Goal: Task Accomplishment & Management: Manage account settings

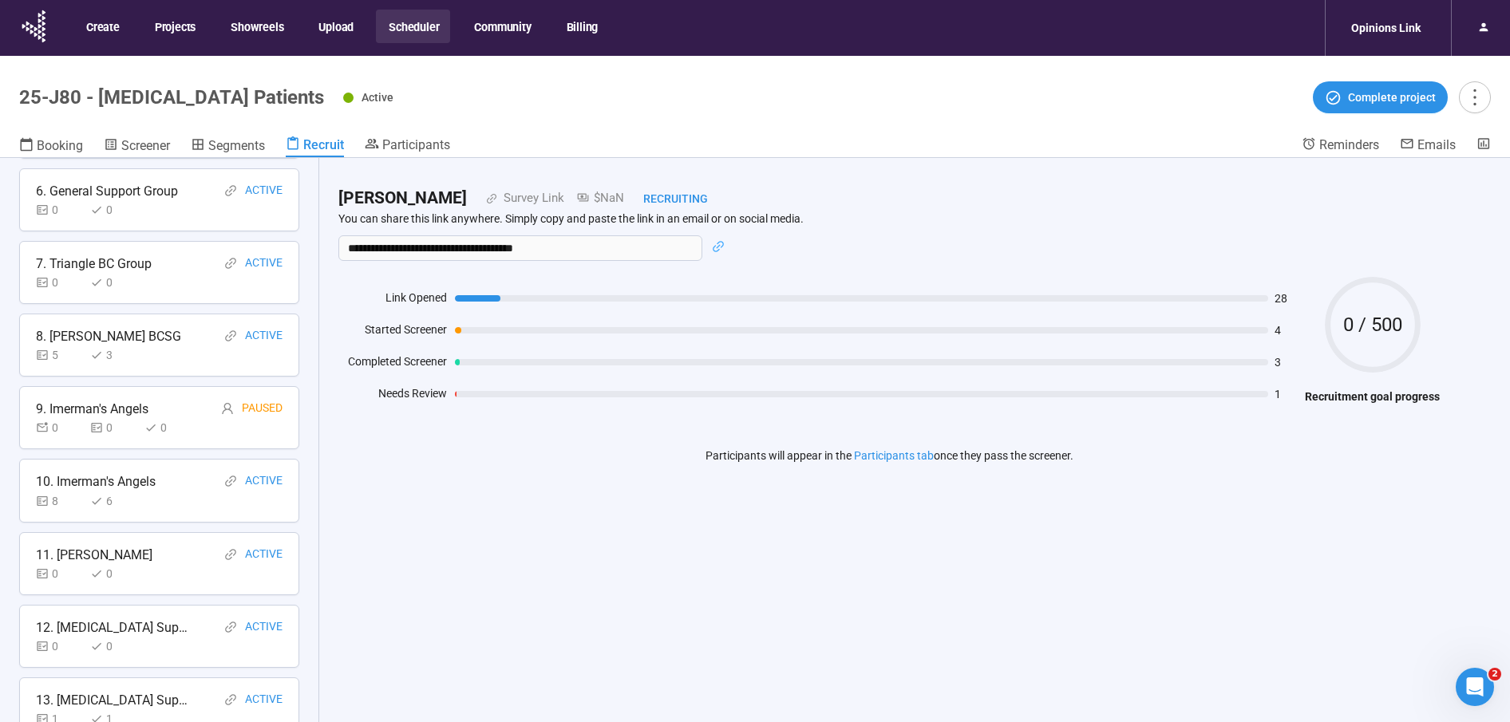
click at [402, 29] on button "Scheduler" at bounding box center [413, 27] width 74 height 34
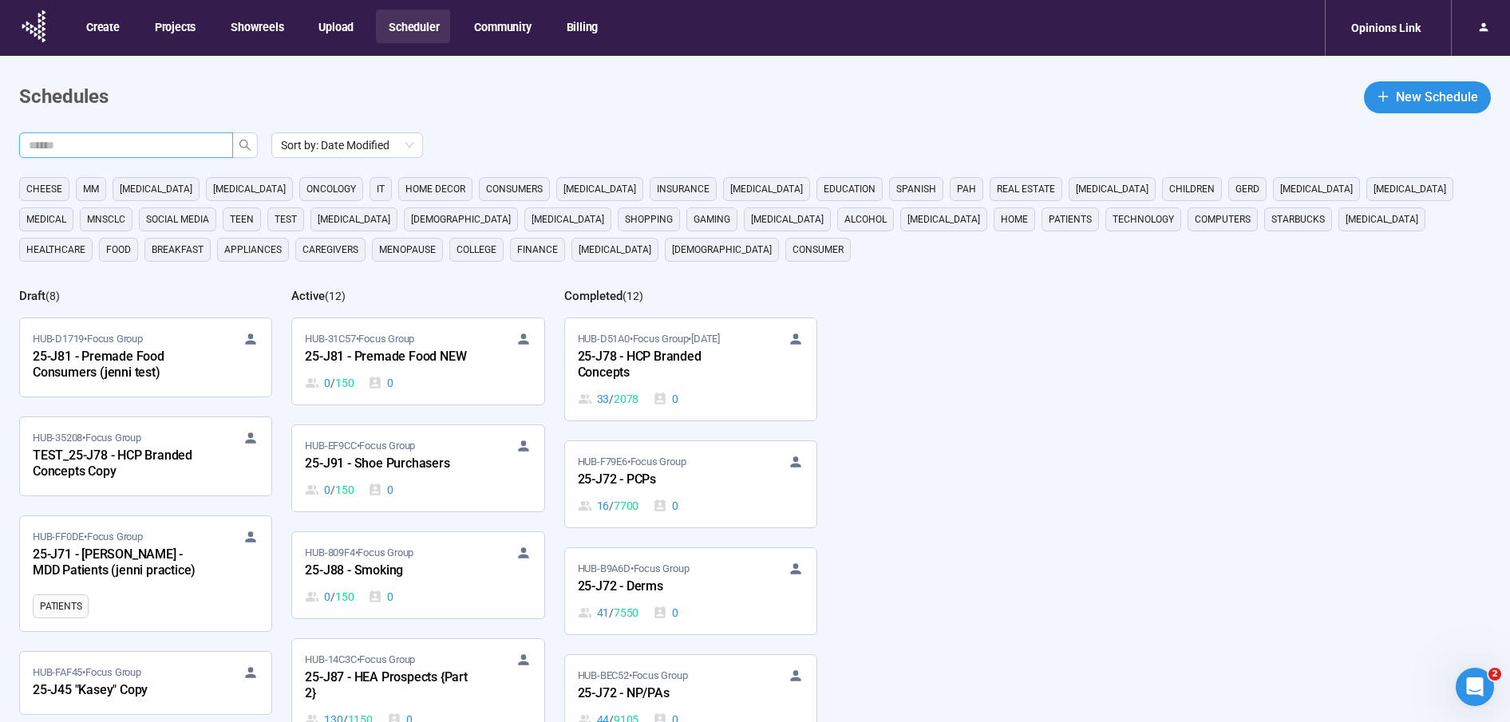
click at [146, 148] on input "text" at bounding box center [120, 145] width 182 height 18
click at [245, 148] on icon "search" at bounding box center [245, 145] width 13 height 13
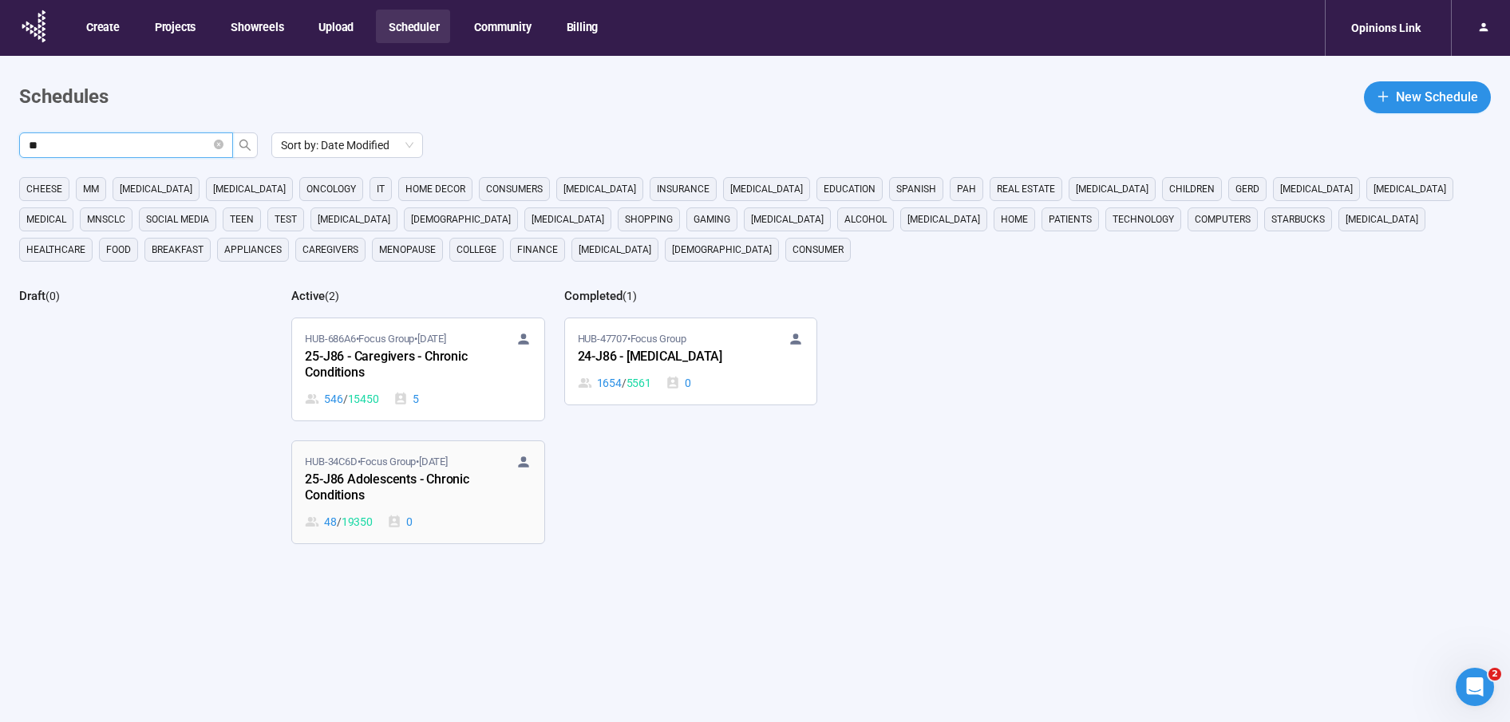
type input "**"
click at [381, 467] on span "HUB-34C6D • Focus Group • [DATE]" at bounding box center [376, 462] width 142 height 16
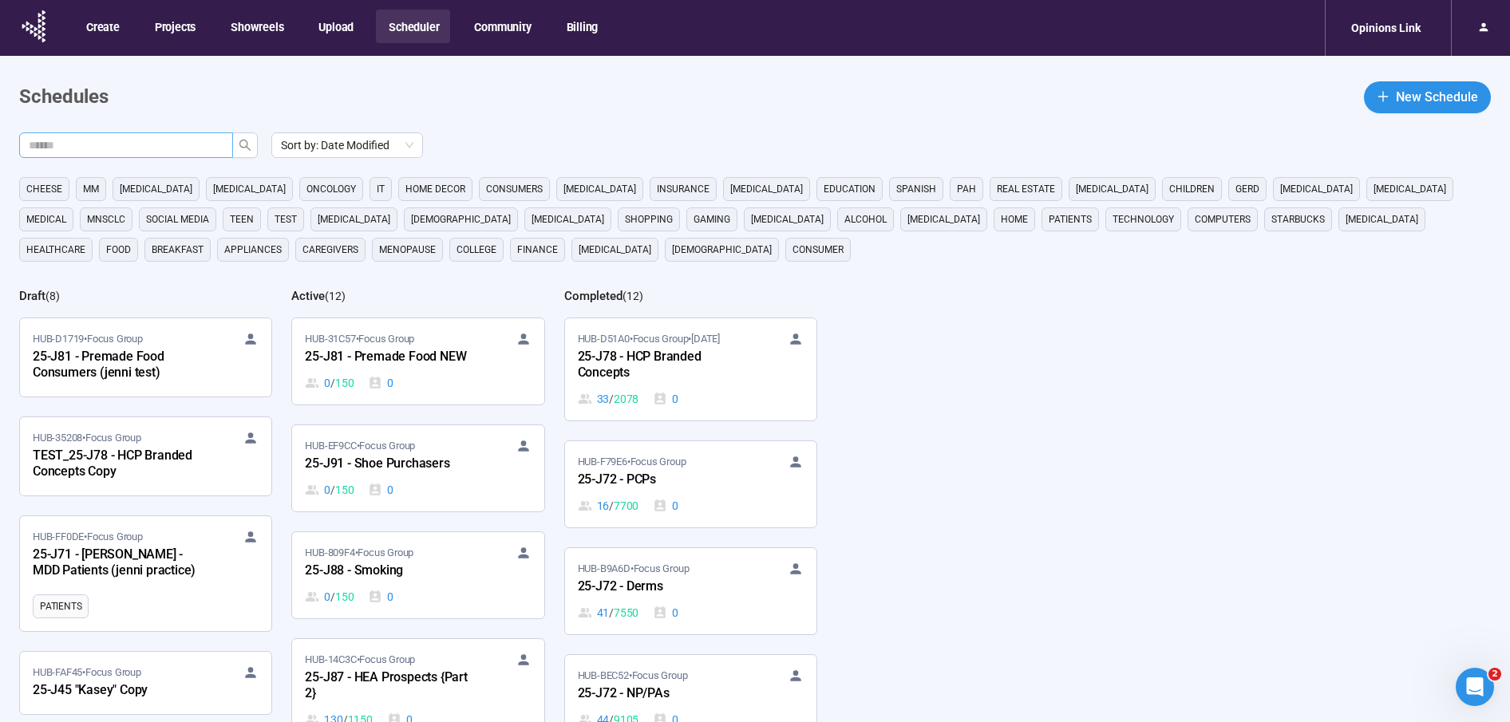
click at [123, 138] on input "text" at bounding box center [120, 145] width 182 height 18
type input "***"
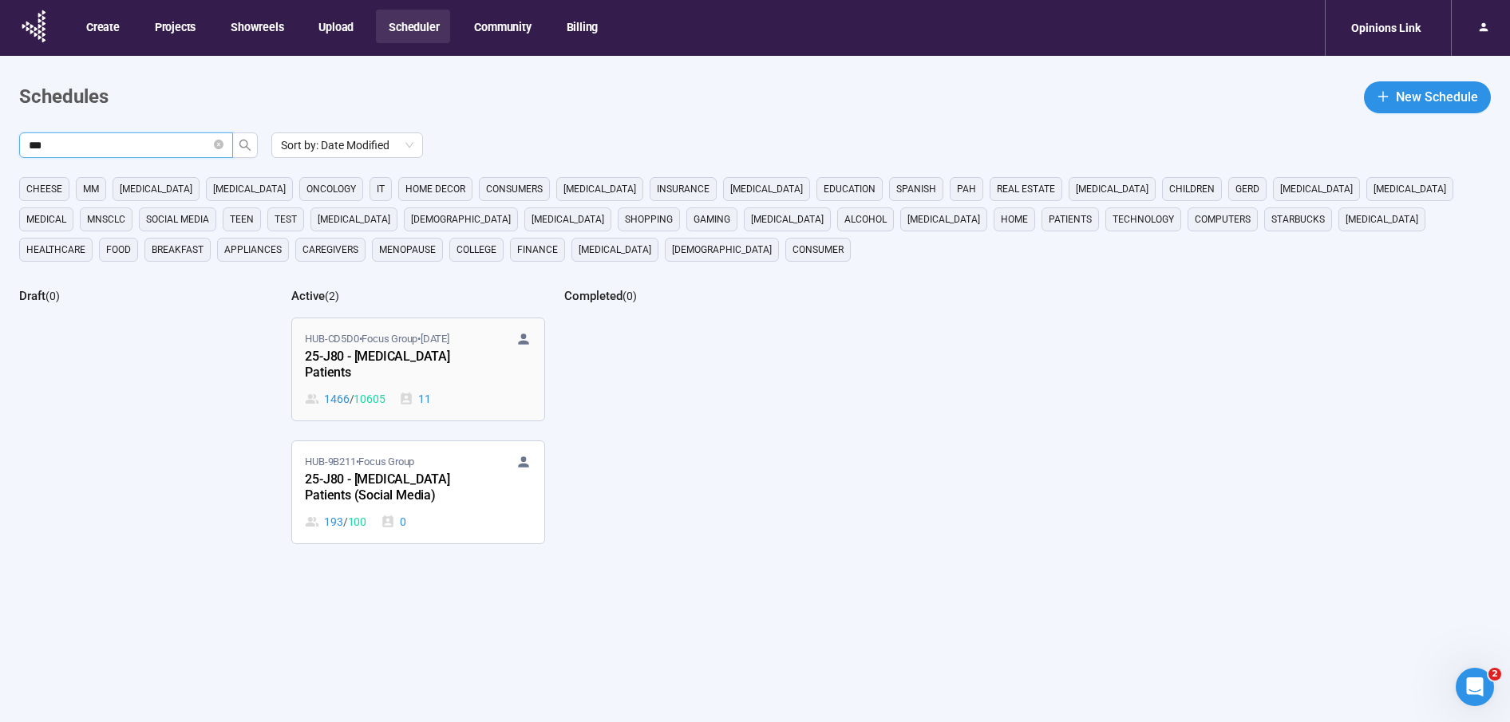
click at [410, 365] on div "25-J80 - [MEDICAL_DATA] Patients" at bounding box center [393, 365] width 176 height 37
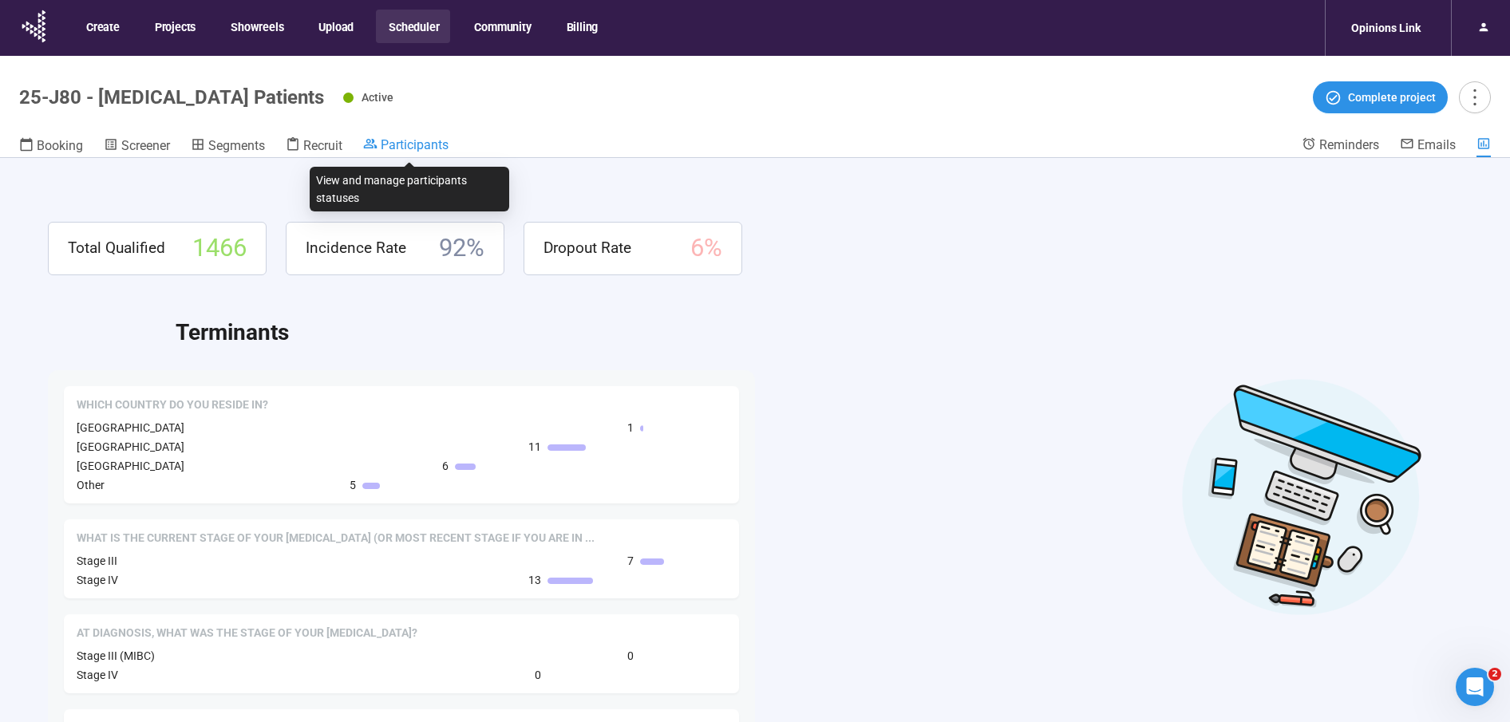
click at [429, 150] on span "Participants" at bounding box center [415, 144] width 68 height 15
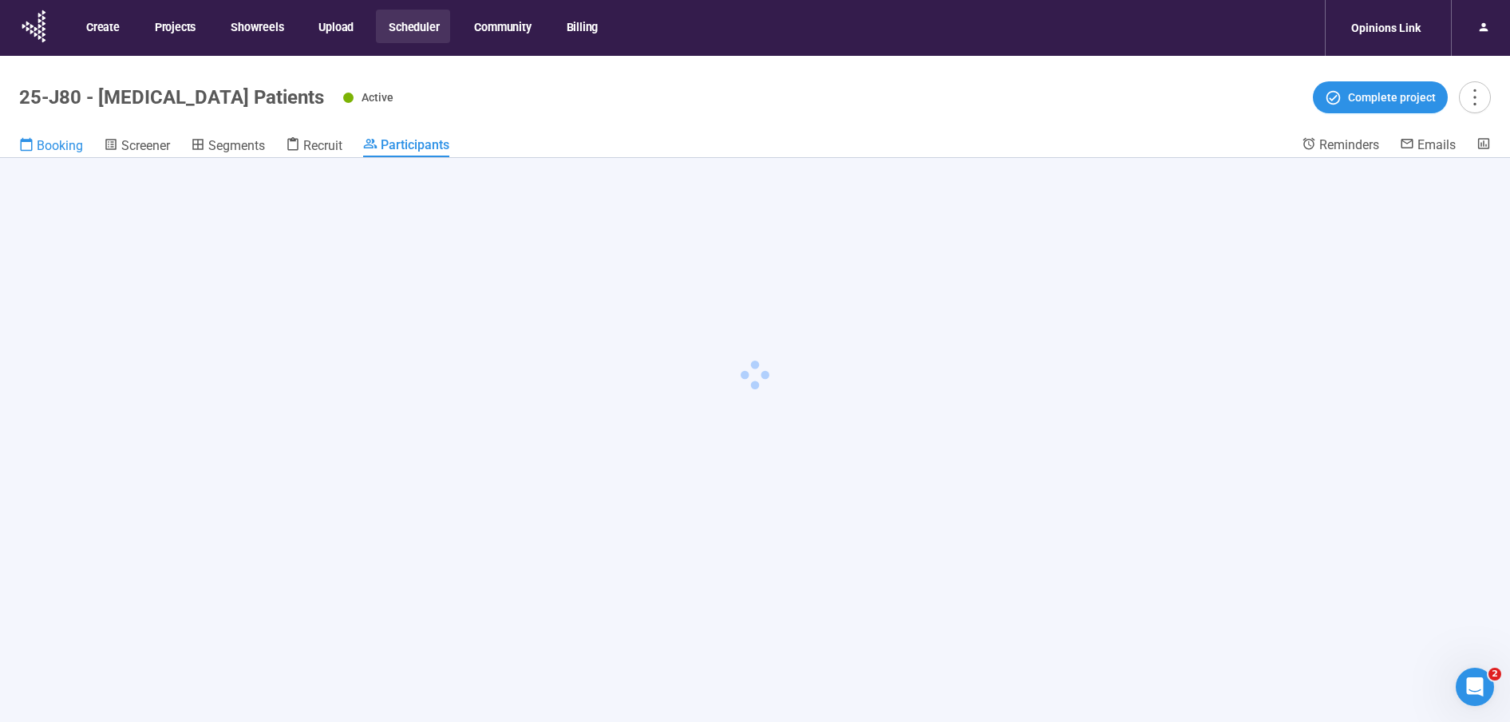
click at [55, 148] on span "Booking" at bounding box center [60, 145] width 46 height 15
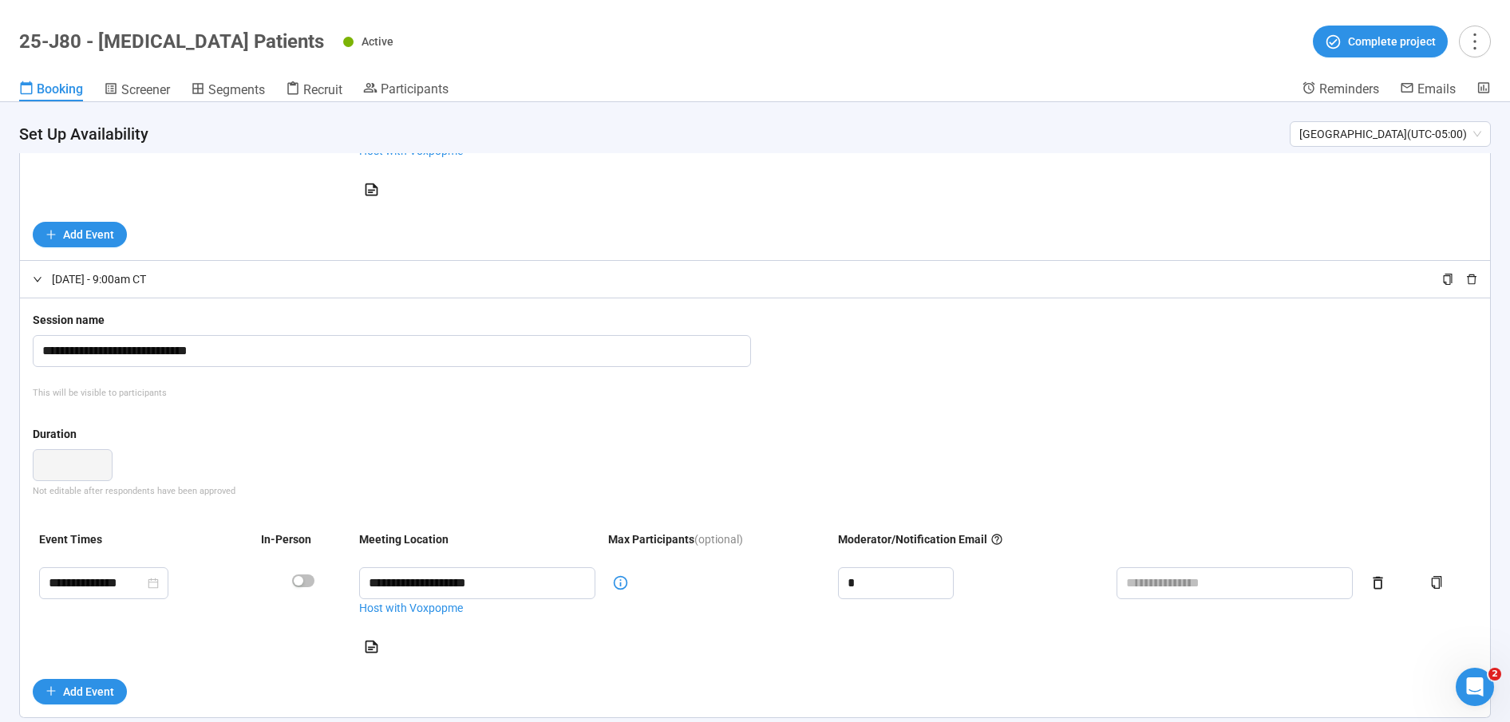
scroll to position [4120, 0]
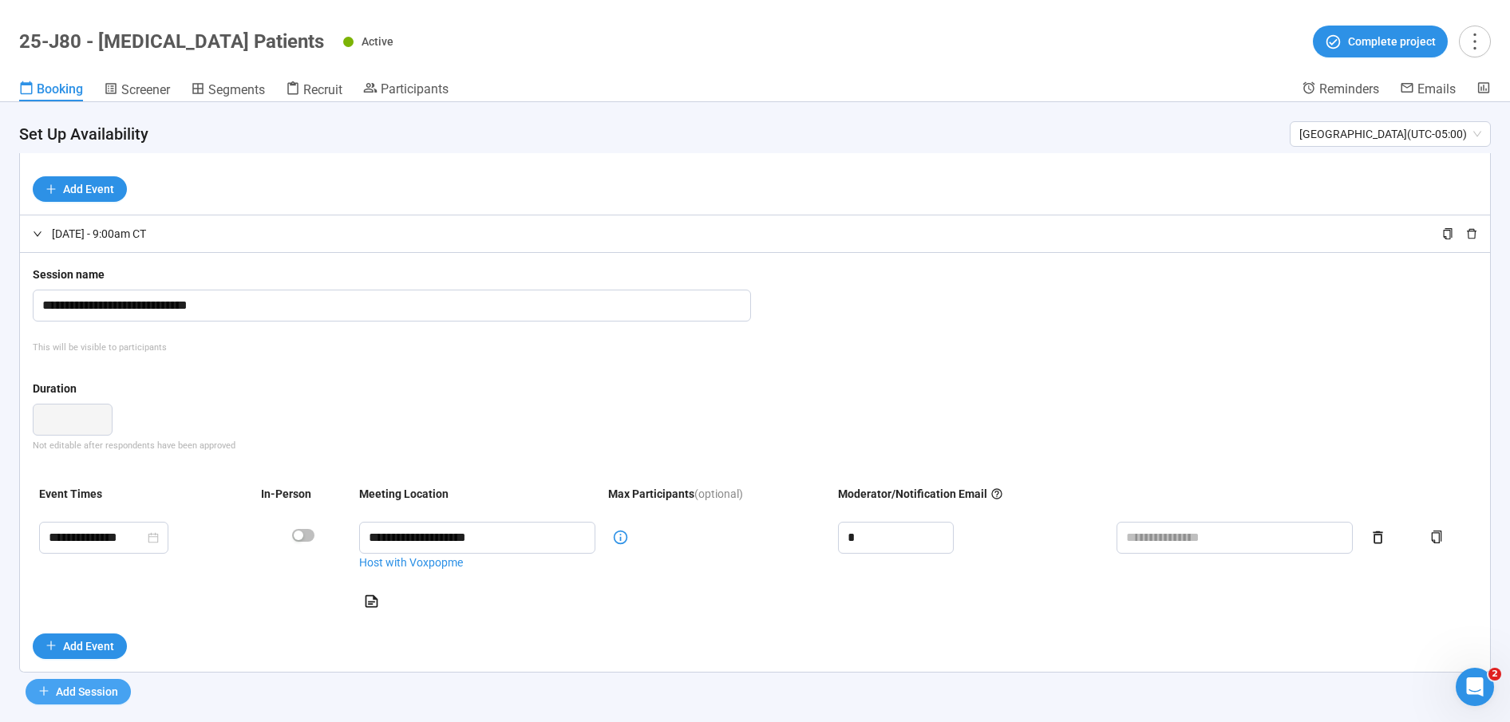
click at [73, 683] on span "Add Session" at bounding box center [87, 692] width 62 height 18
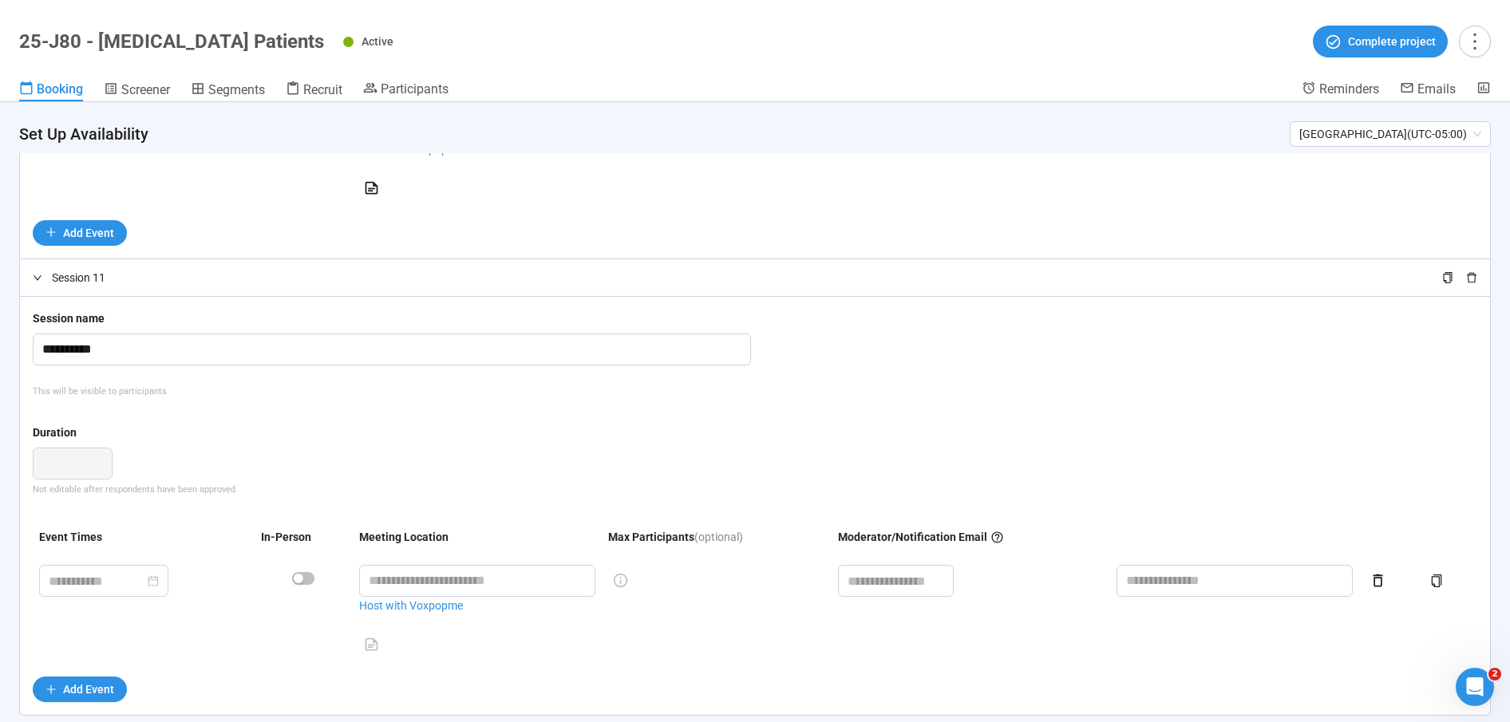
scroll to position [4576, 0]
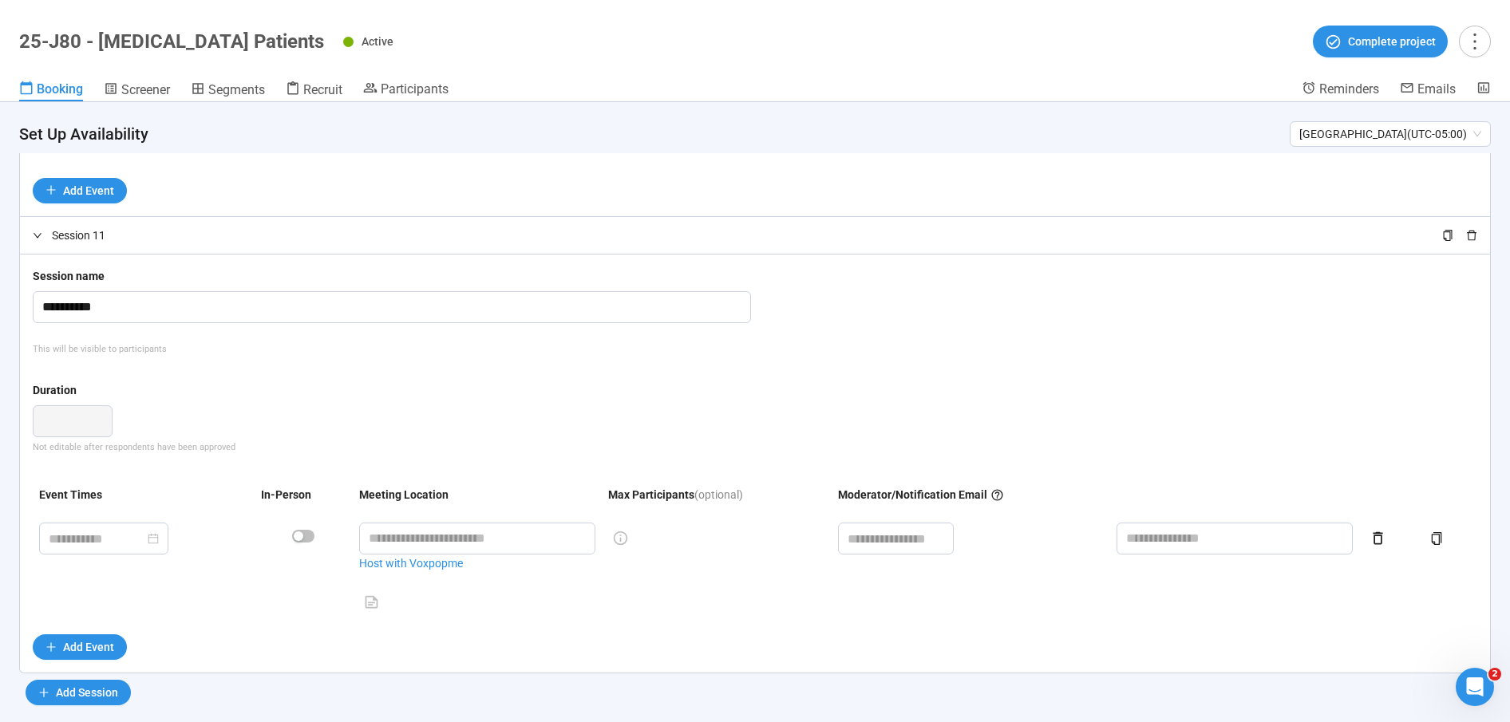
click at [1469, 230] on icon "delete" at bounding box center [1471, 235] width 11 height 11
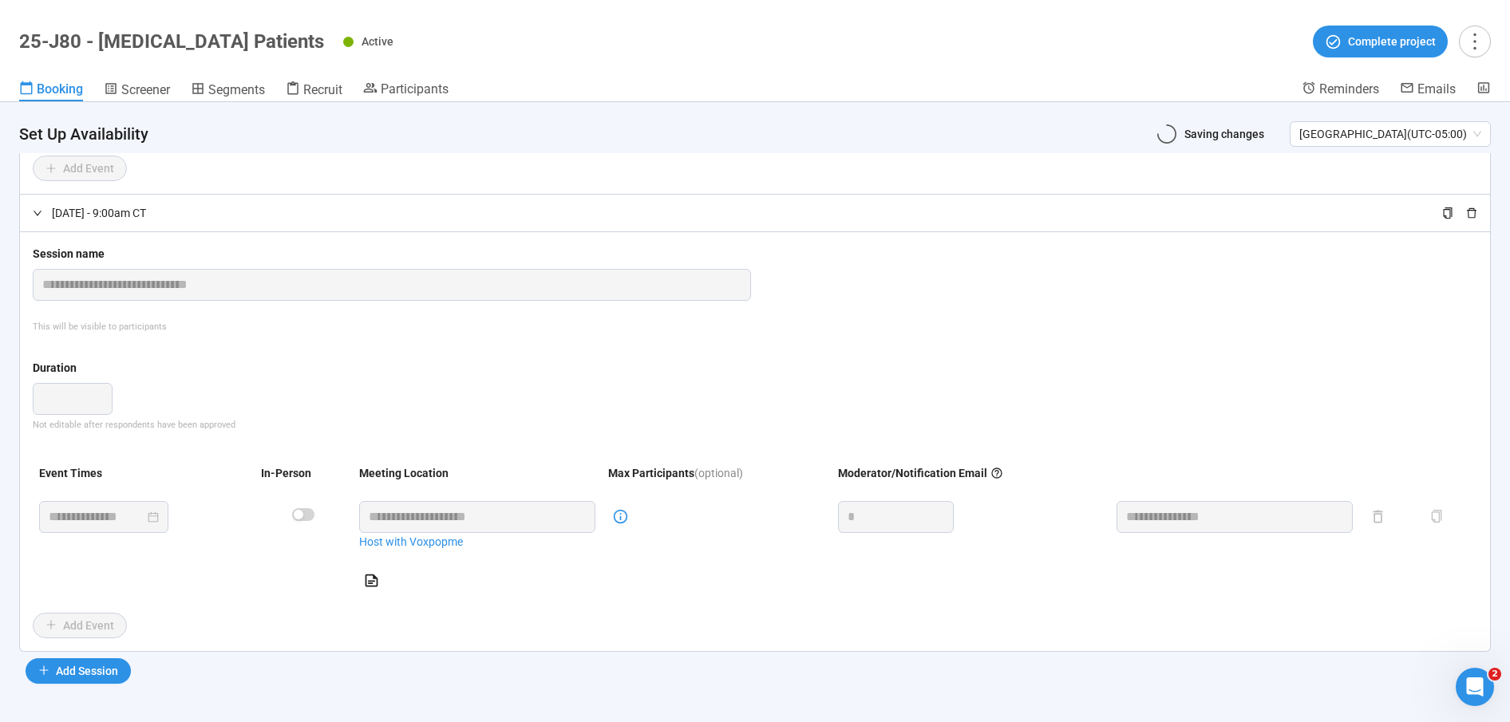
scroll to position [4120, 0]
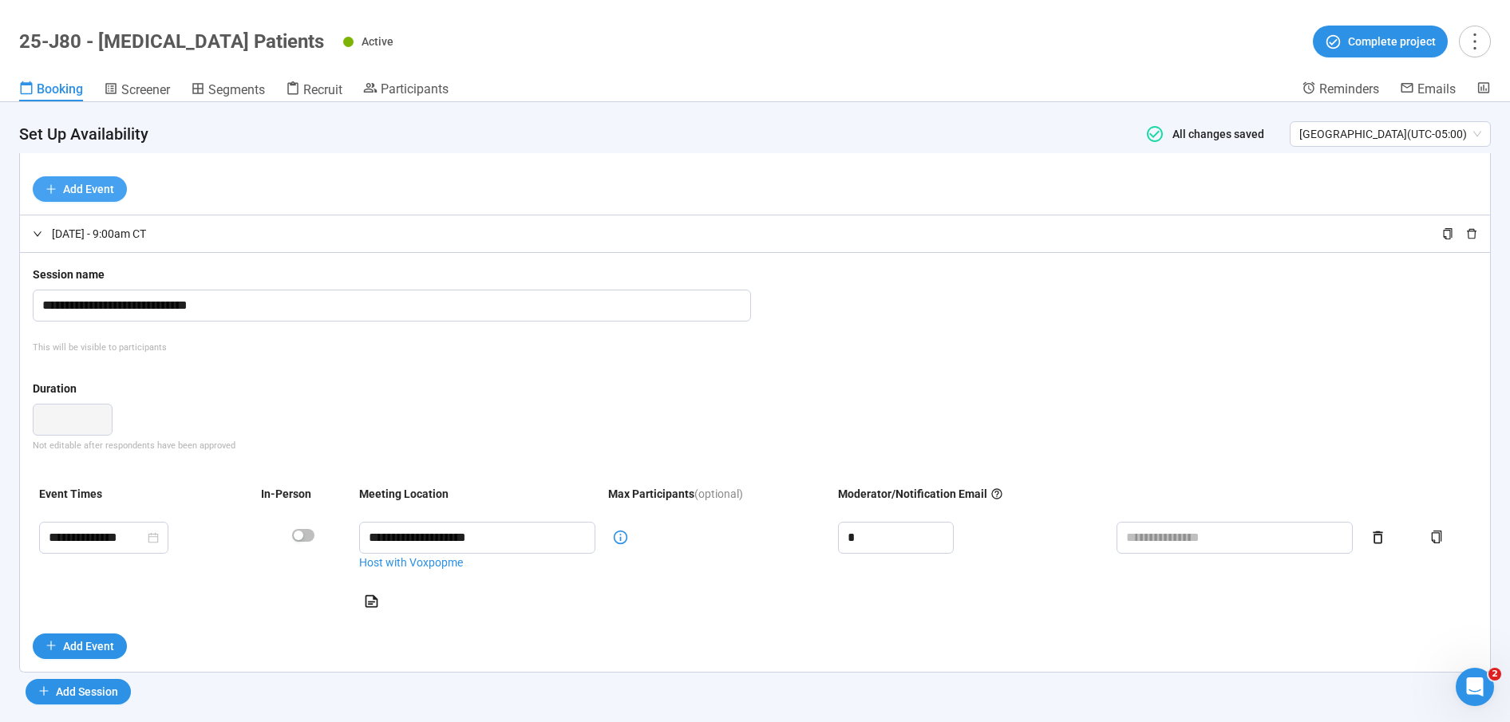
click at [104, 176] on button "Add Event" at bounding box center [80, 189] width 94 height 26
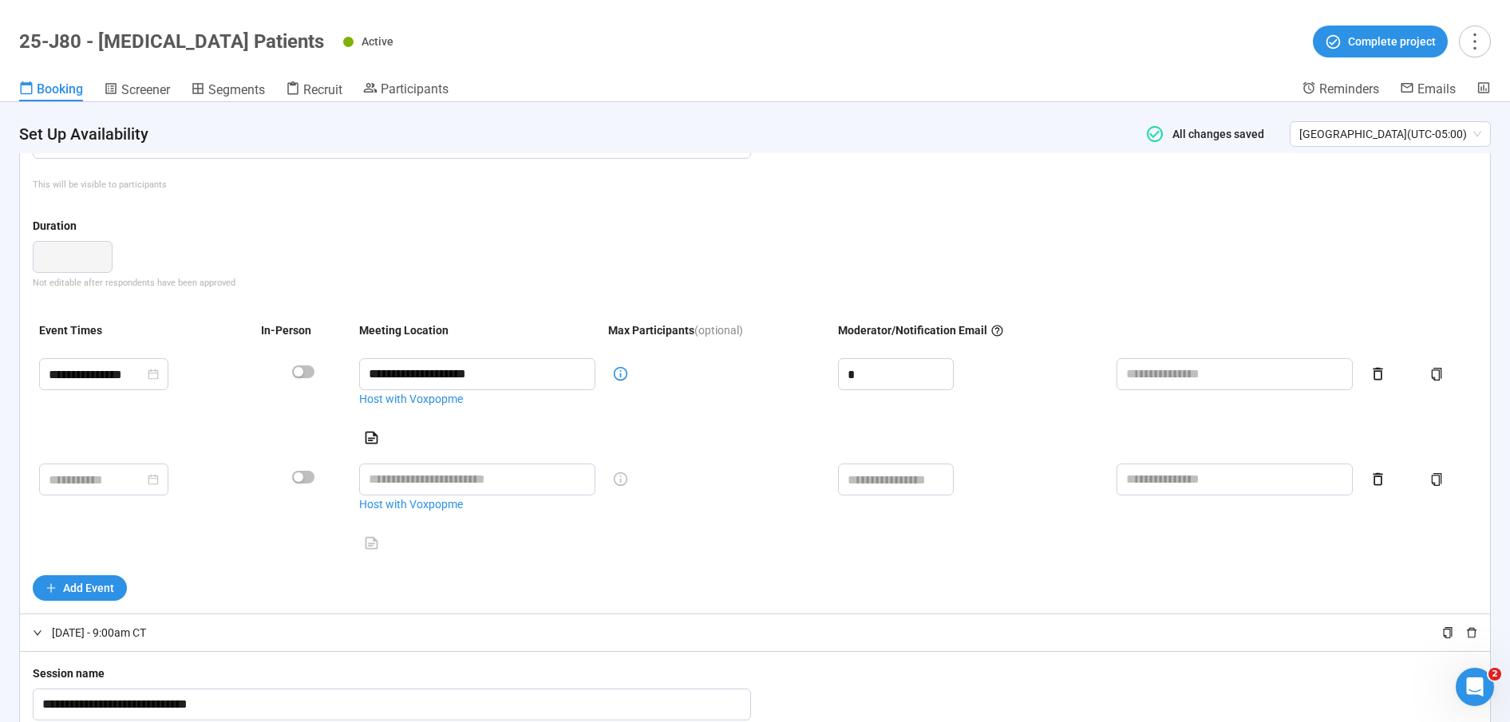
scroll to position [3829, 0]
click at [63, 362] on input "**********" at bounding box center [97, 372] width 96 height 20
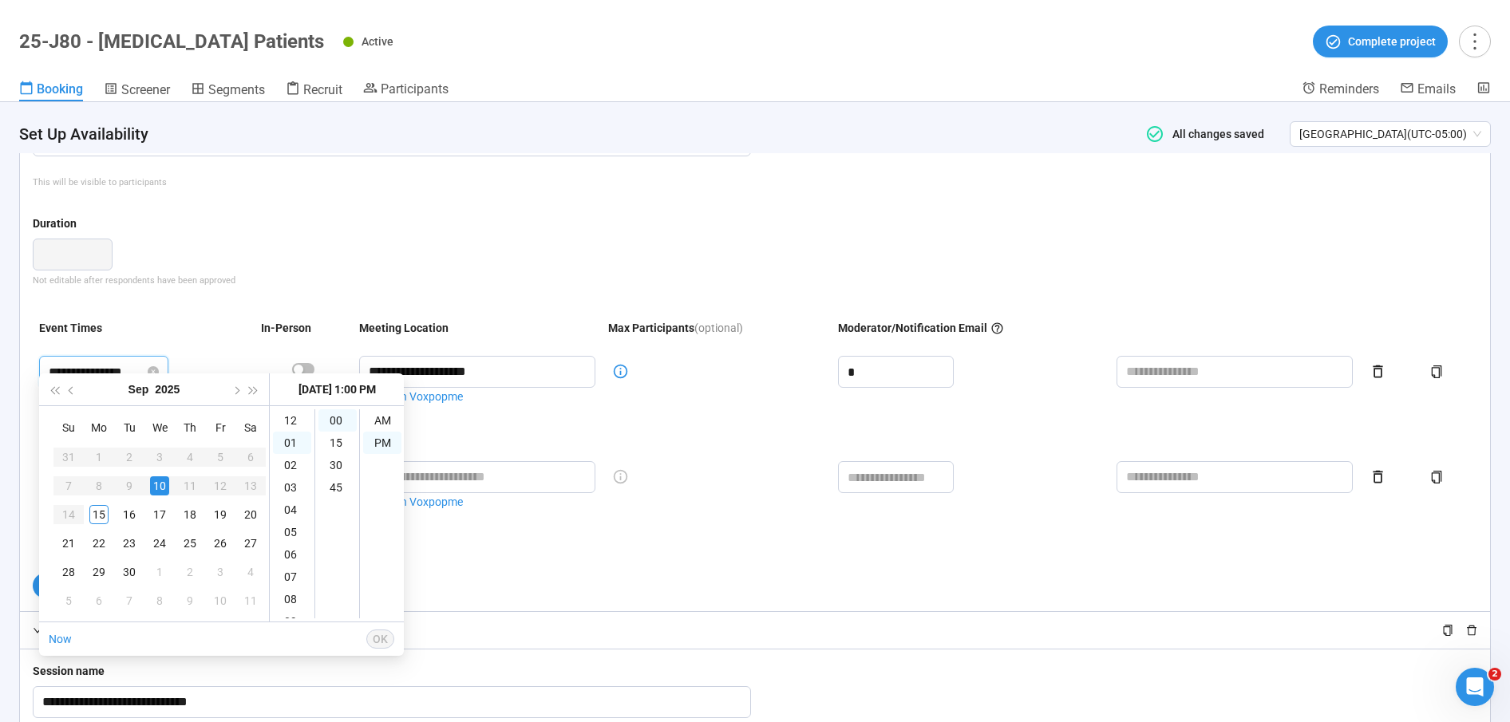
scroll to position [22, 0]
click at [215, 487] on table "Su Mo Tu We Th Fr Sa 31 1 2 3 4 5 6 7 8 9 10 11 12 13 14 15 16 17 18 19 20 21 2…" at bounding box center [159, 514] width 212 height 203
click at [220, 486] on table "Su Mo Tu We Th Fr Sa 31 1 2 3 4 5 6 7 8 9 10 11 12 13 14 15 16 17 18 19 20 21 2…" at bounding box center [159, 514] width 212 height 203
type input "**********"
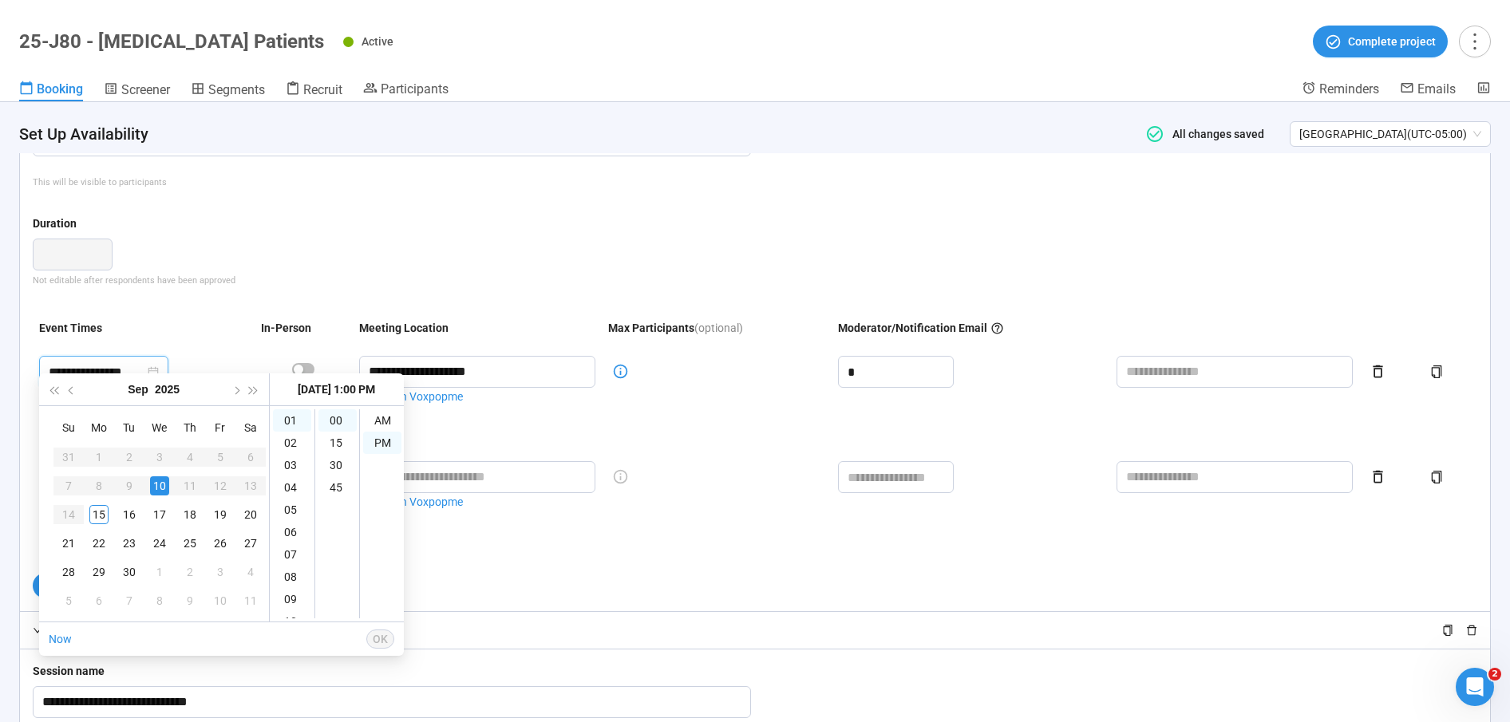
click at [197, 349] on td "**********" at bounding box center [144, 401] width 222 height 105
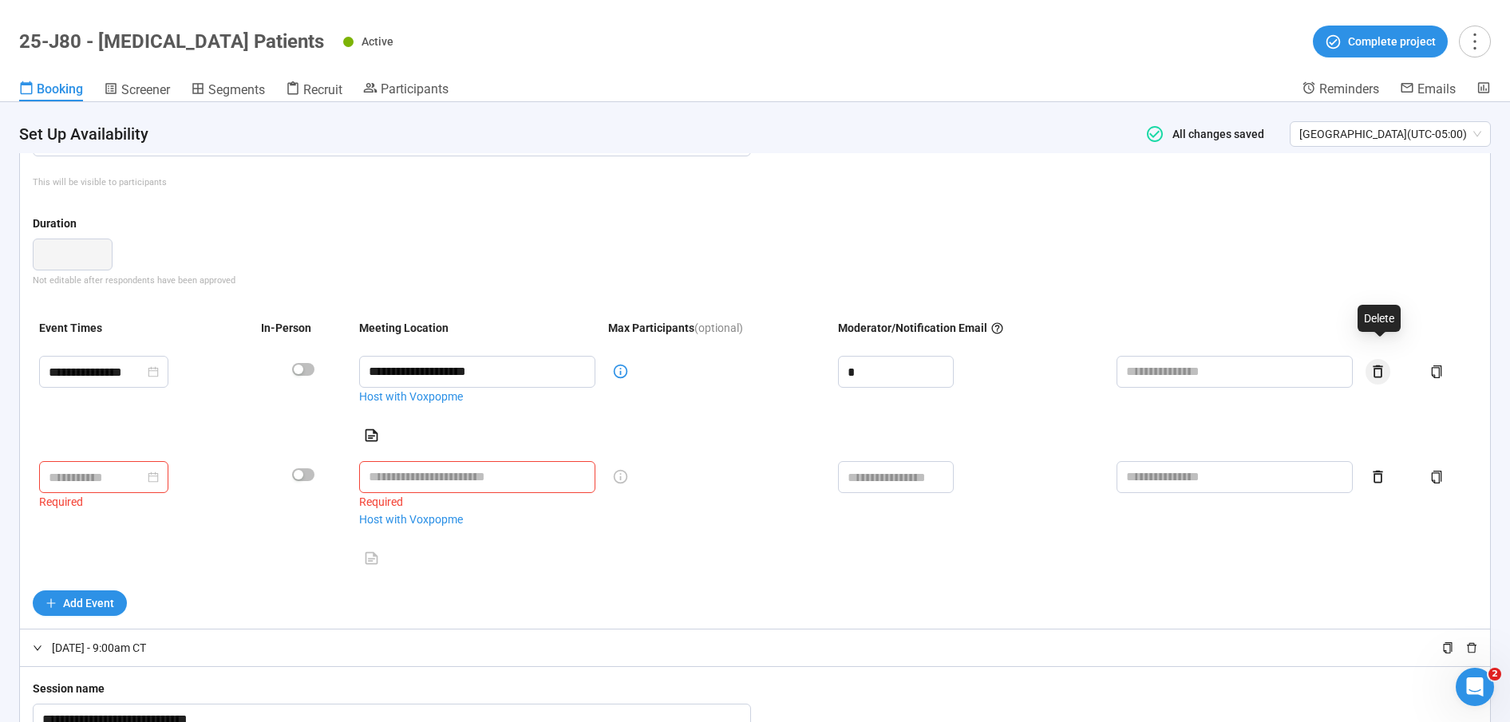
click at [1381, 365] on icon "button" at bounding box center [1377, 371] width 10 height 13
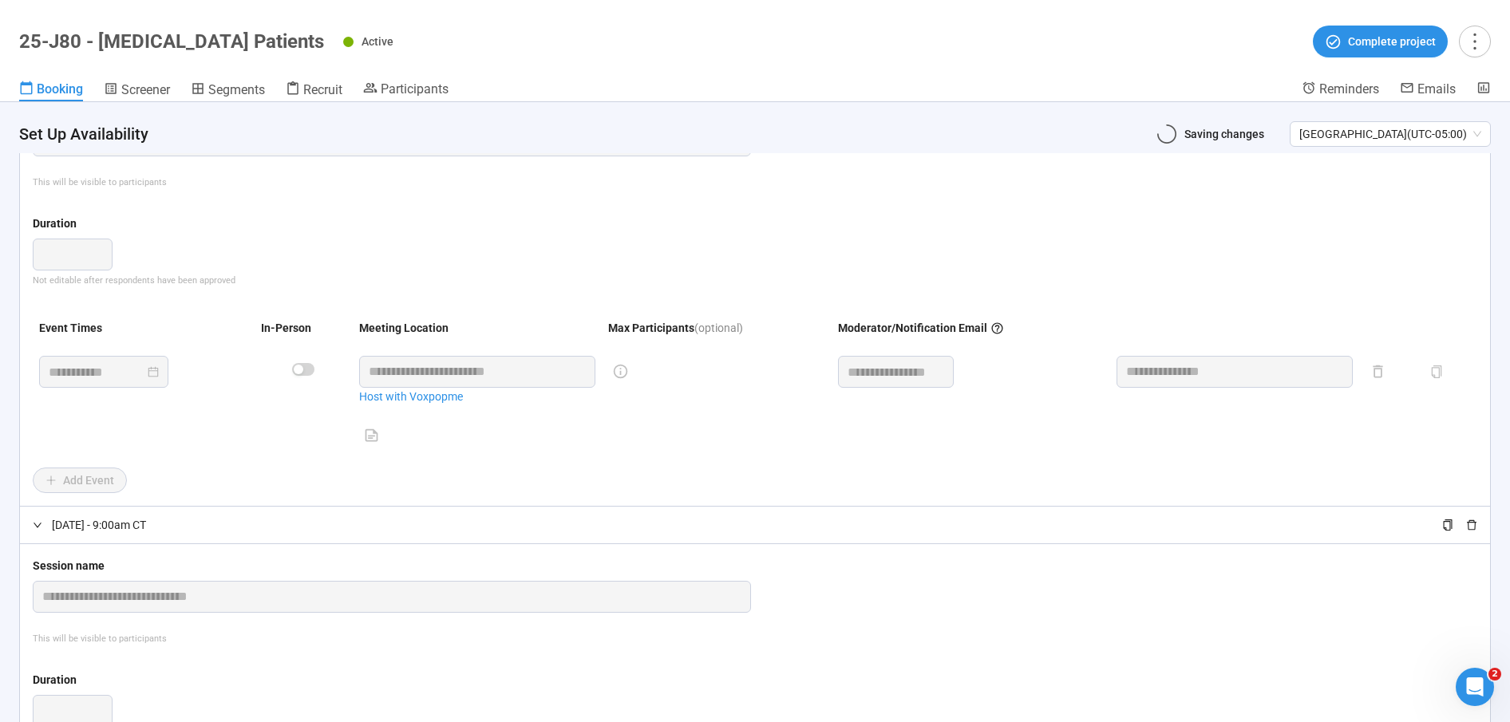
click at [615, 432] on td at bounding box center [717, 401] width 230 height 105
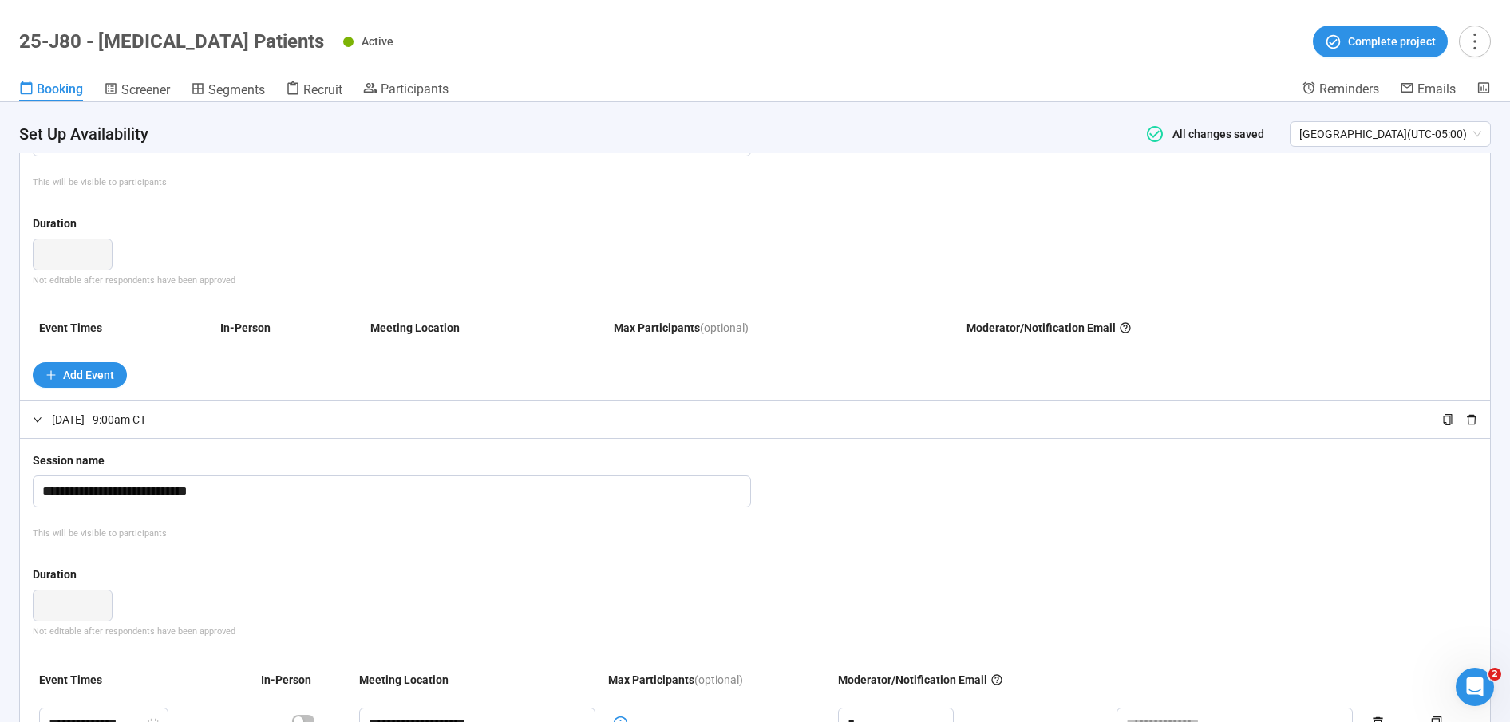
type input "**********"
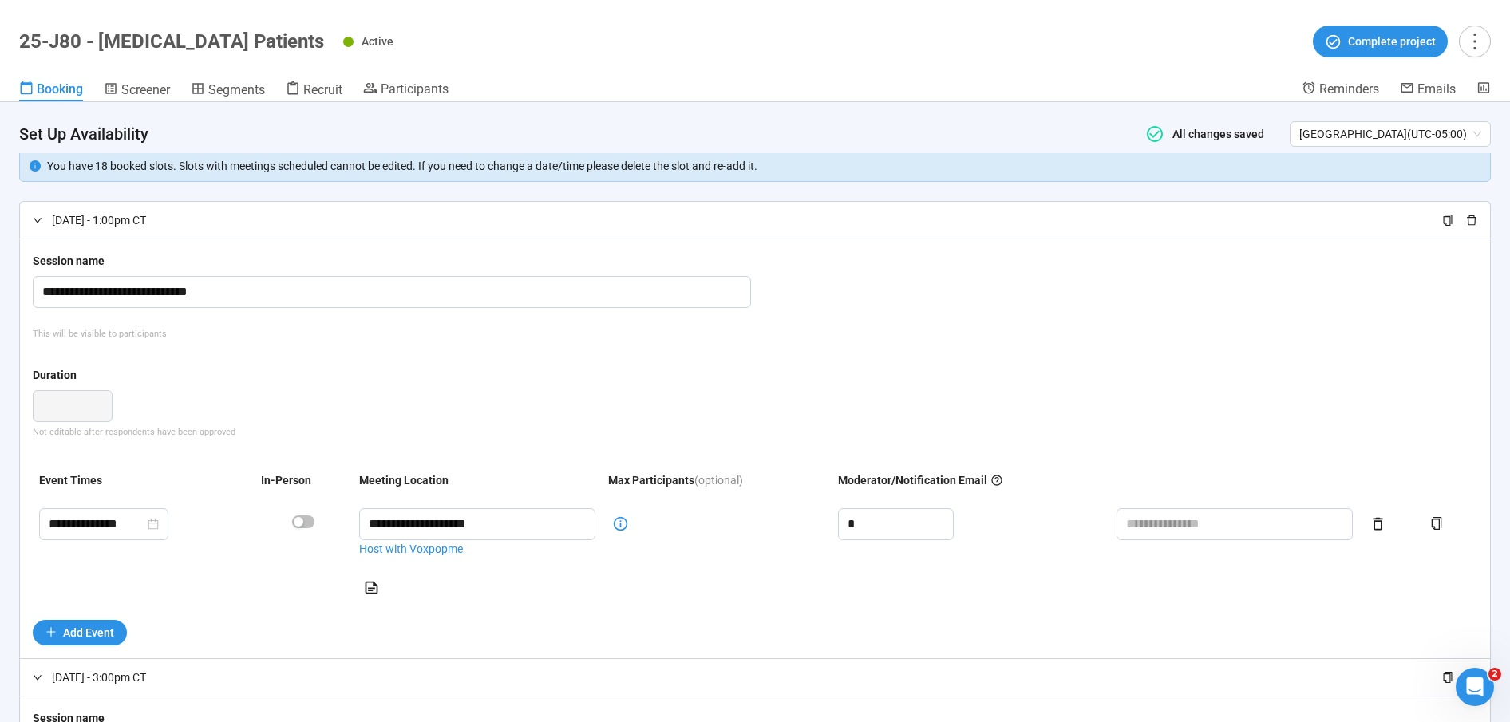
scroll to position [0, 0]
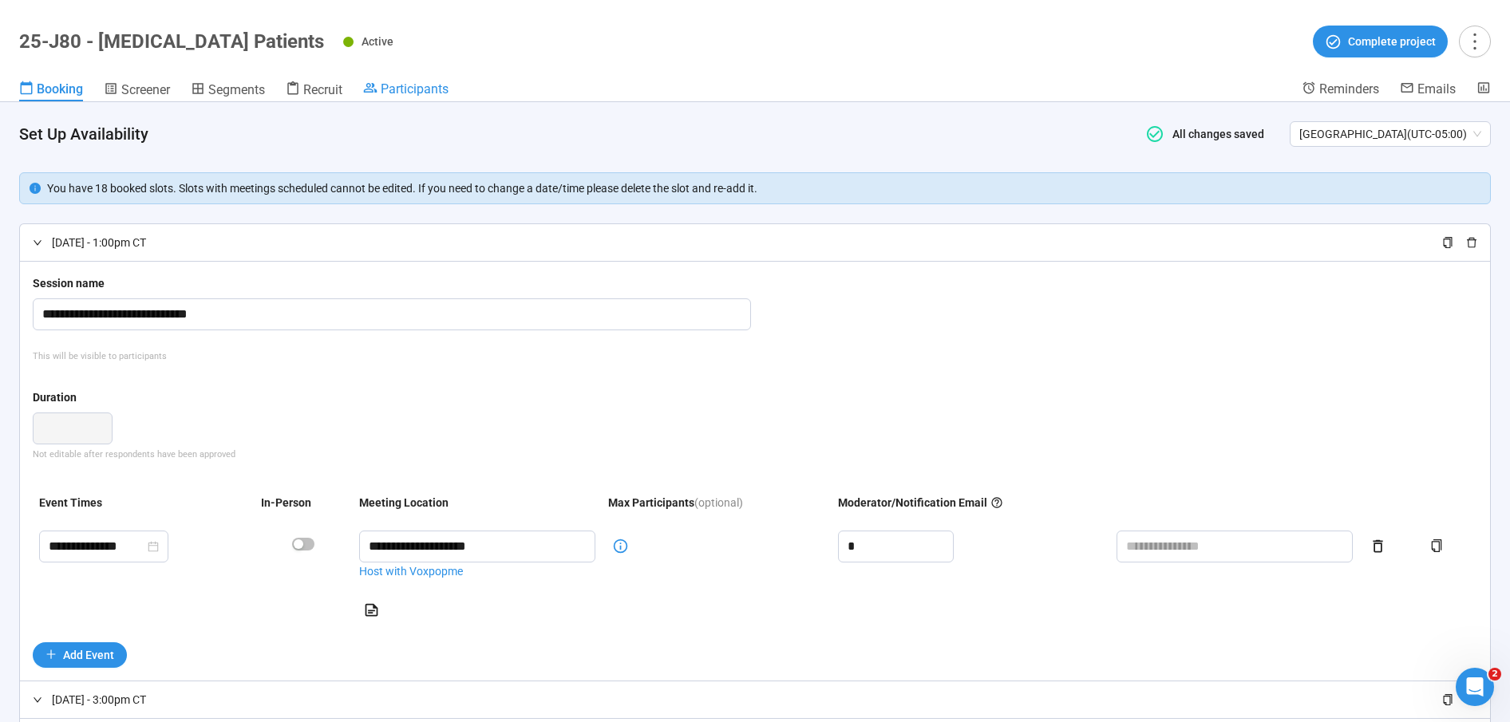
click at [408, 89] on span "Participants" at bounding box center [415, 88] width 68 height 15
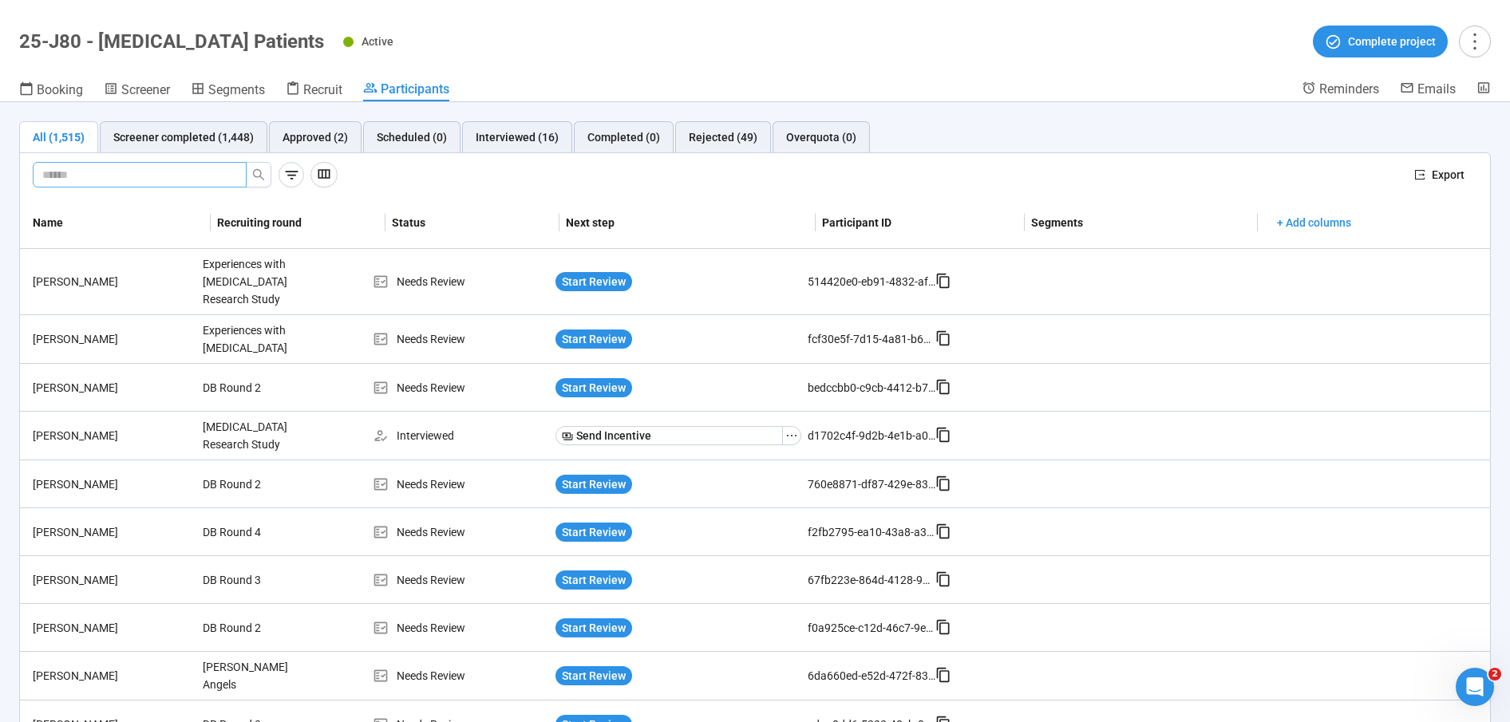
click at [160, 179] on input "text" at bounding box center [133, 175] width 182 height 18
paste input "**********"
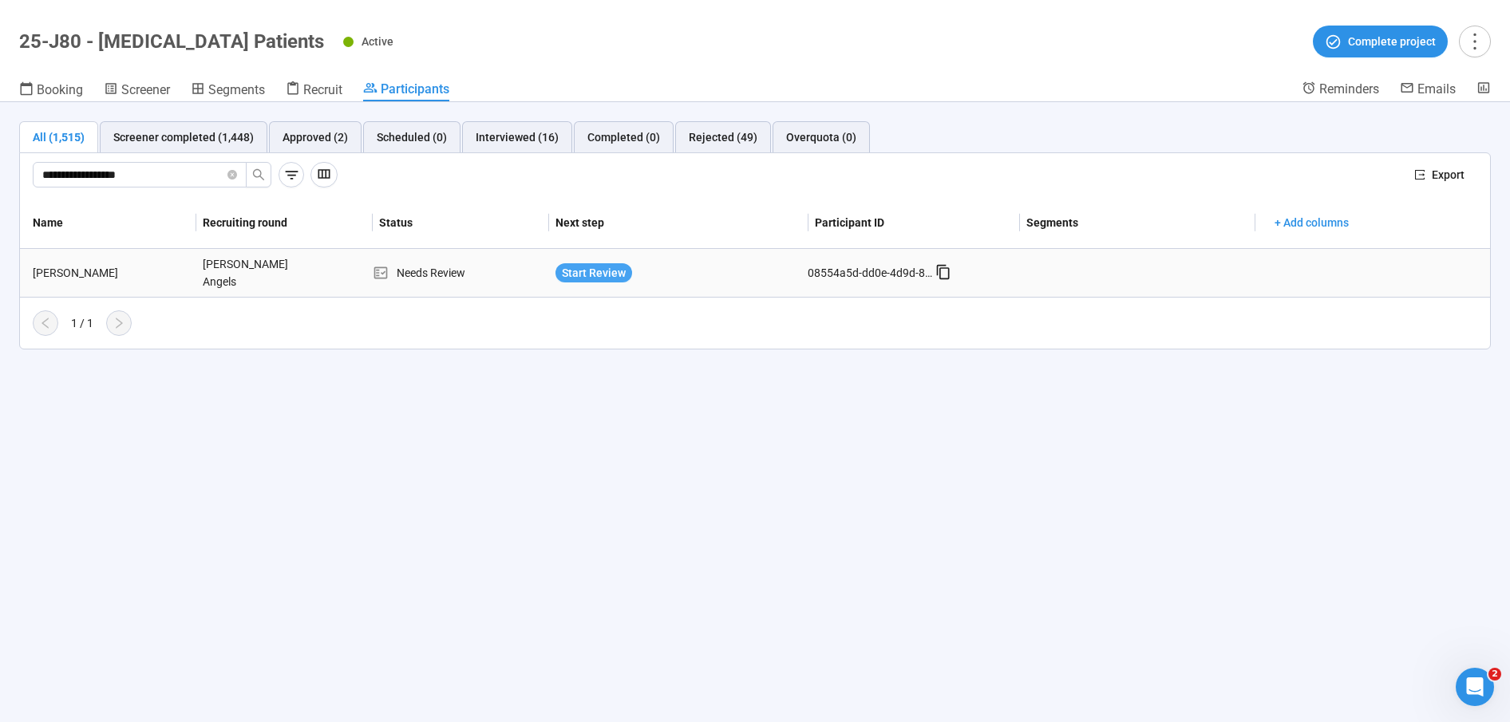
click at [575, 274] on span "Start Review" at bounding box center [594, 273] width 64 height 18
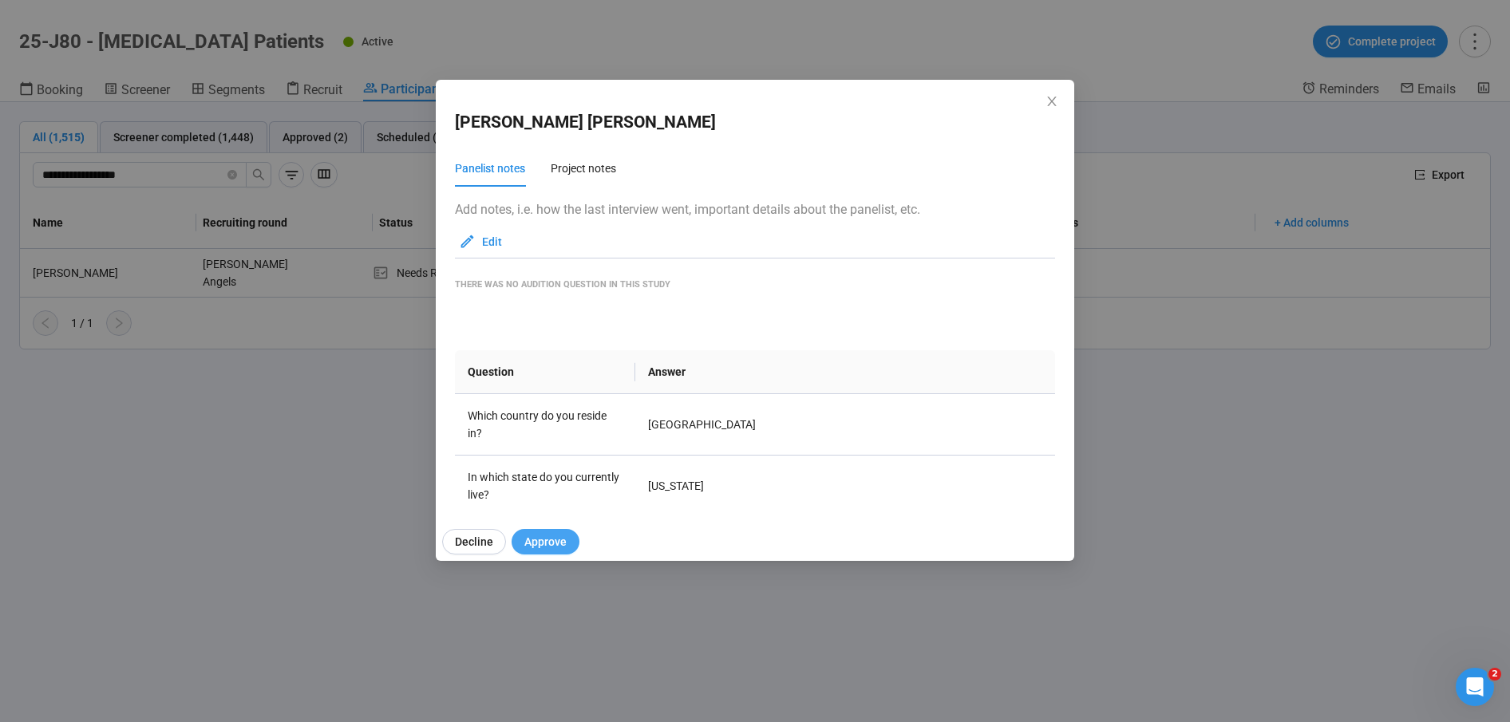
click at [555, 545] on span "Approve" at bounding box center [545, 542] width 42 height 18
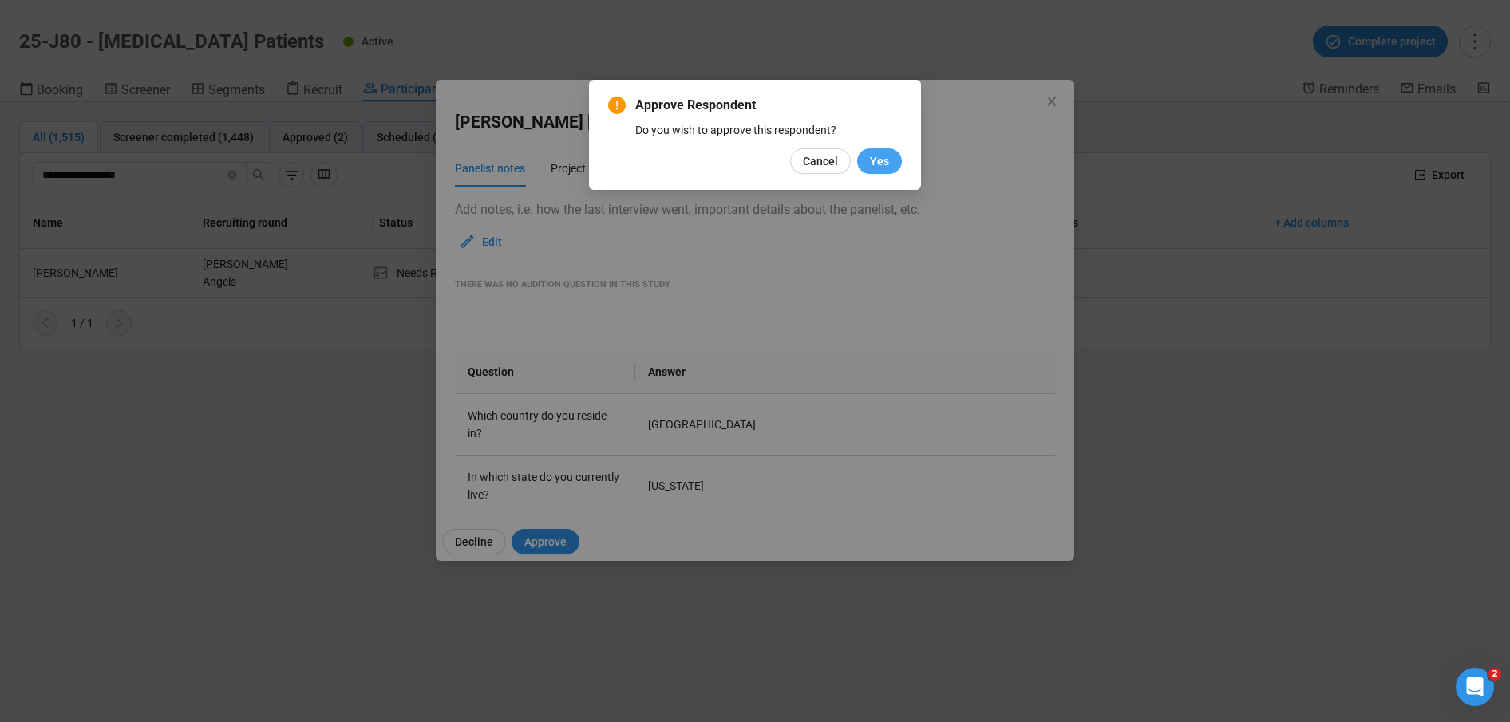
click at [881, 161] on span "Yes" at bounding box center [879, 161] width 19 height 18
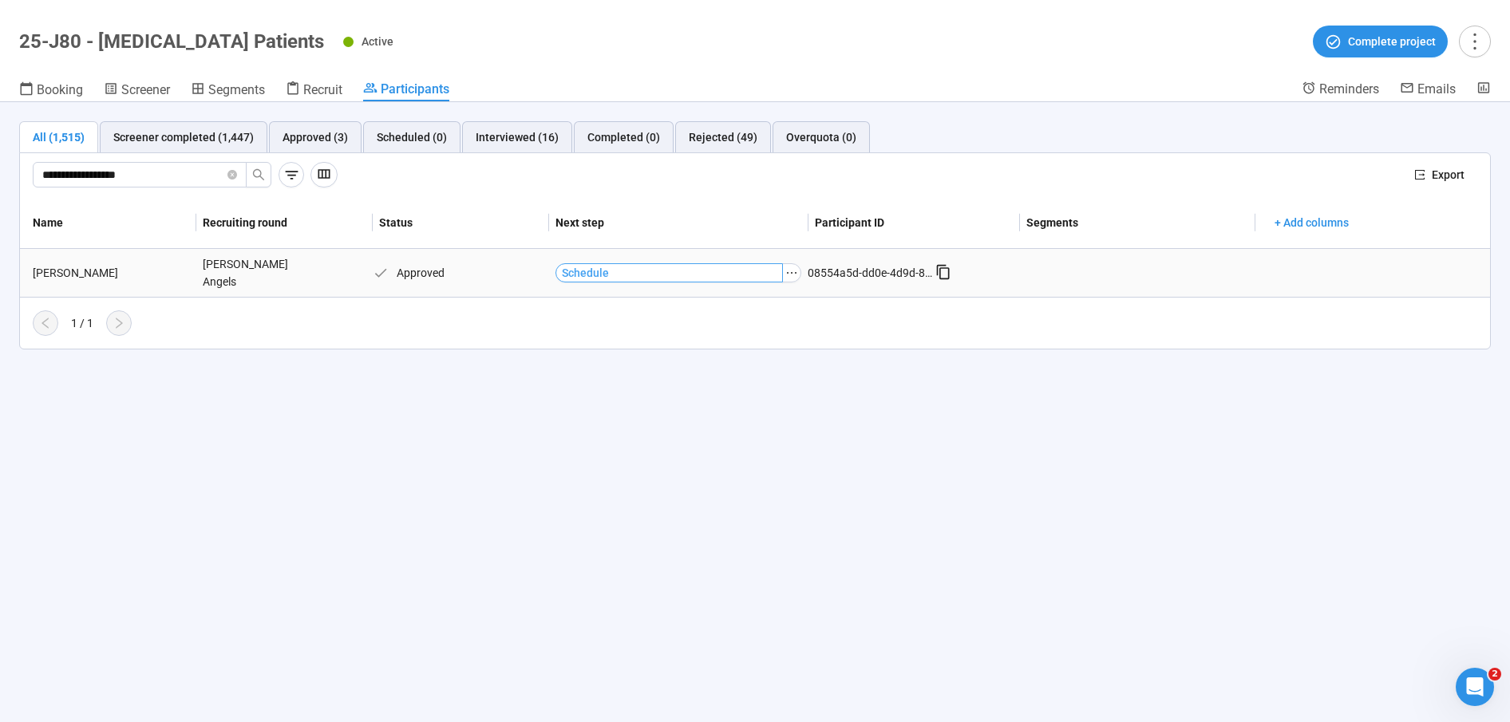
click at [642, 273] on button "Schedule" at bounding box center [668, 272] width 227 height 19
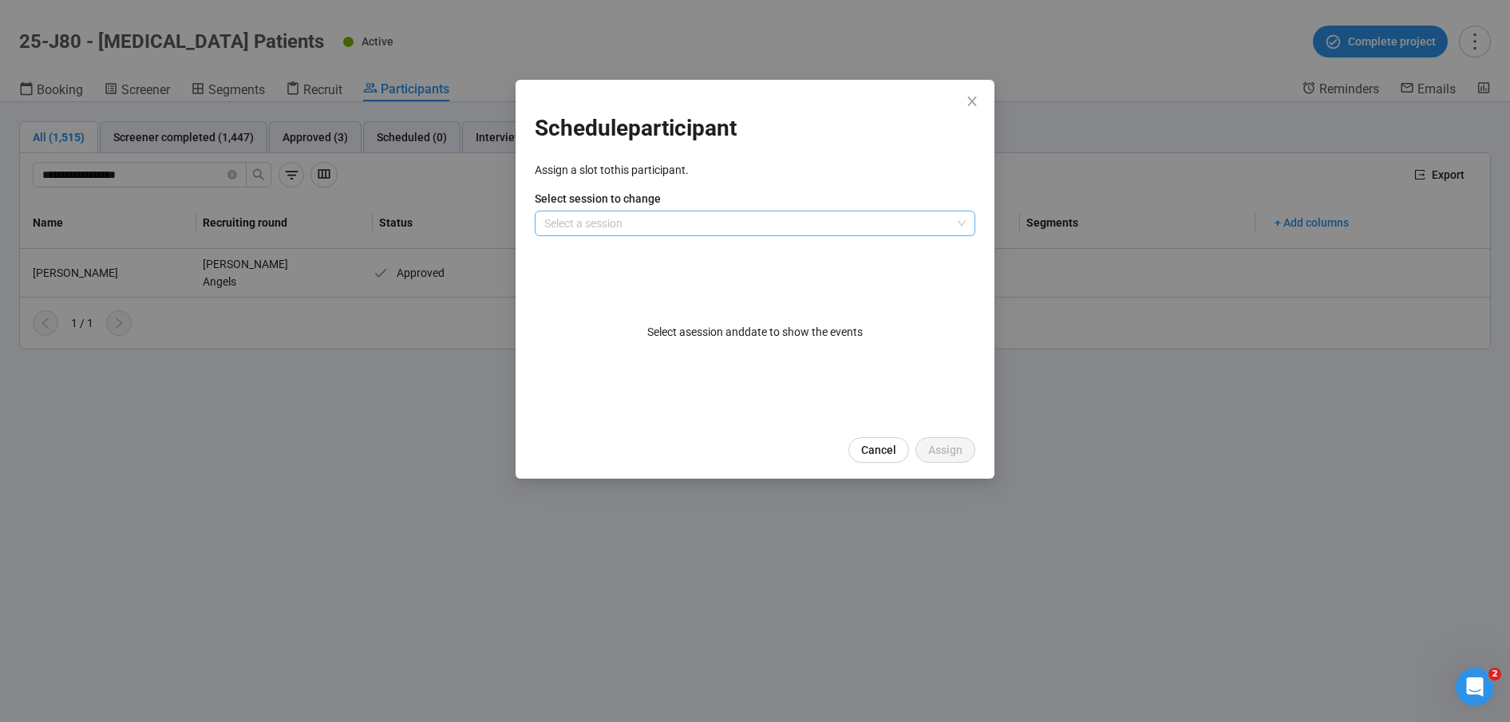
click at [602, 218] on input "search" at bounding box center [754, 223] width 421 height 24
click at [405, 468] on div "Schedule participant Assign a slot to this participant . Select session to chan…" at bounding box center [755, 361] width 1510 height 722
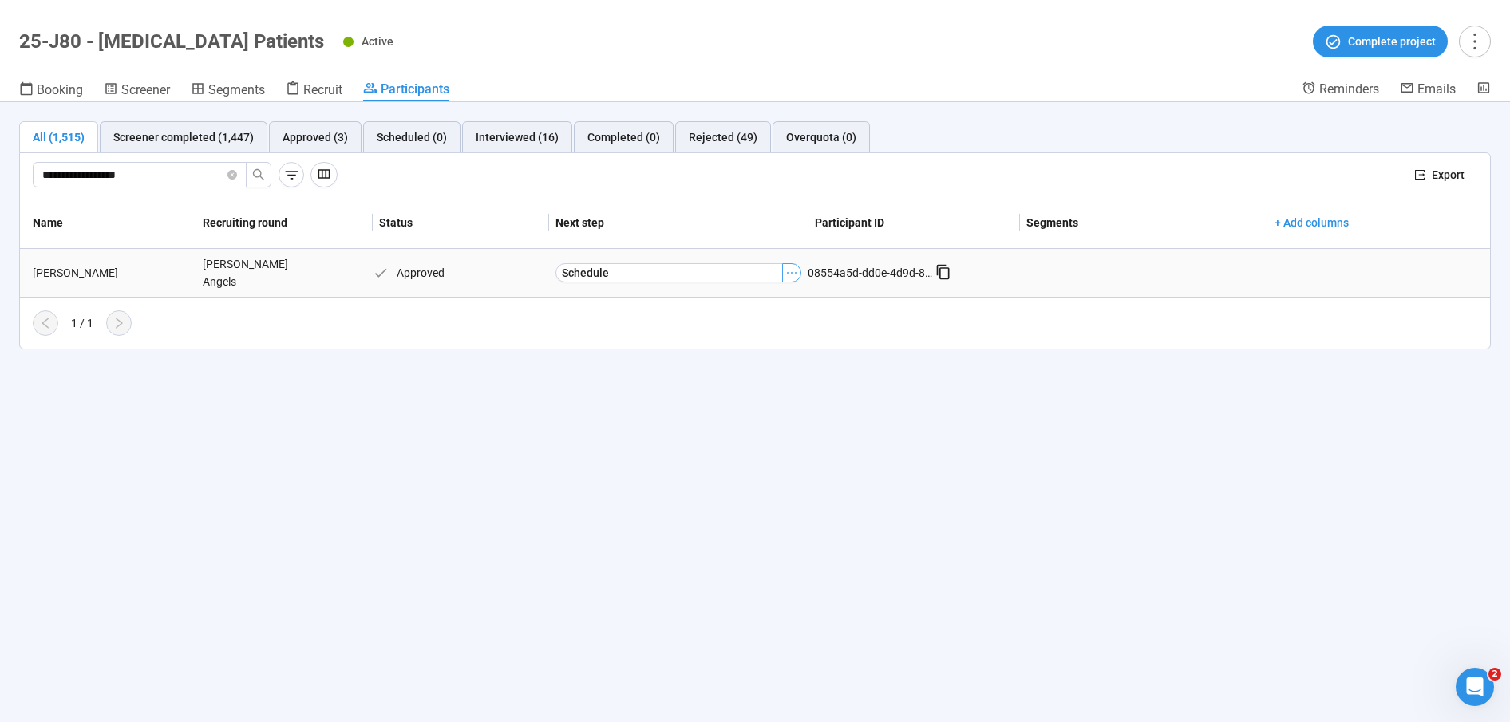
click at [792, 269] on icon "ellipsis" at bounding box center [791, 273] width 13 height 13
click at [737, 324] on span "[PERSON_NAME] as Interviewed" at bounding box center [768, 326] width 160 height 18
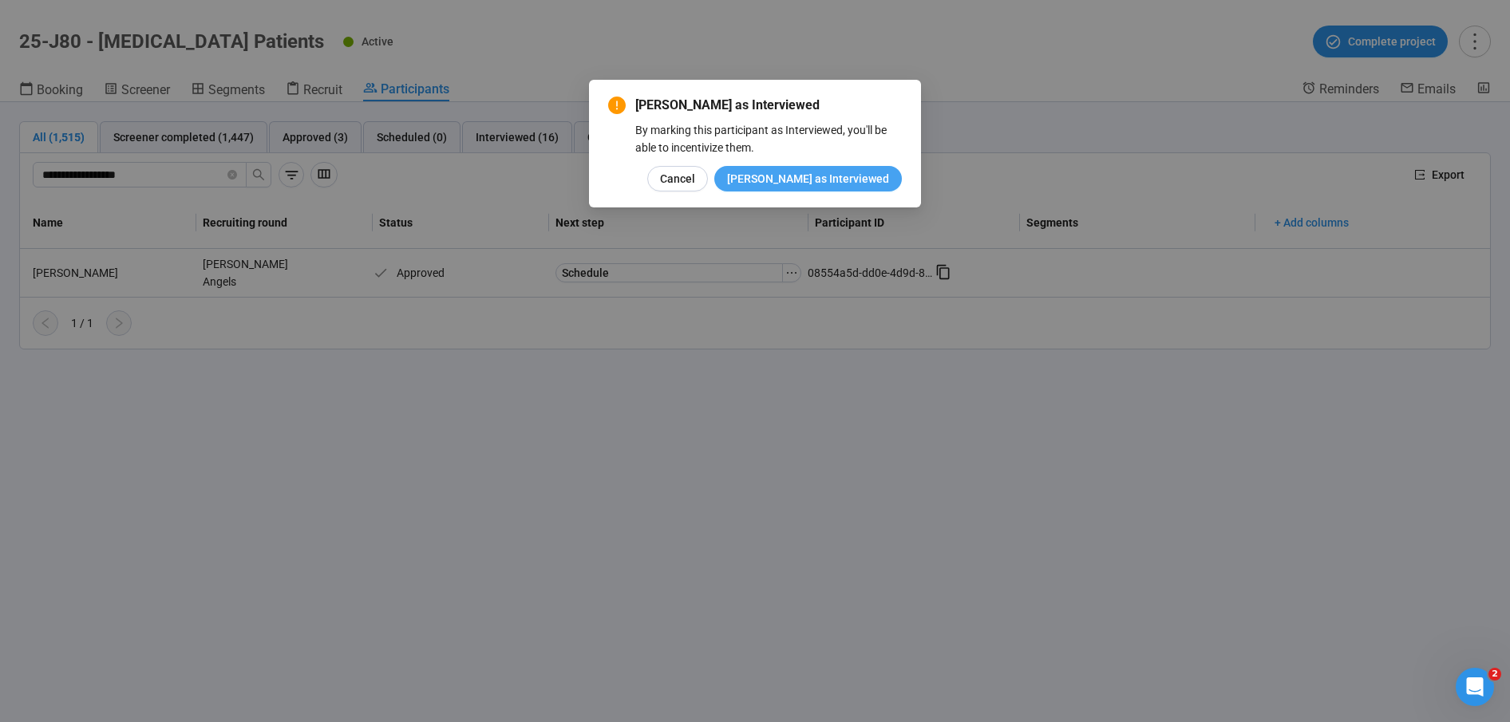
click at [827, 178] on span "[PERSON_NAME] as Interviewed" at bounding box center [808, 179] width 162 height 18
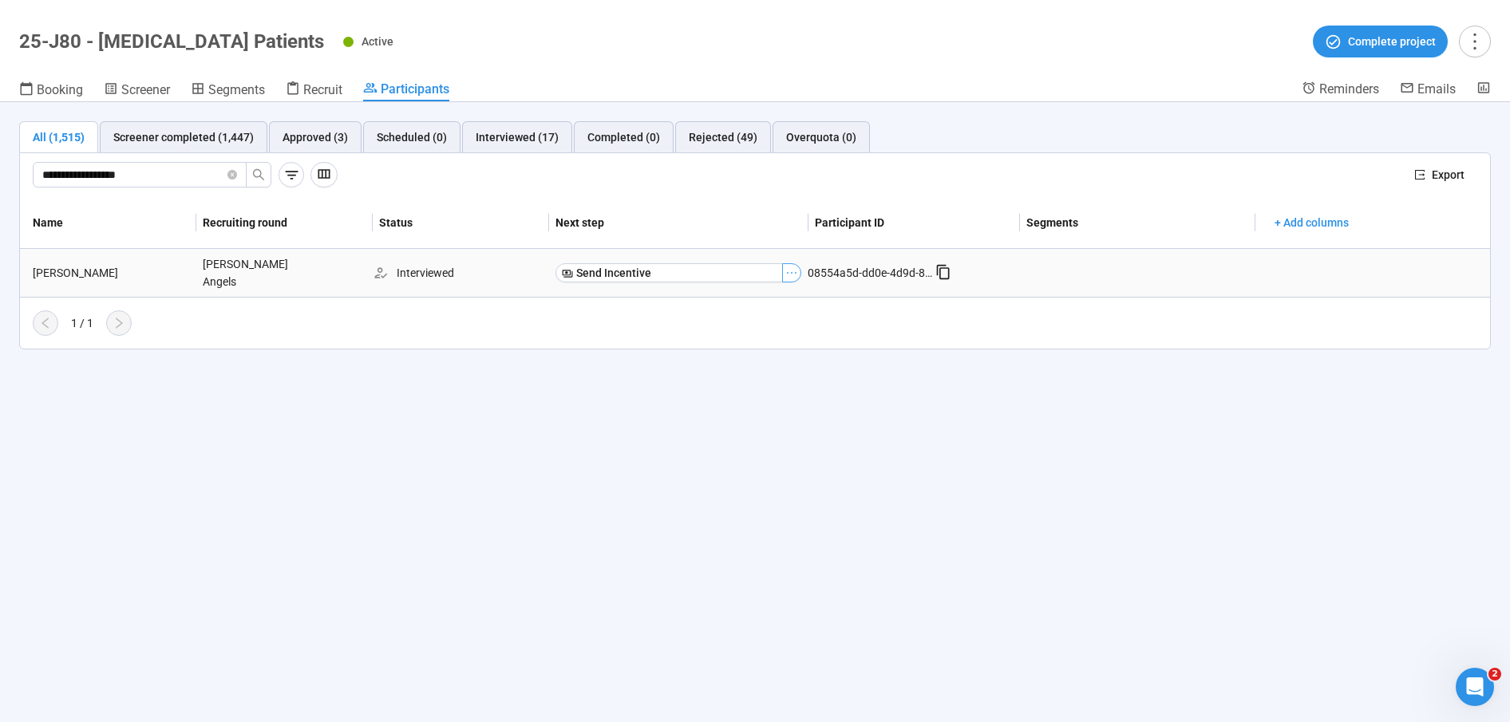
click at [795, 272] on icon "ellipsis" at bounding box center [792, 273] width 10 height 2
click at [517, 459] on div "**********" at bounding box center [755, 412] width 1510 height 620
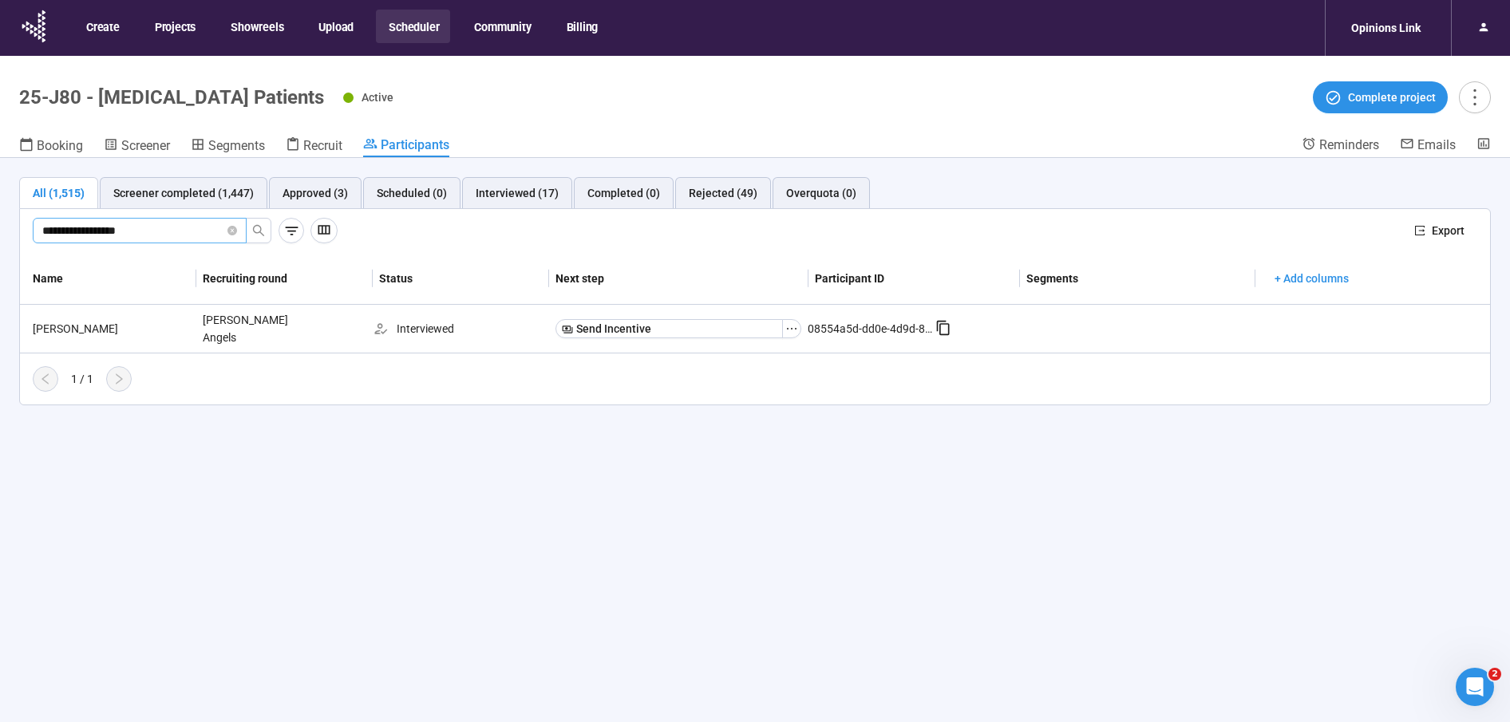
click at [115, 231] on input "**********" at bounding box center [133, 231] width 182 height 18
paste input "**"
type input "**********"
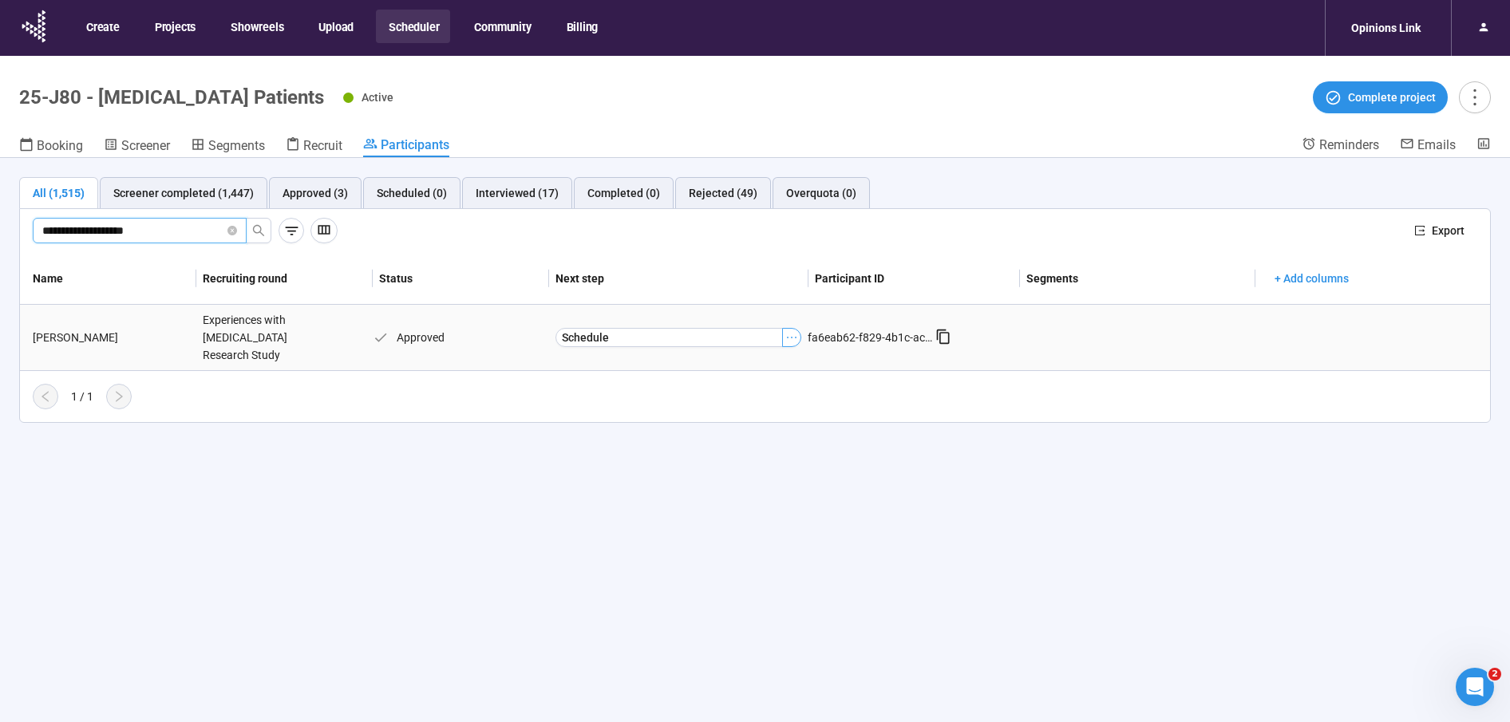
click at [795, 337] on icon "ellipsis" at bounding box center [791, 337] width 13 height 13
click at [740, 387] on span "[PERSON_NAME] as Interviewed" at bounding box center [768, 391] width 160 height 18
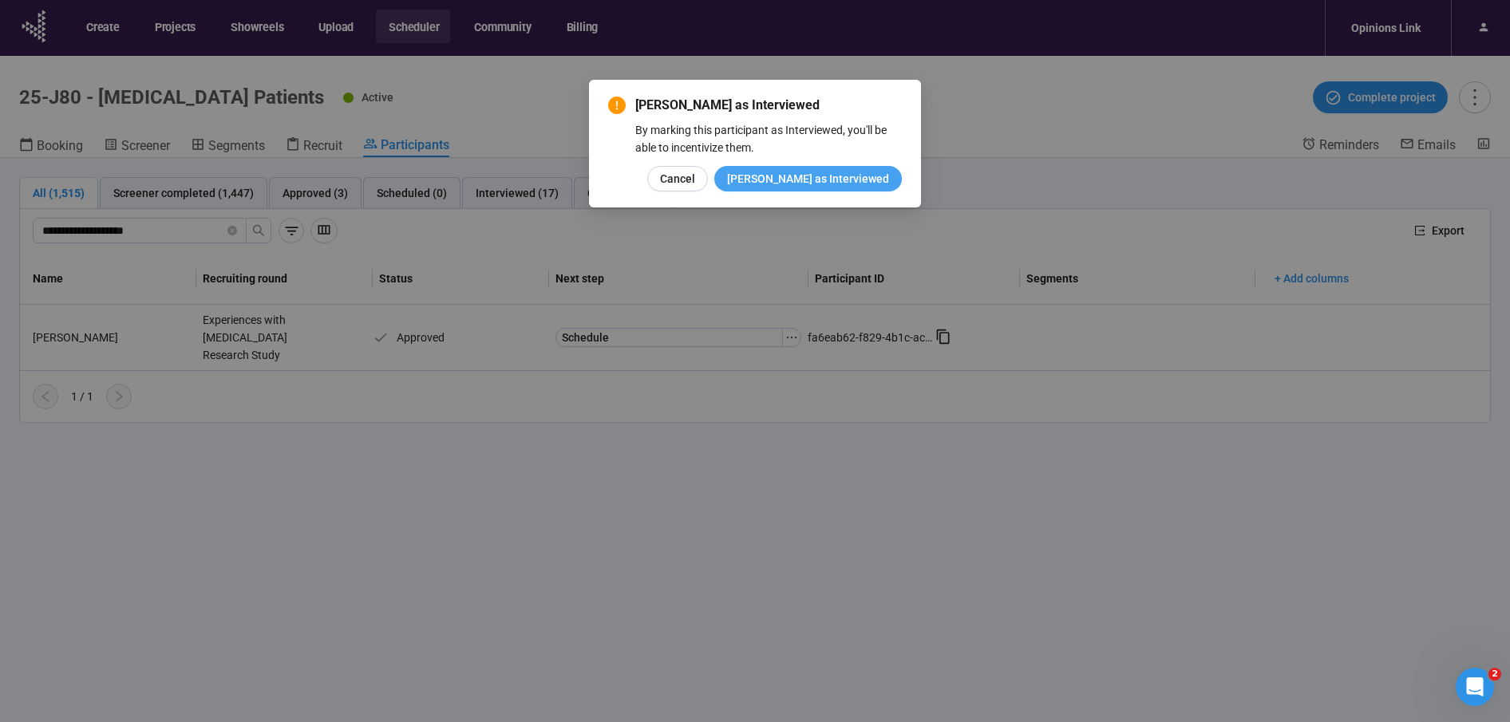
click at [812, 170] on span "[PERSON_NAME] as Interviewed" at bounding box center [808, 179] width 162 height 18
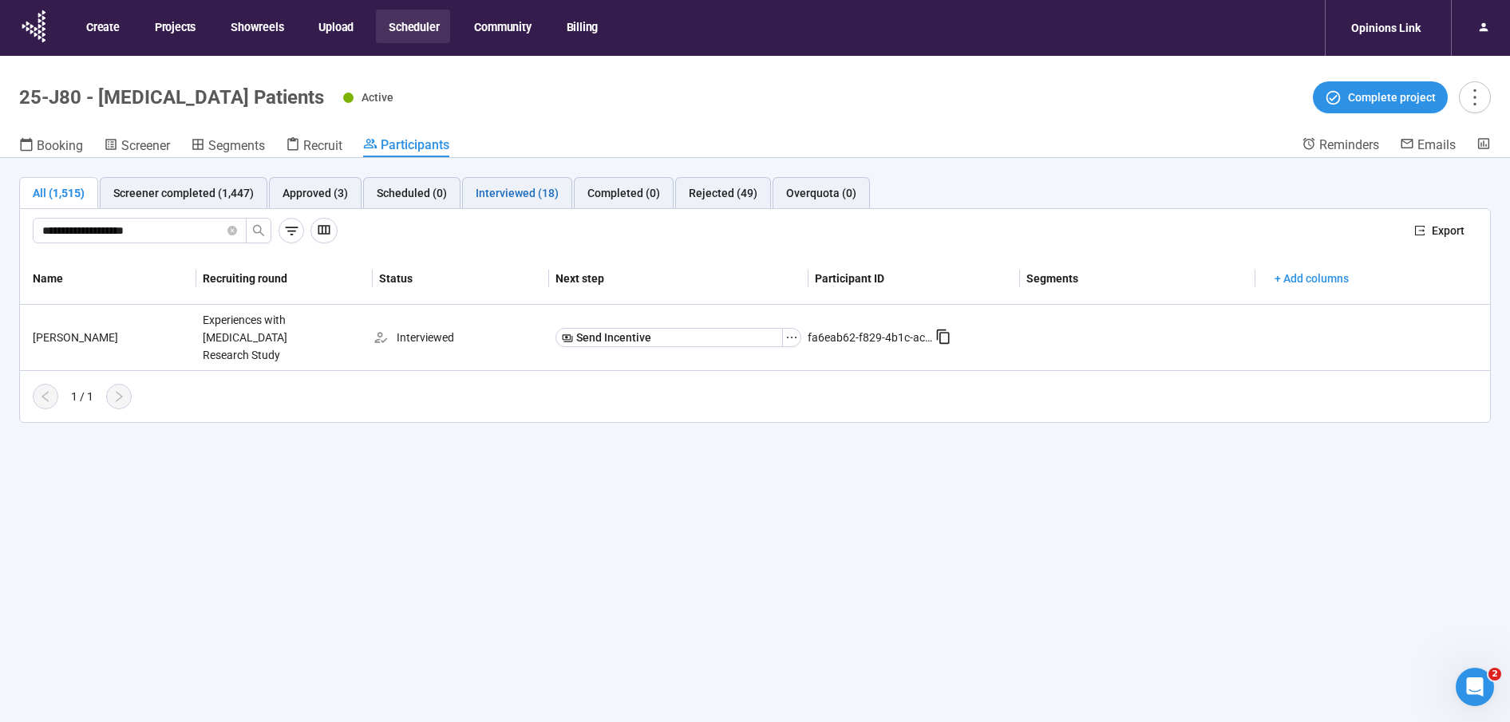
click at [505, 191] on div "Interviewed (18)" at bounding box center [517, 193] width 83 height 18
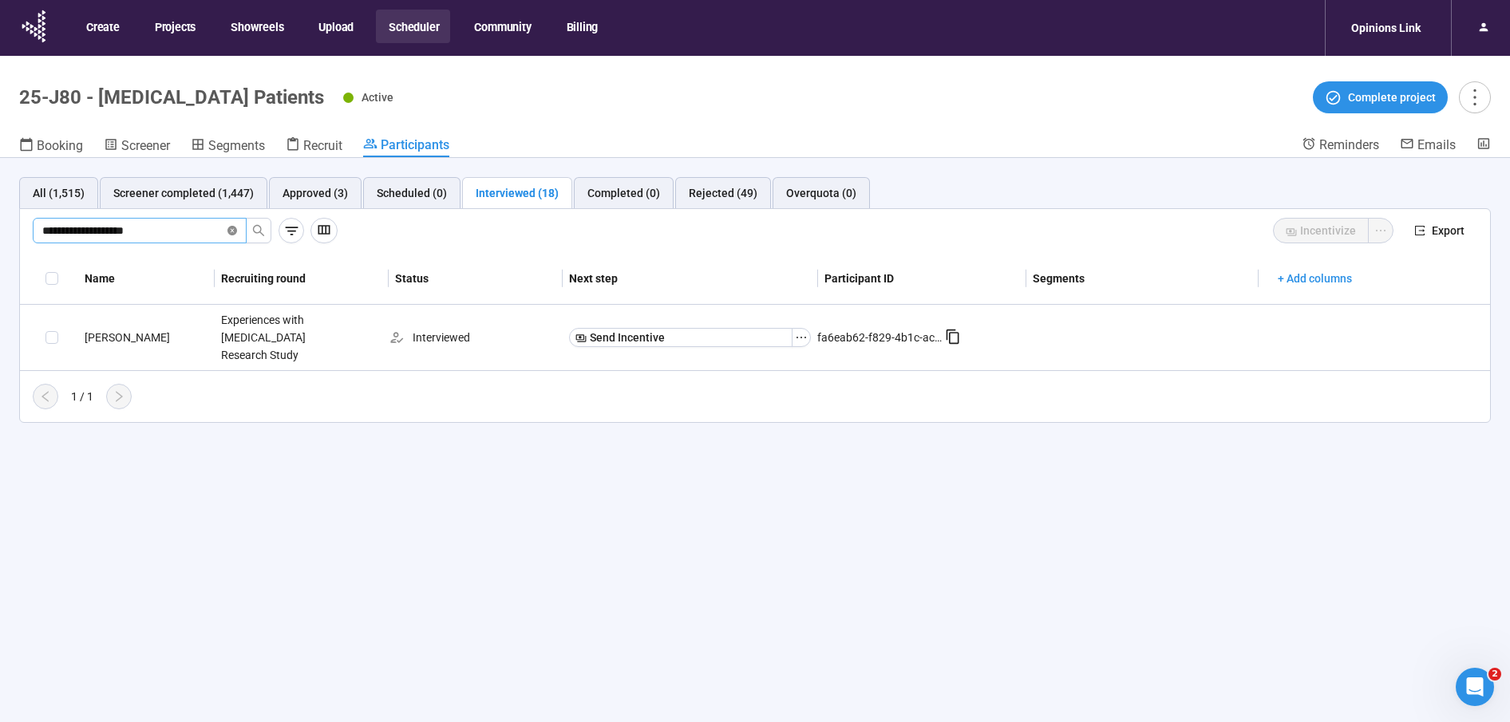
click at [231, 227] on icon "close-circle" at bounding box center [232, 231] width 10 height 10
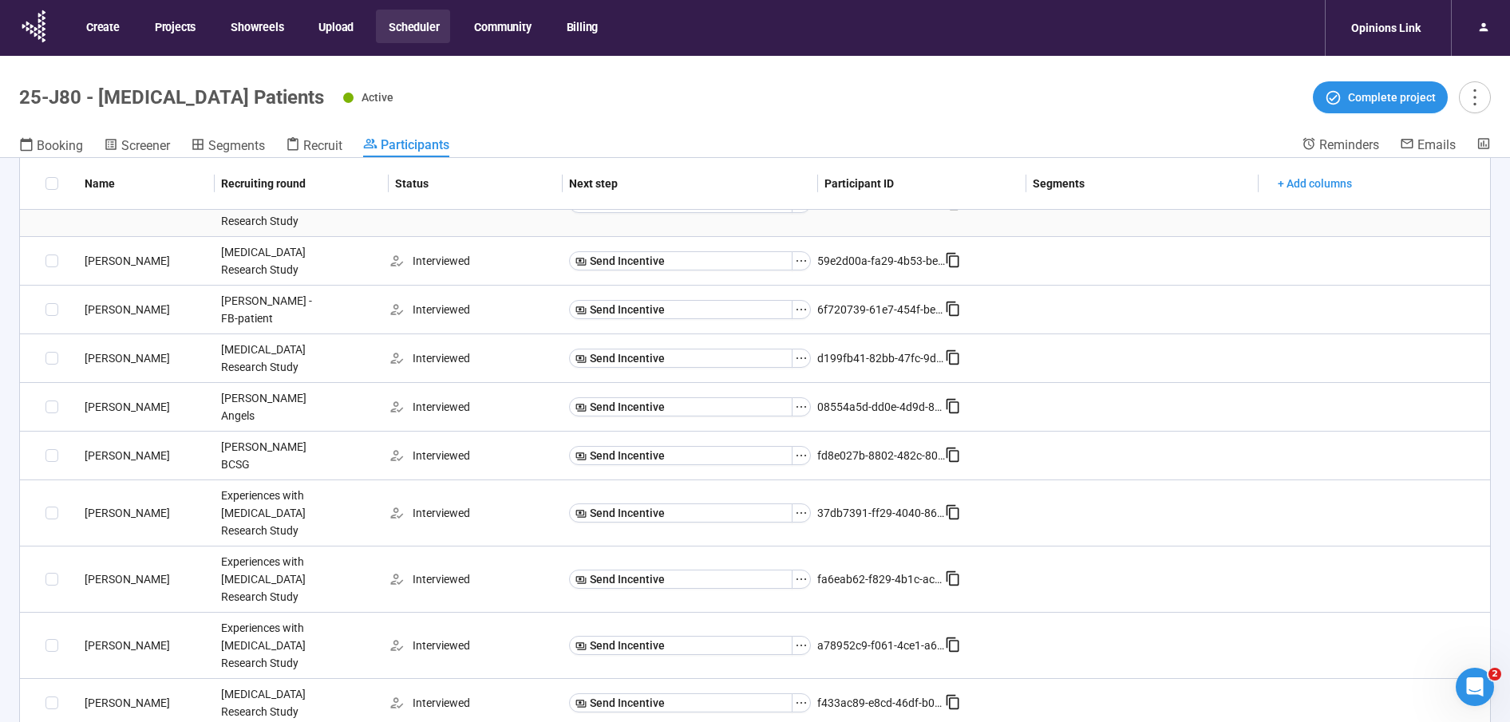
scroll to position [237, 0]
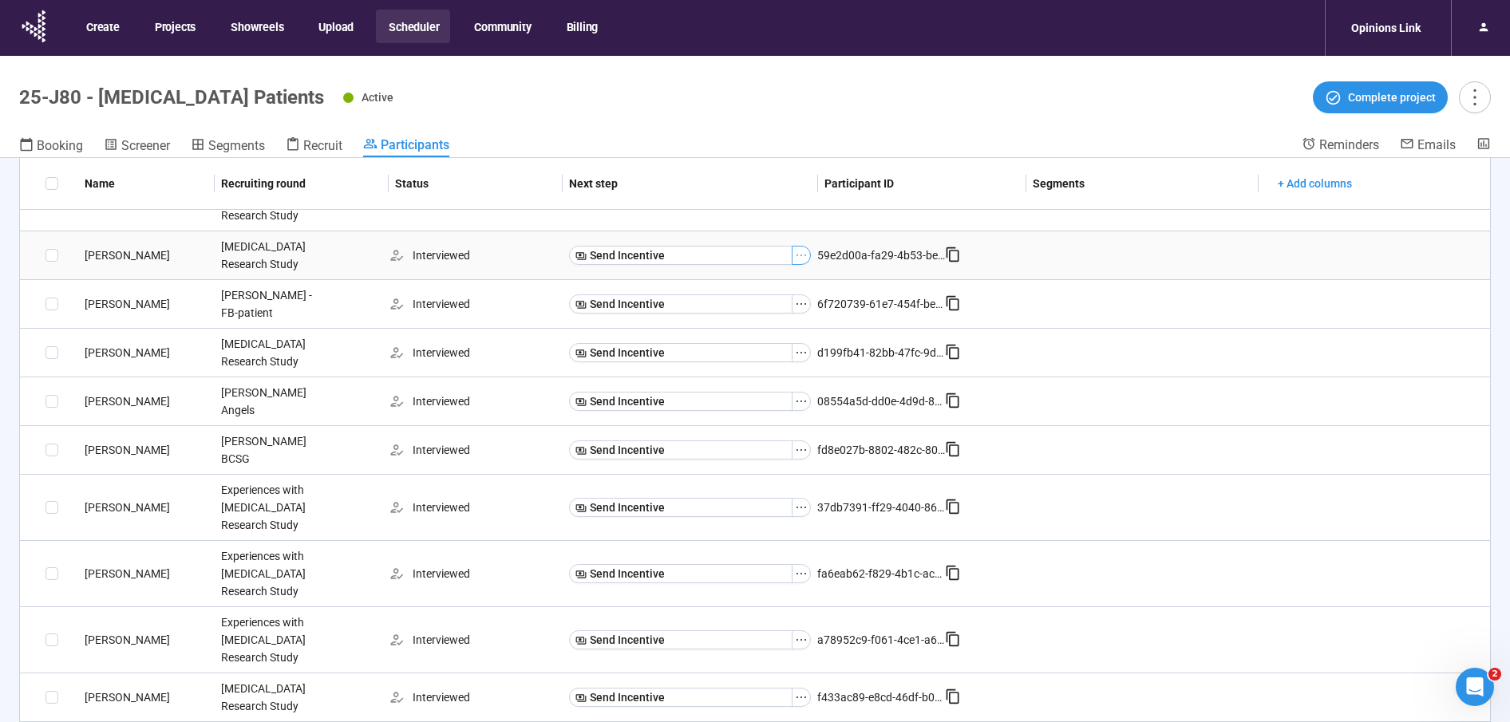
click at [806, 255] on icon "ellipsis" at bounding box center [801, 255] width 13 height 13
click at [84, 242] on td "[PERSON_NAME]" at bounding box center [146, 255] width 136 height 49
click at [101, 252] on div "[PERSON_NAME]" at bounding box center [146, 256] width 136 height 18
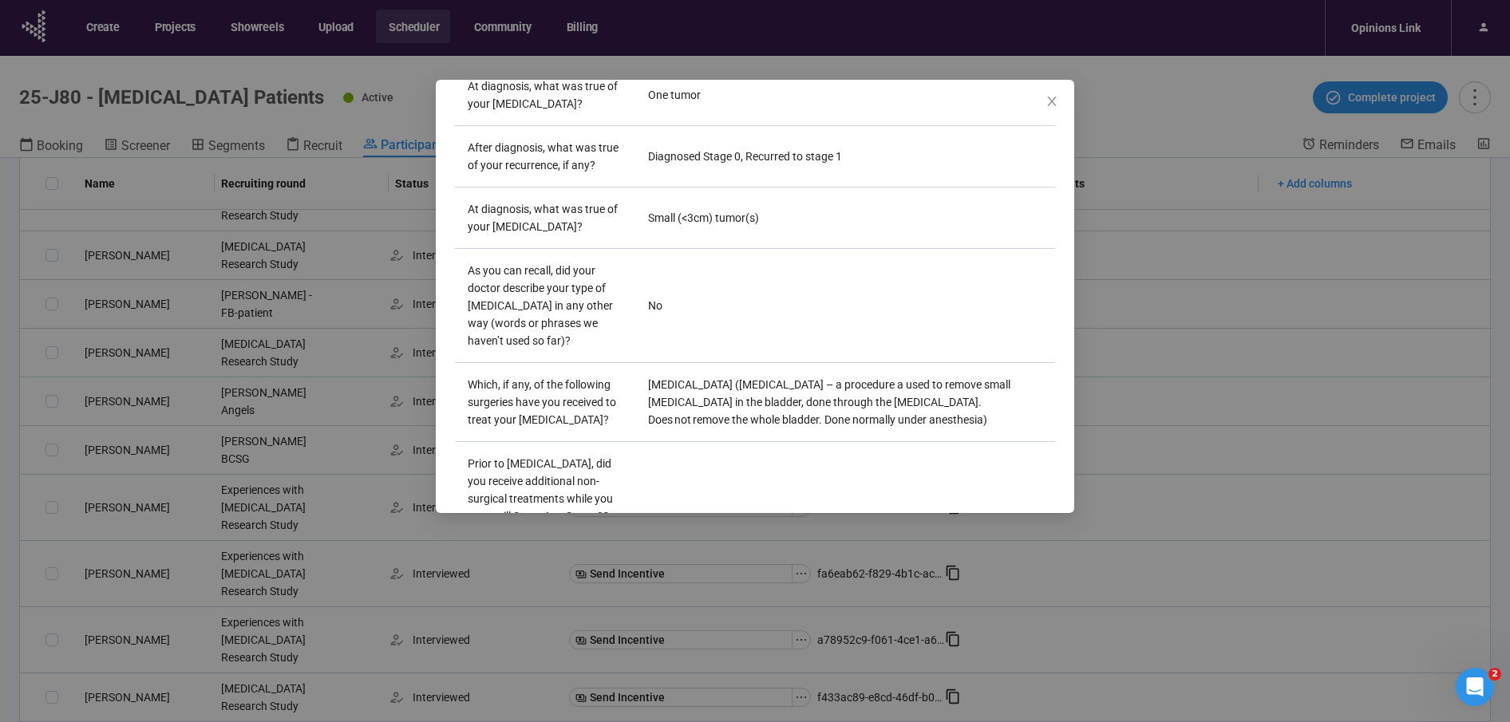
scroll to position [2110, 0]
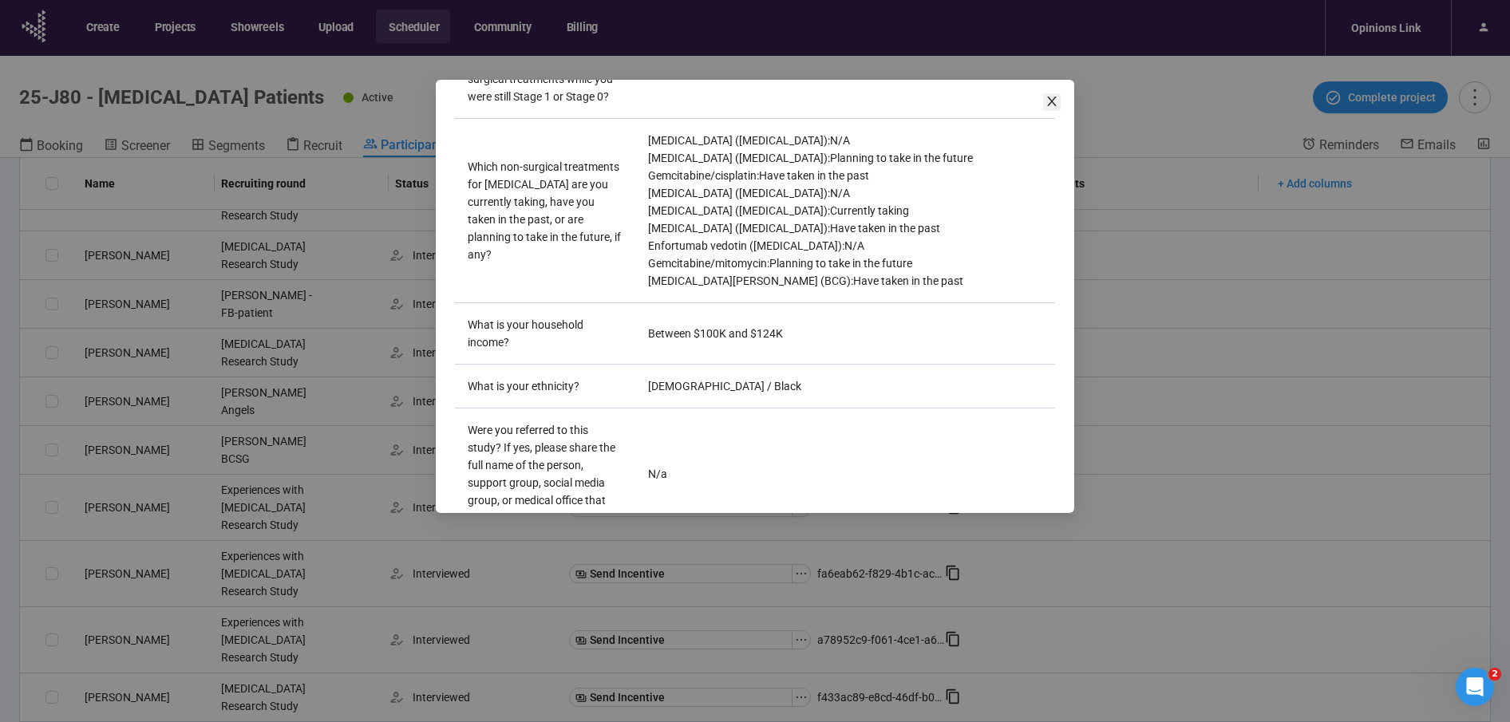
click at [1056, 98] on icon "close" at bounding box center [1051, 101] width 13 height 13
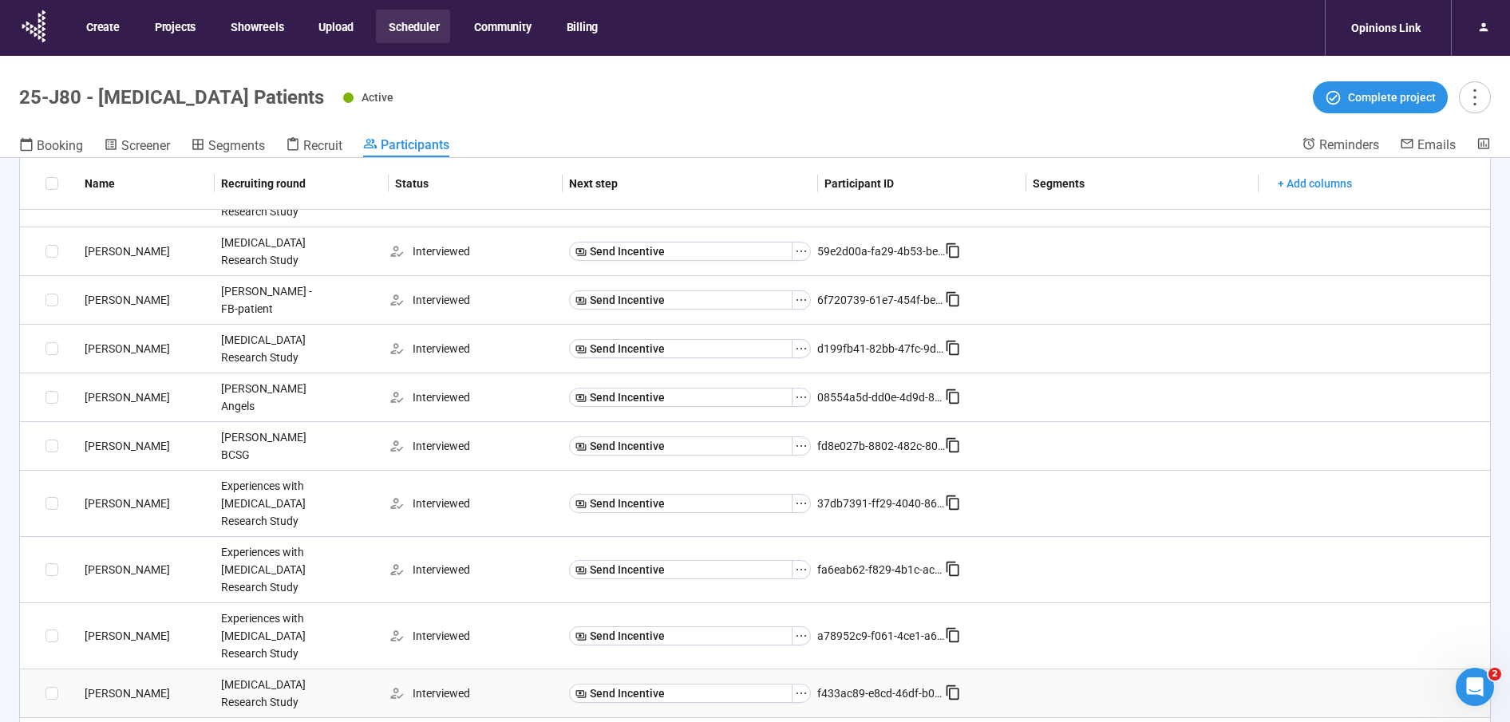
scroll to position [247, 0]
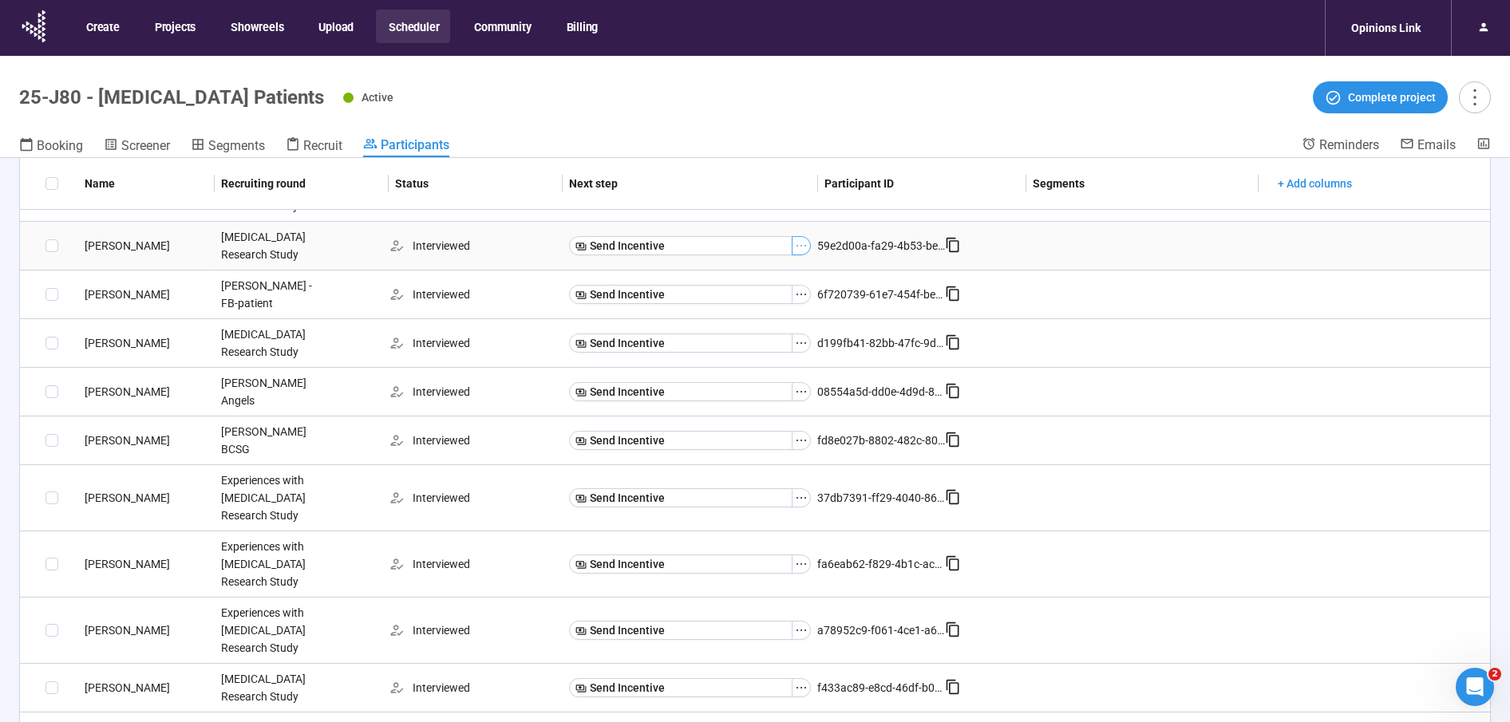
click at [805, 245] on icon "ellipsis" at bounding box center [801, 245] width 13 height 13
click at [754, 270] on span "Mark as No show" at bounding box center [746, 272] width 101 height 18
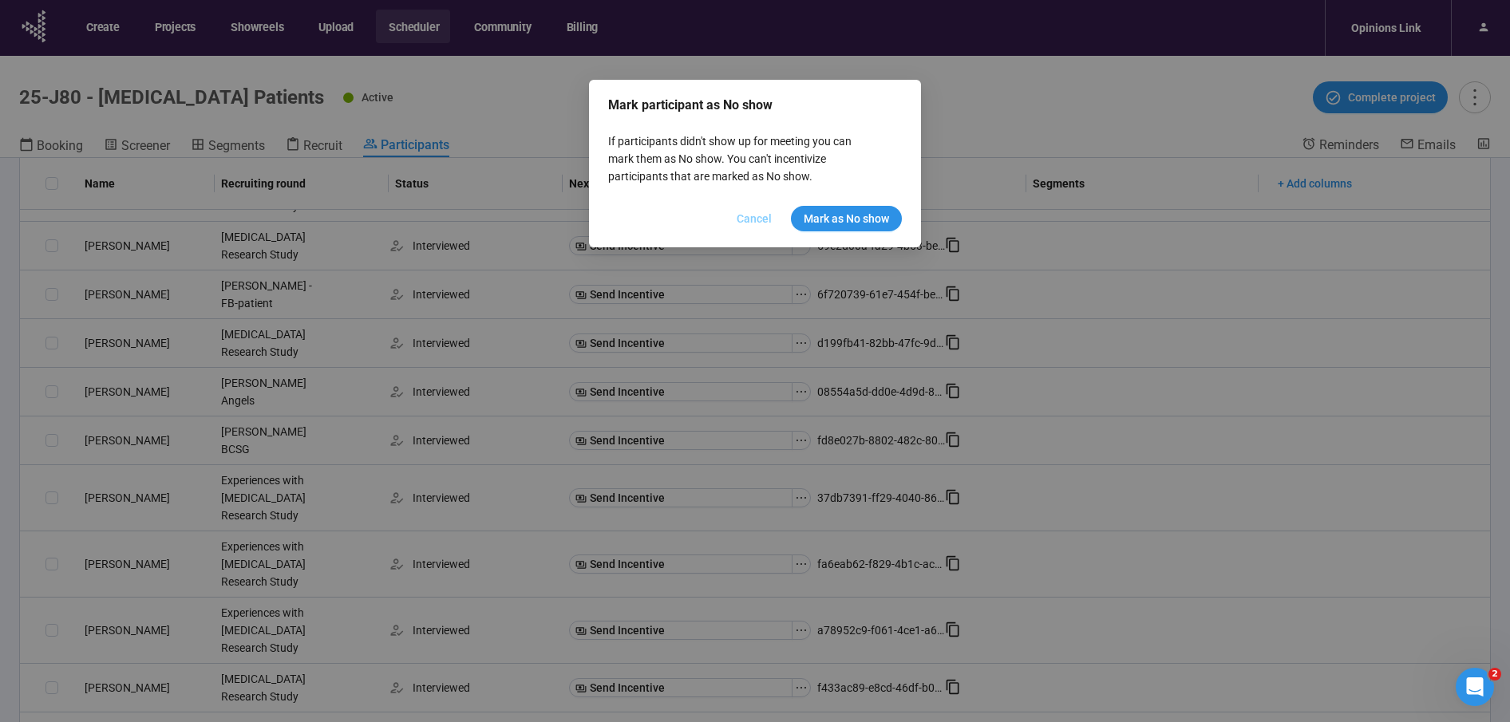
click at [765, 218] on span "Cancel" at bounding box center [753, 219] width 35 height 18
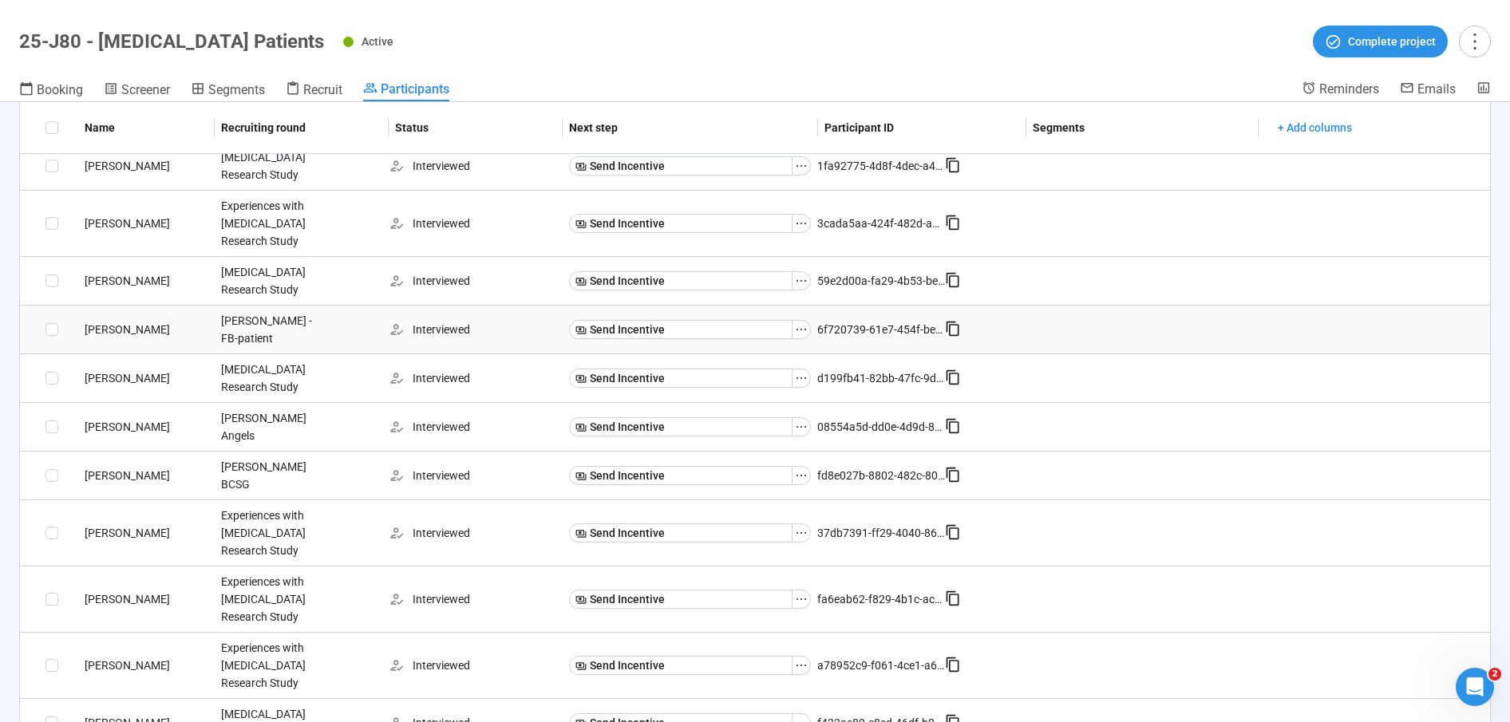
scroll to position [28, 0]
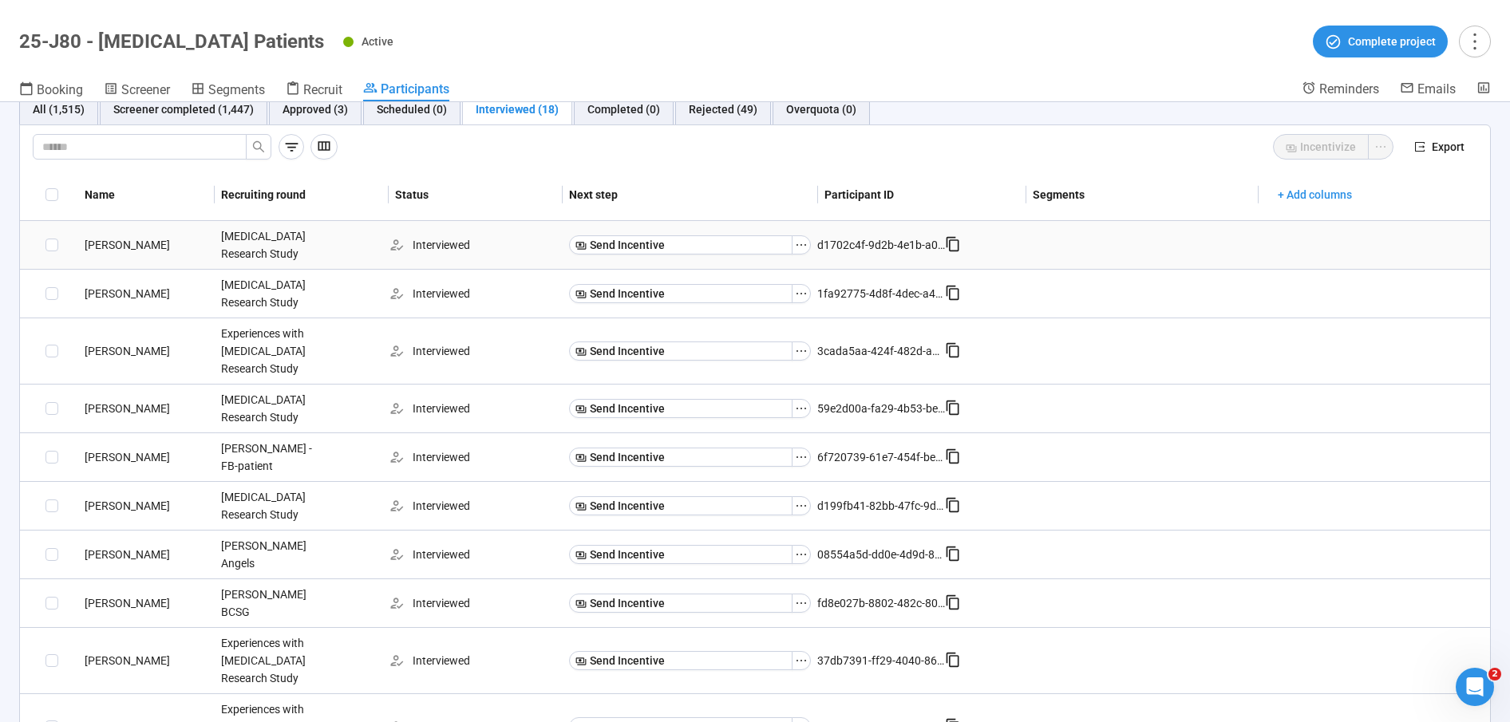
click at [100, 239] on div "[PERSON_NAME]" at bounding box center [146, 245] width 136 height 18
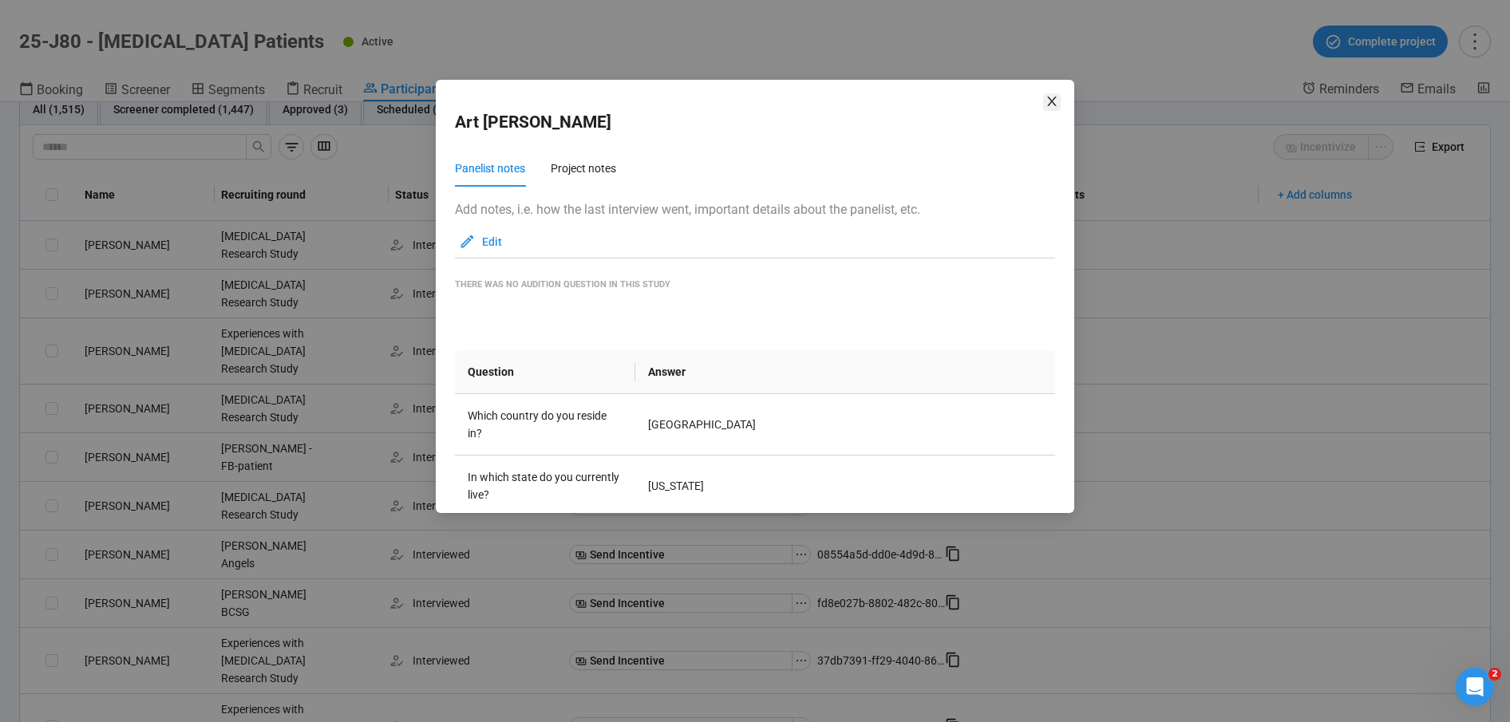
click at [1055, 110] on span "Close" at bounding box center [1052, 102] width 18 height 18
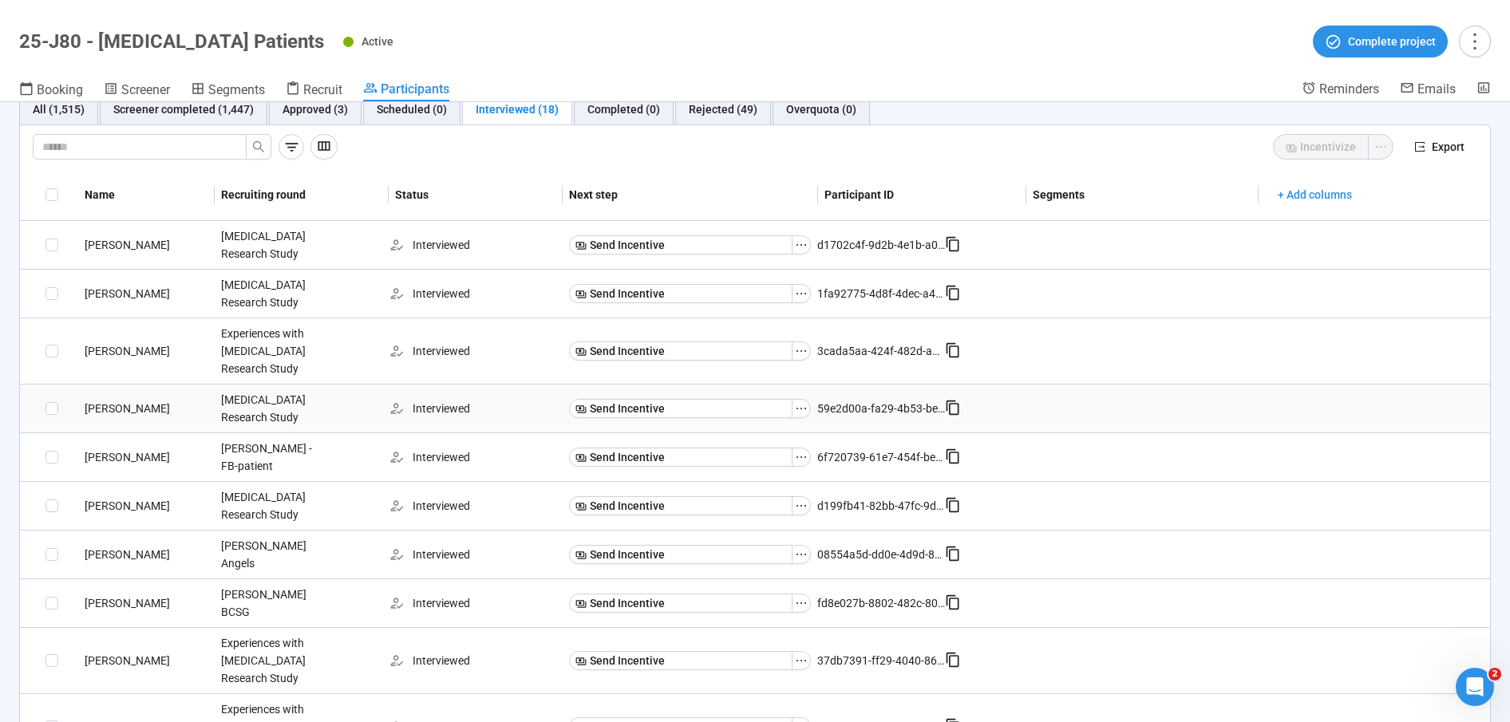
click at [120, 400] on div "[PERSON_NAME]" at bounding box center [146, 409] width 136 height 18
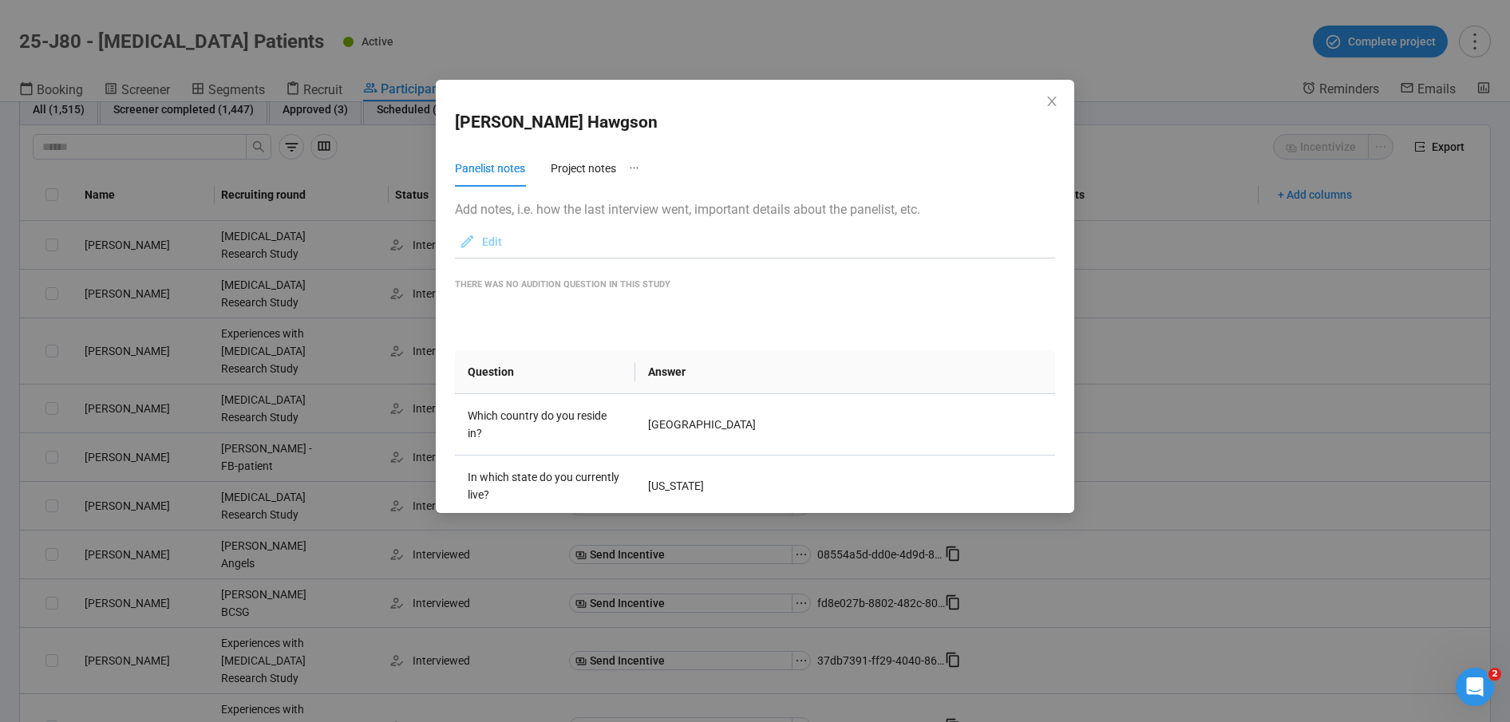
click at [492, 235] on span "Edit" at bounding box center [492, 242] width 20 height 18
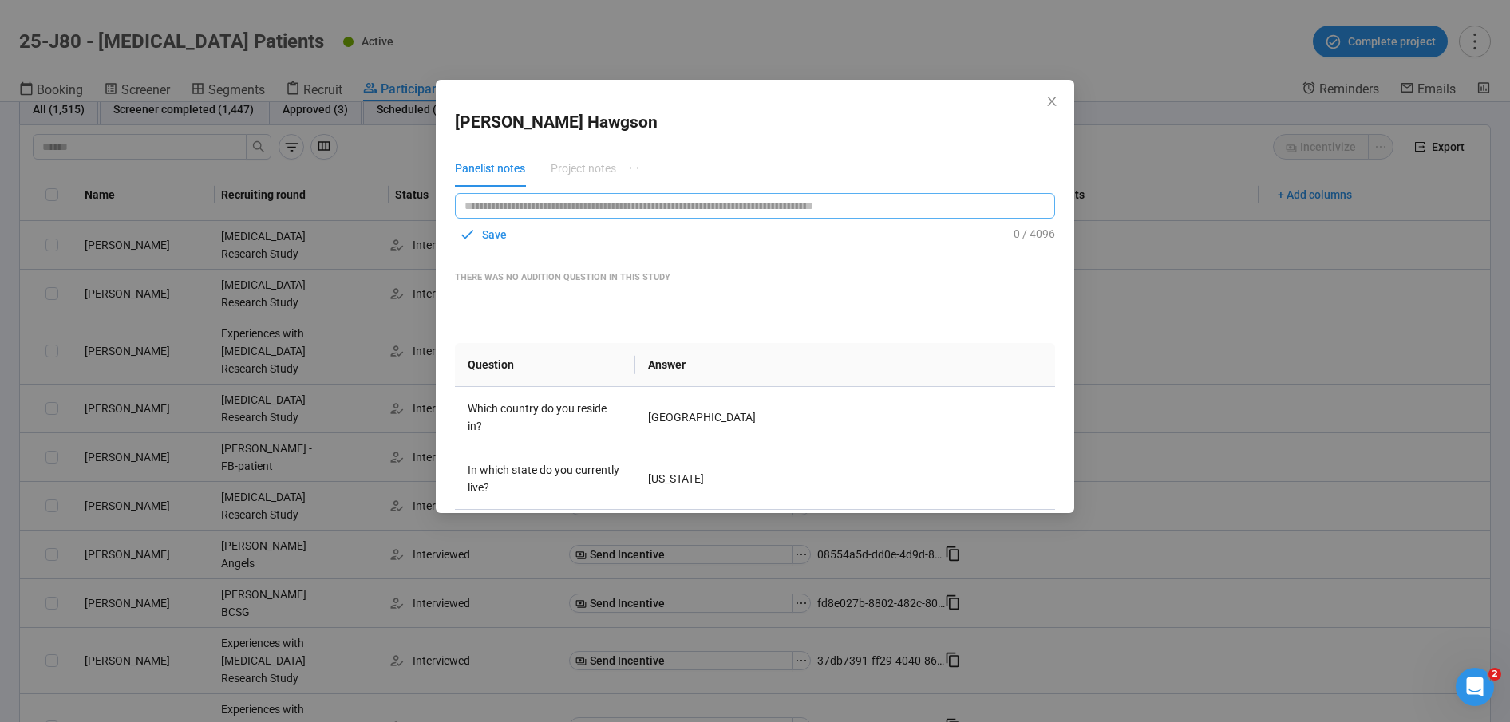
click at [697, 213] on textarea at bounding box center [755, 206] width 600 height 26
type textarea "*"
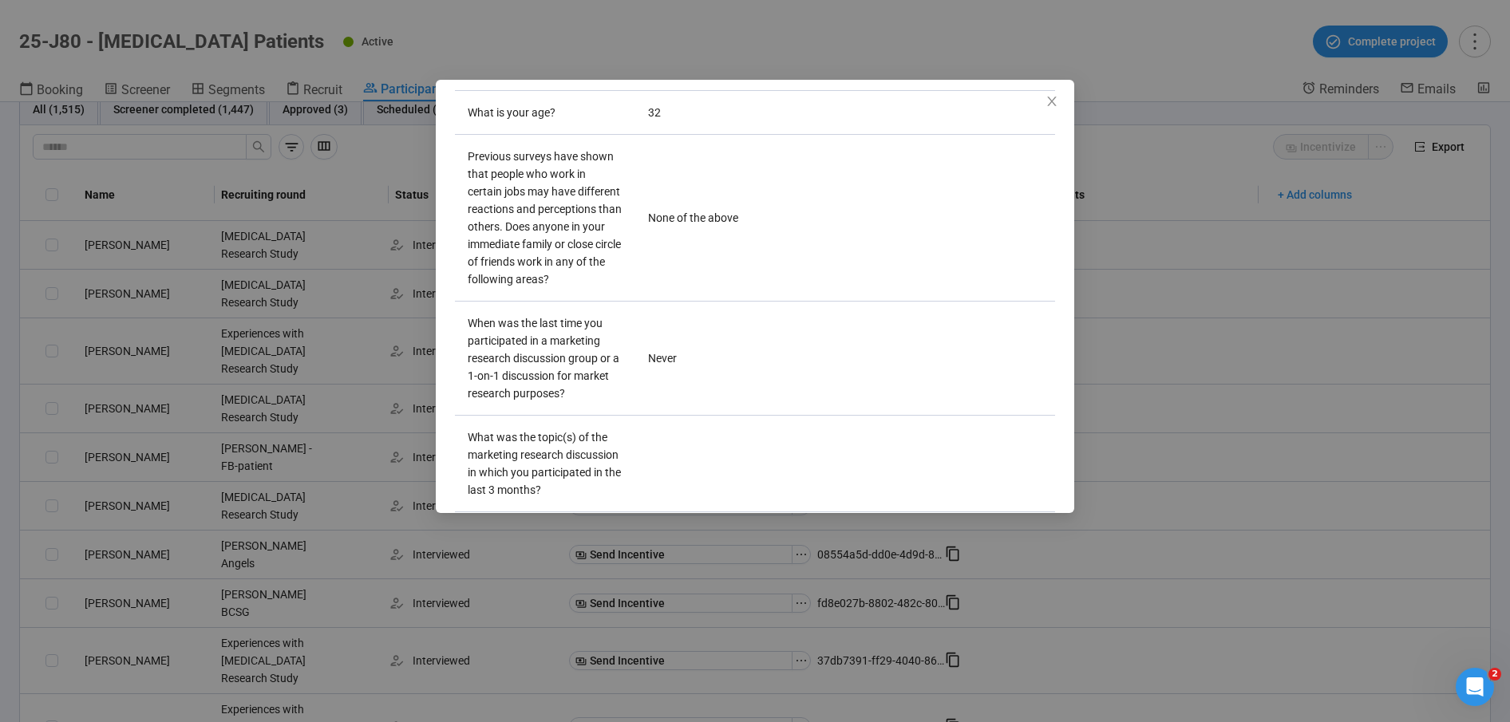
scroll to position [0, 0]
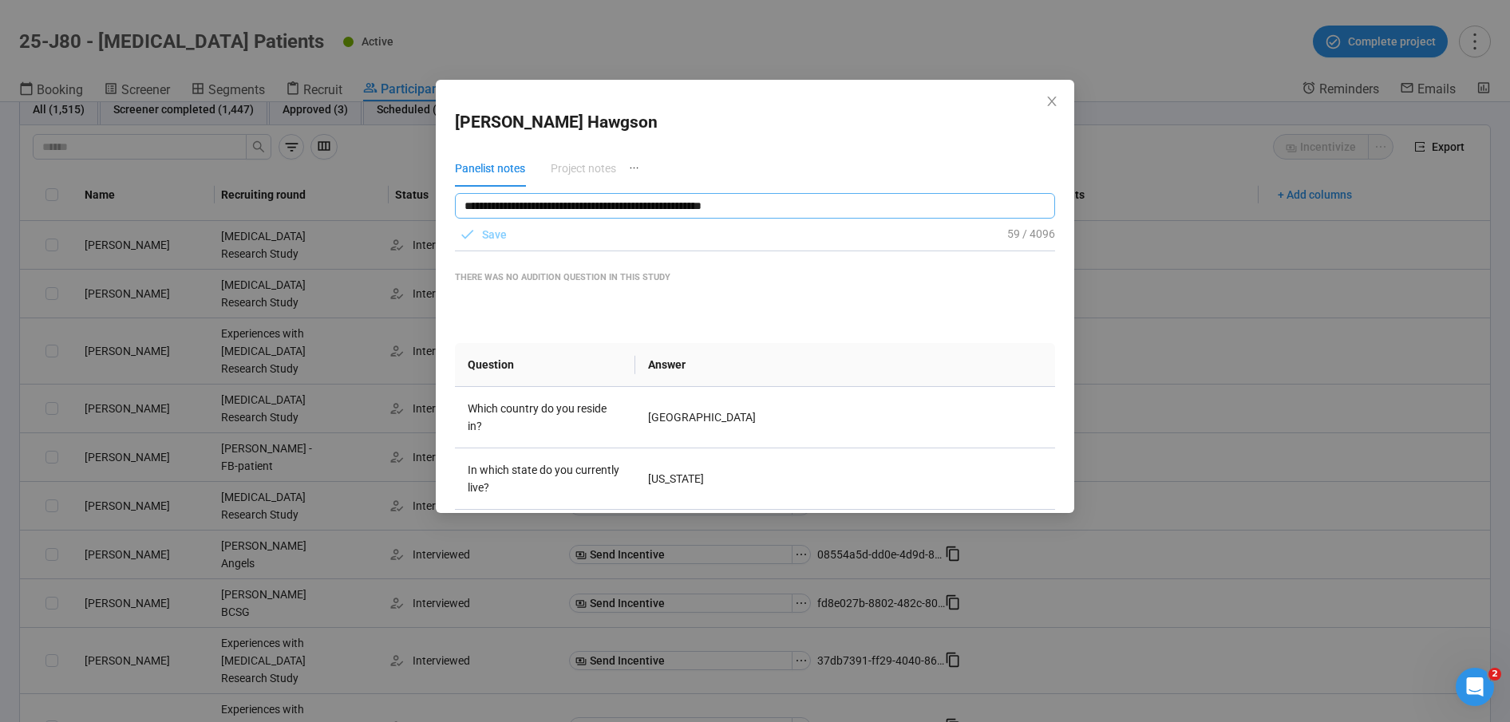
type textarea "**********"
click at [484, 231] on span "Save" at bounding box center [494, 235] width 25 height 18
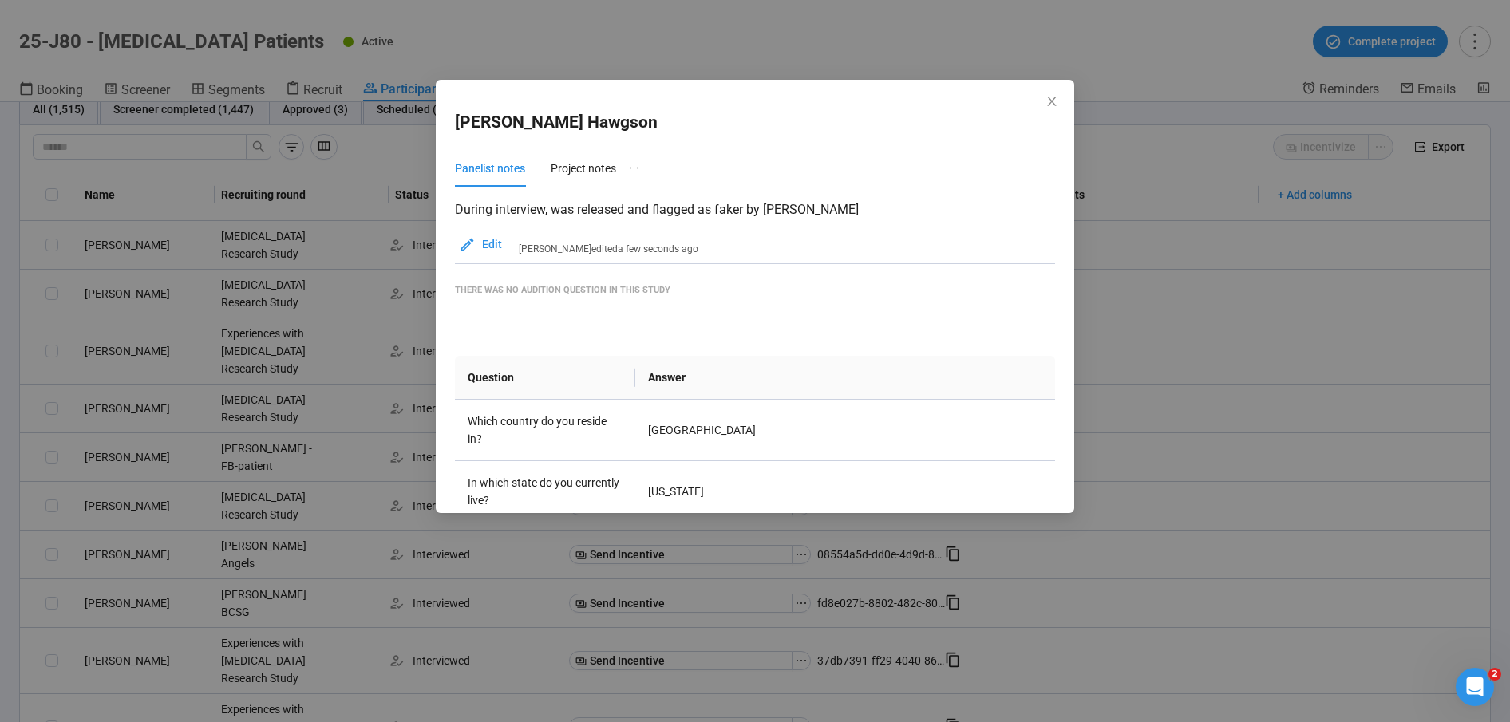
click at [613, 209] on p "During interview, was released and flagged as faker by [PERSON_NAME]" at bounding box center [755, 209] width 600 height 20
copy section "During interview, was released and flagged as faker by [PERSON_NAME] Edit"
drag, startPoint x: 1052, startPoint y: 104, endPoint x: 1052, endPoint y: 162, distance: 58.3
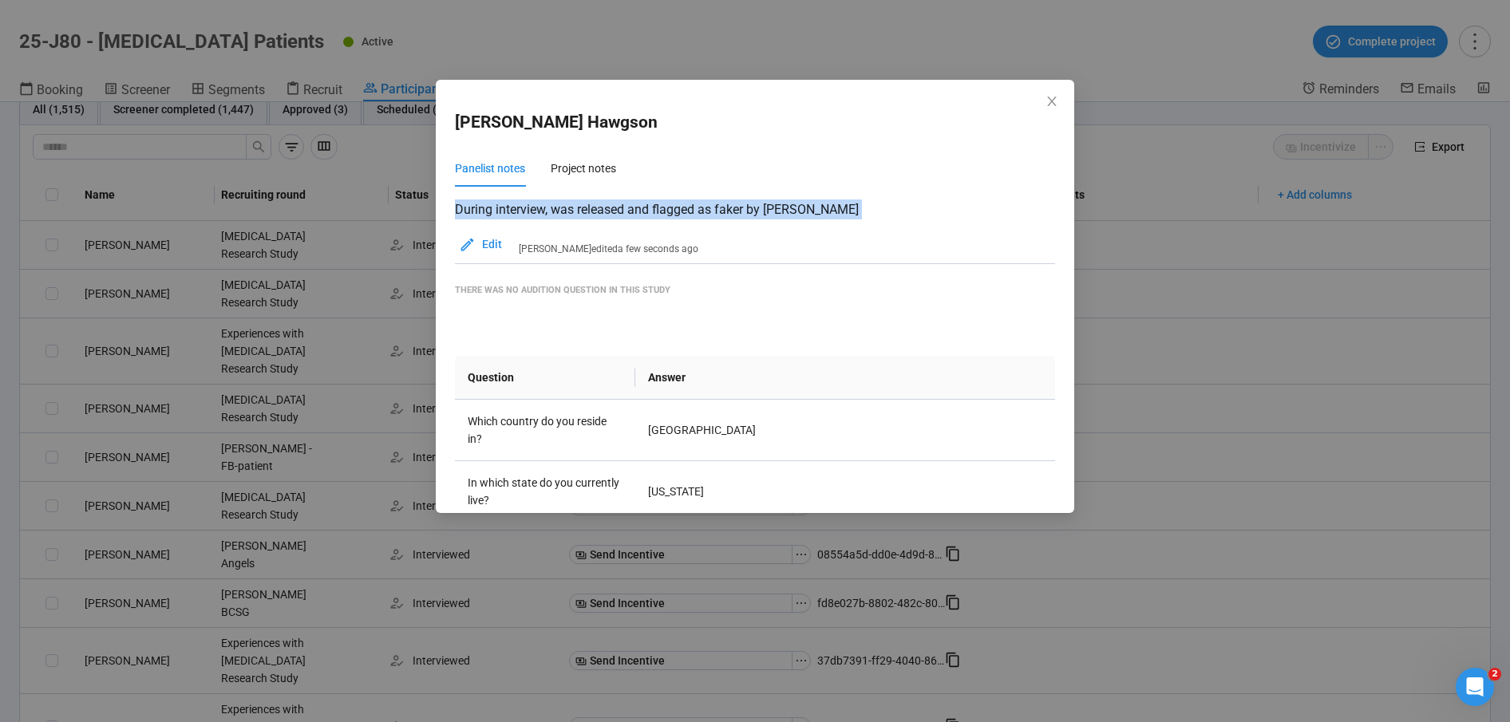
click at [1052, 103] on icon "close" at bounding box center [1051, 101] width 13 height 13
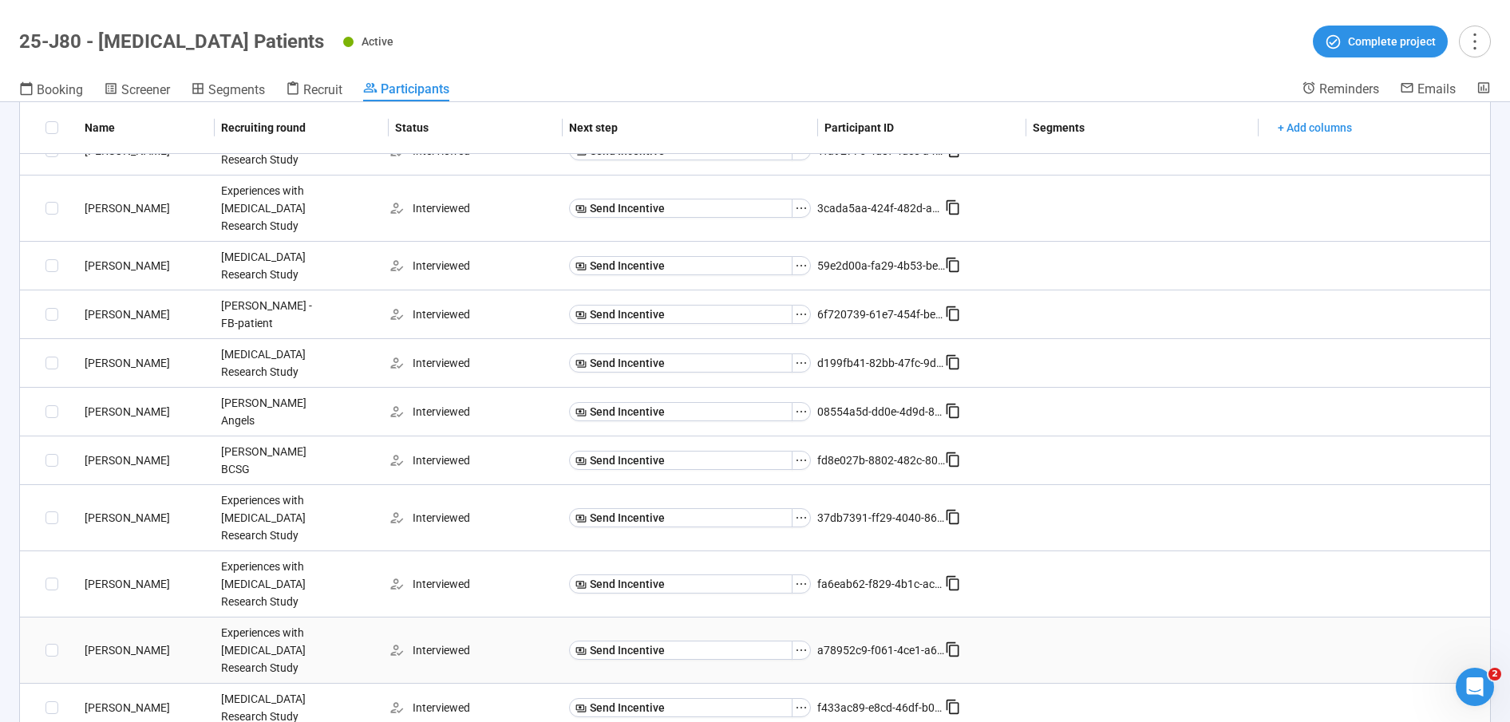
scroll to position [69, 0]
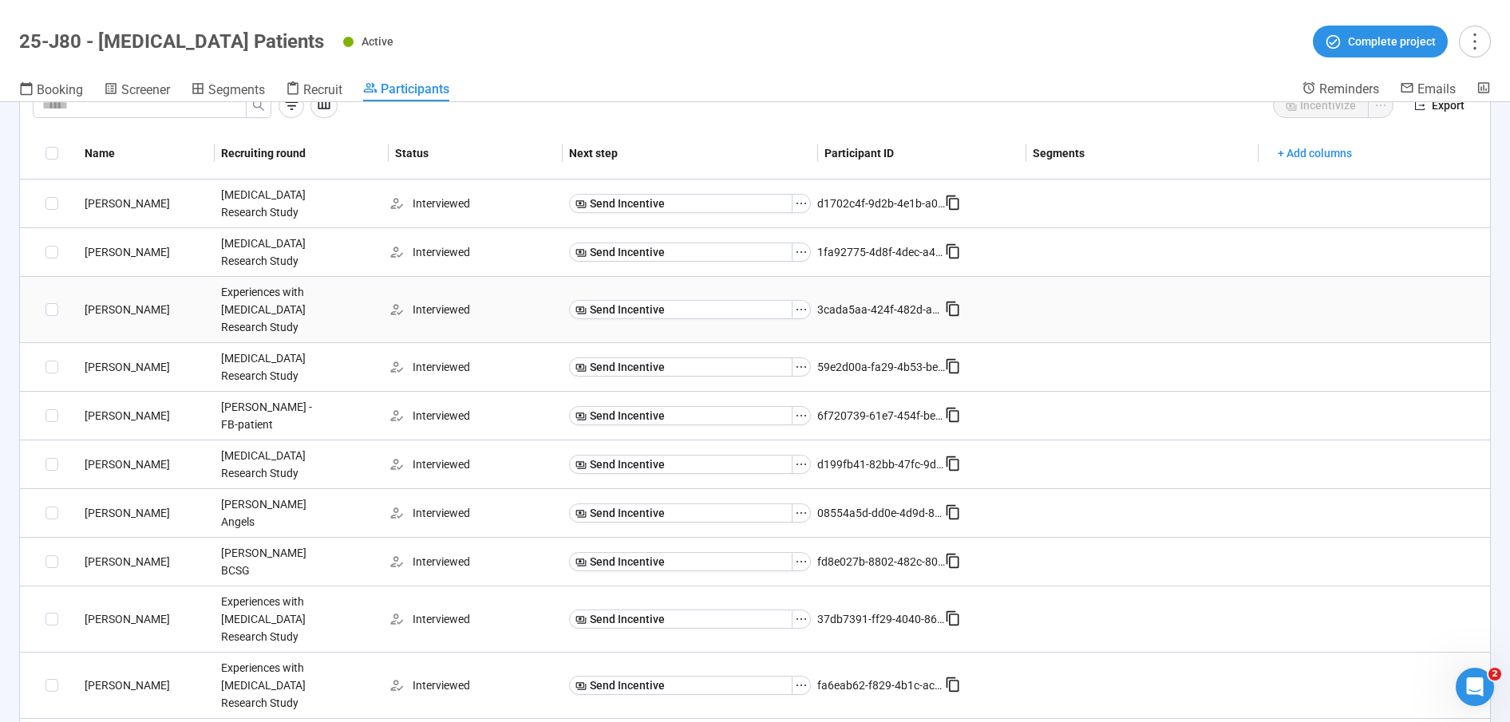
click at [109, 306] on div "[PERSON_NAME]" at bounding box center [146, 310] width 136 height 18
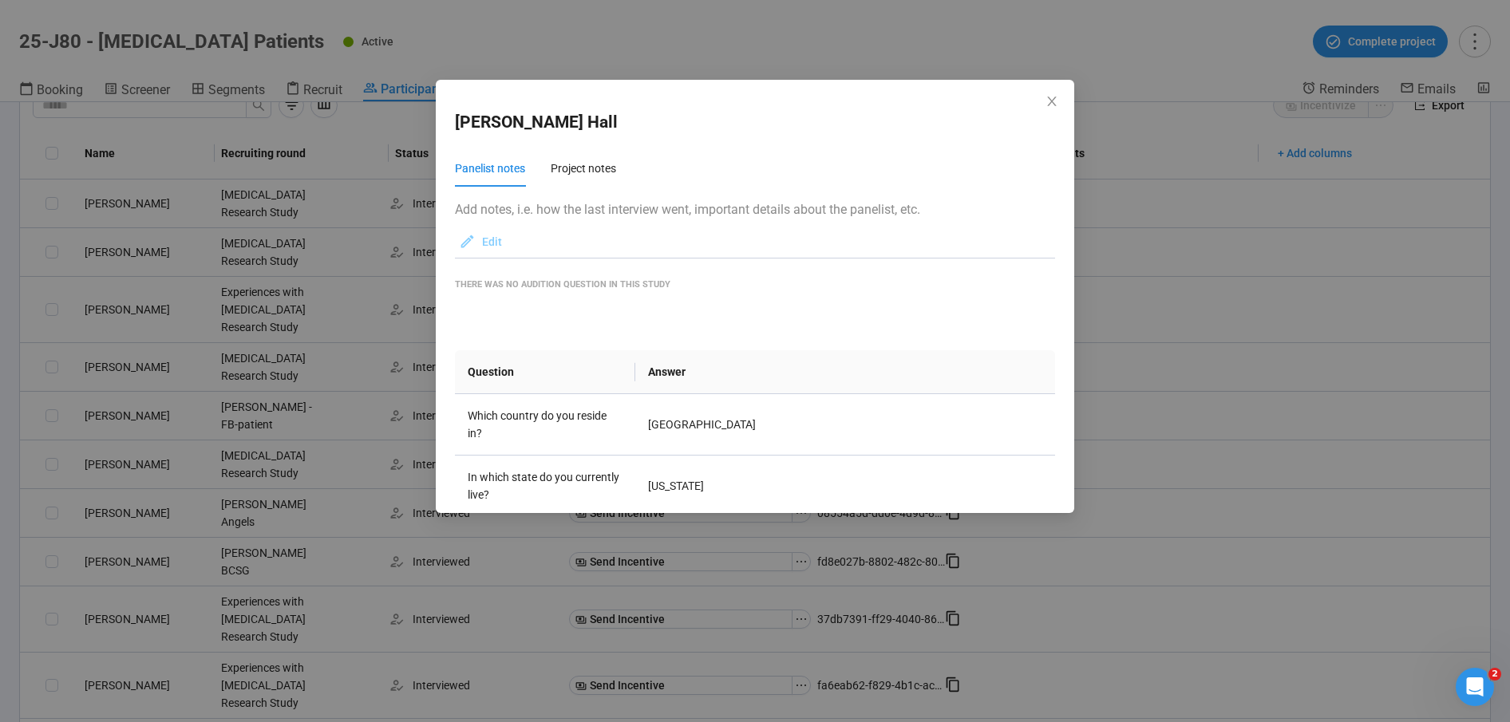
click at [484, 244] on span "Edit" at bounding box center [492, 242] width 20 height 18
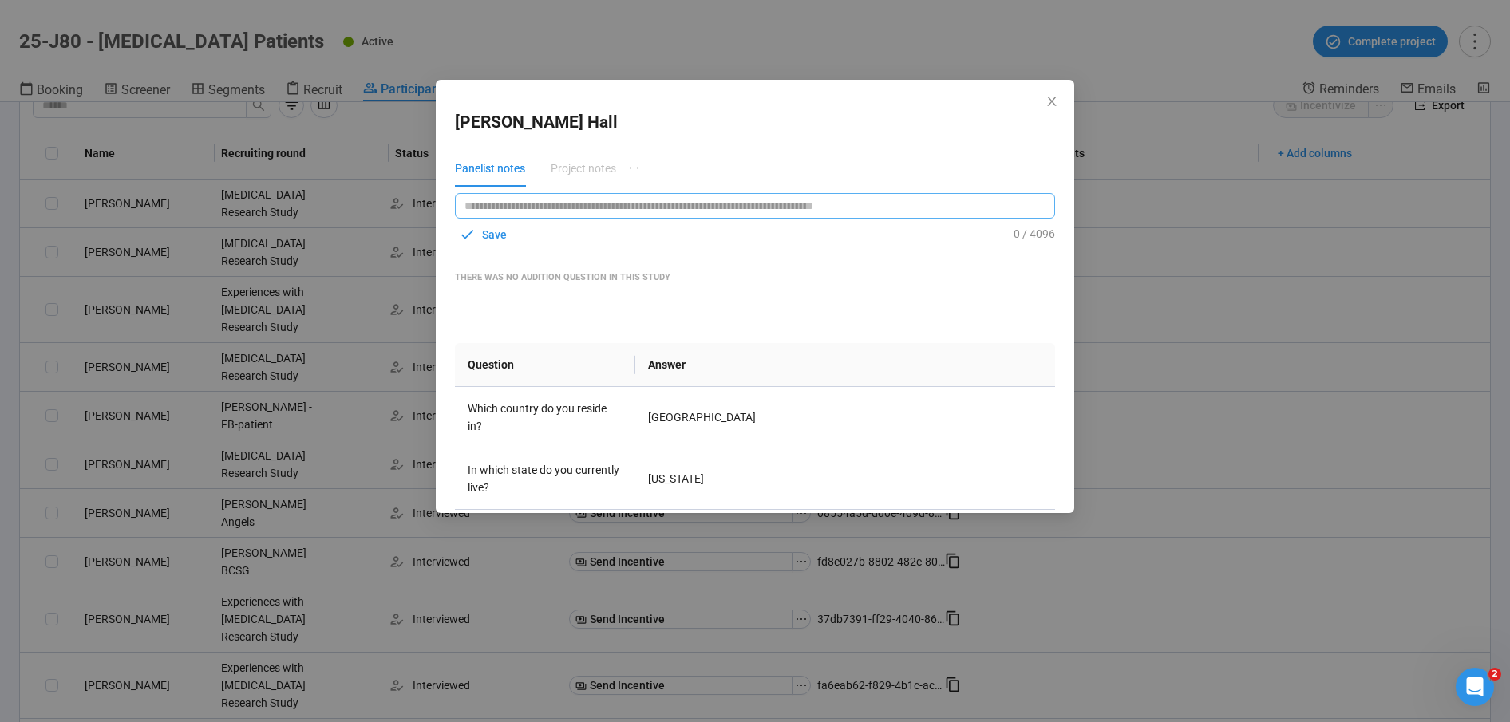
click at [638, 206] on textarea at bounding box center [755, 206] width 600 height 26
paste textarea "**********"
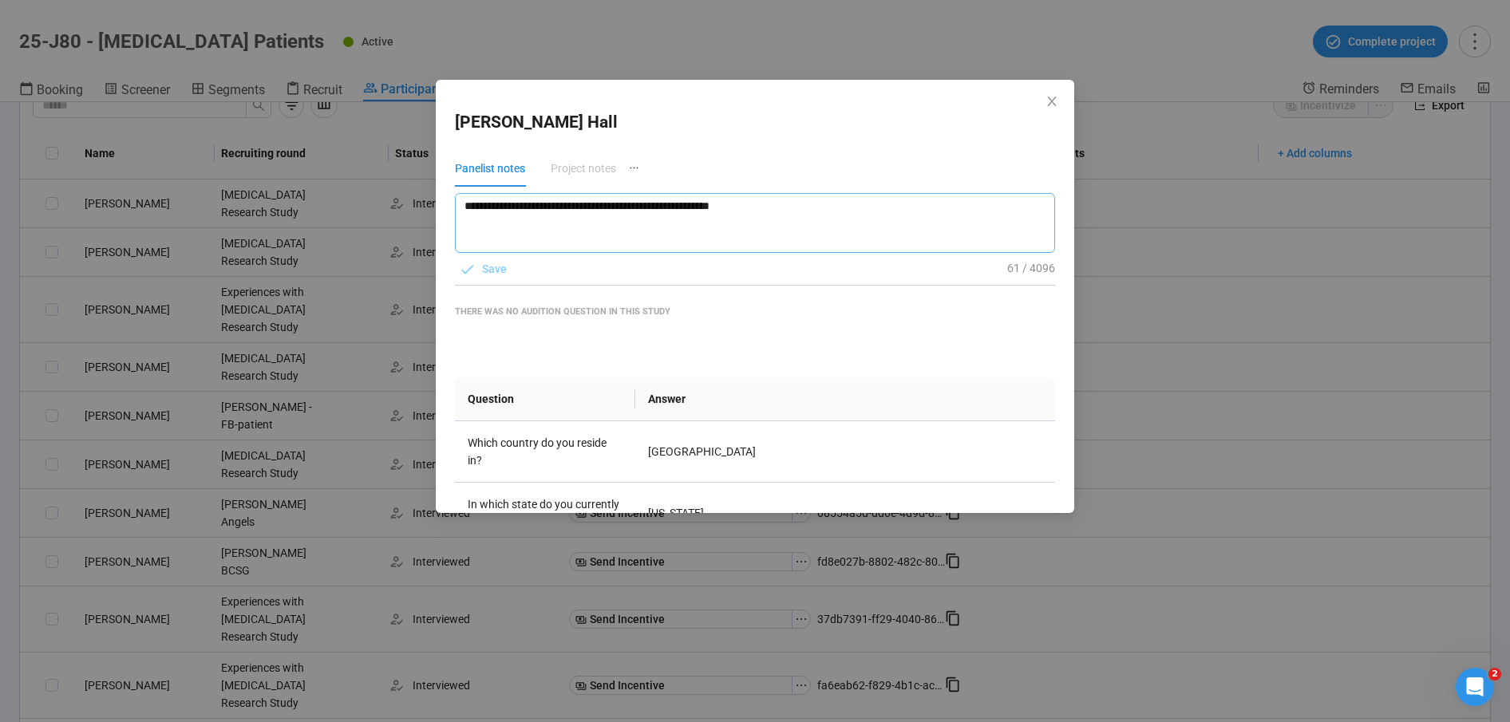
type textarea "**********"
click at [485, 267] on span "Save" at bounding box center [494, 269] width 25 height 18
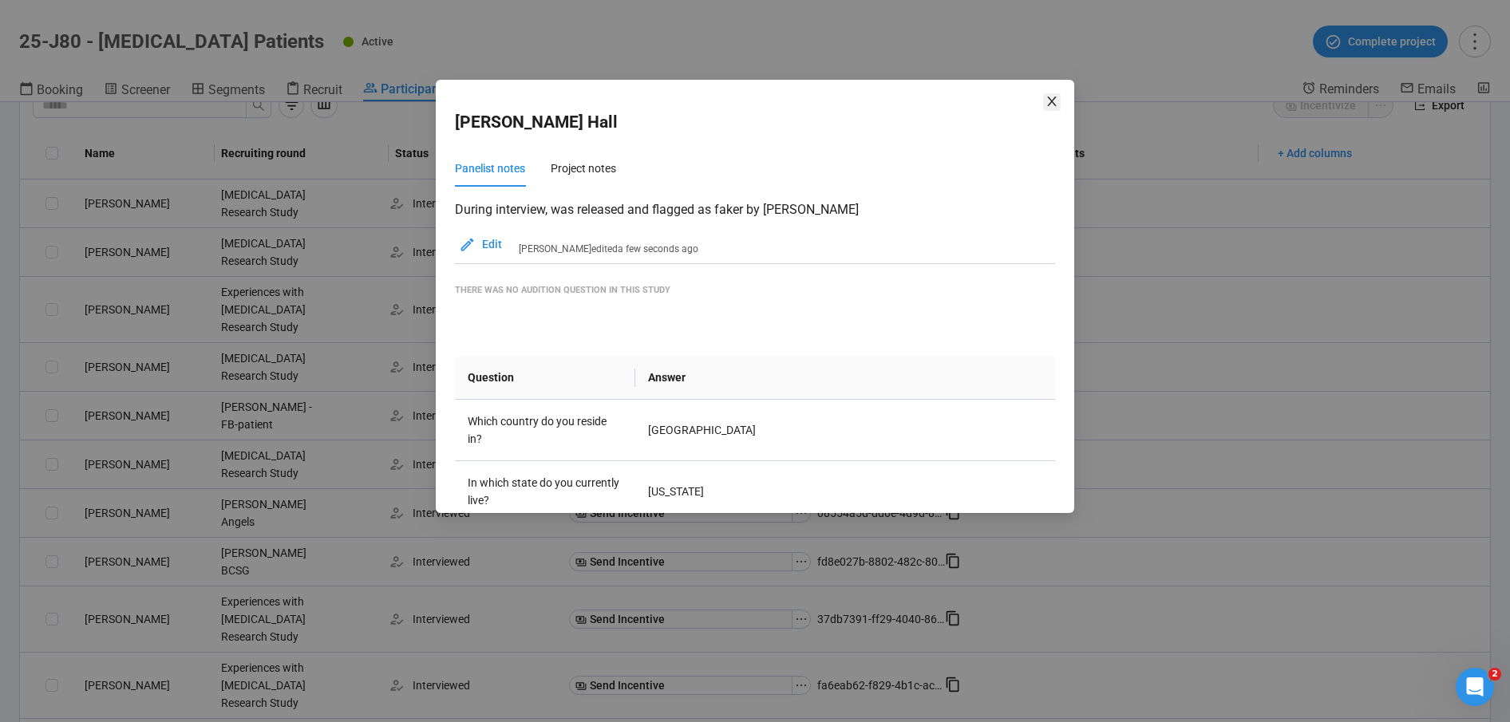
click at [1051, 98] on icon "close" at bounding box center [1051, 101] width 13 height 13
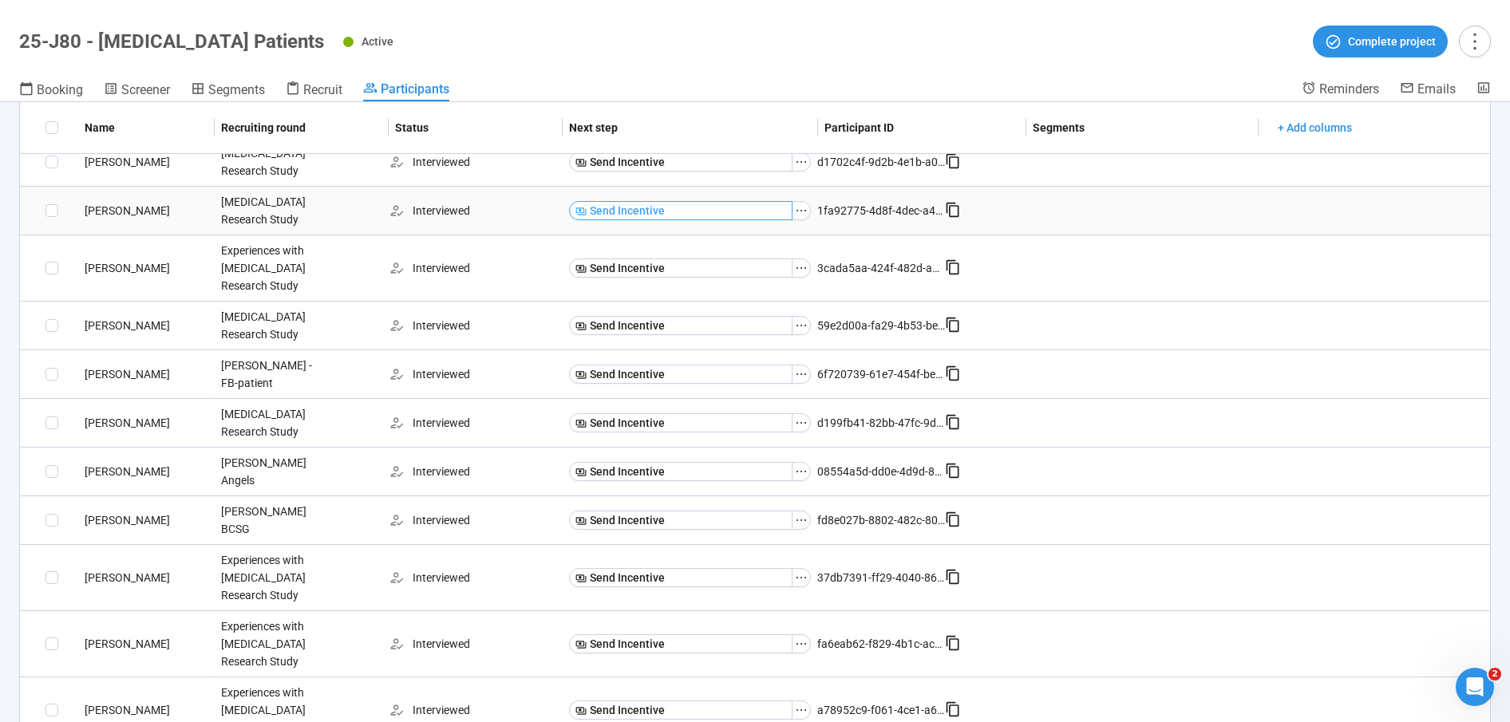
scroll to position [0, 0]
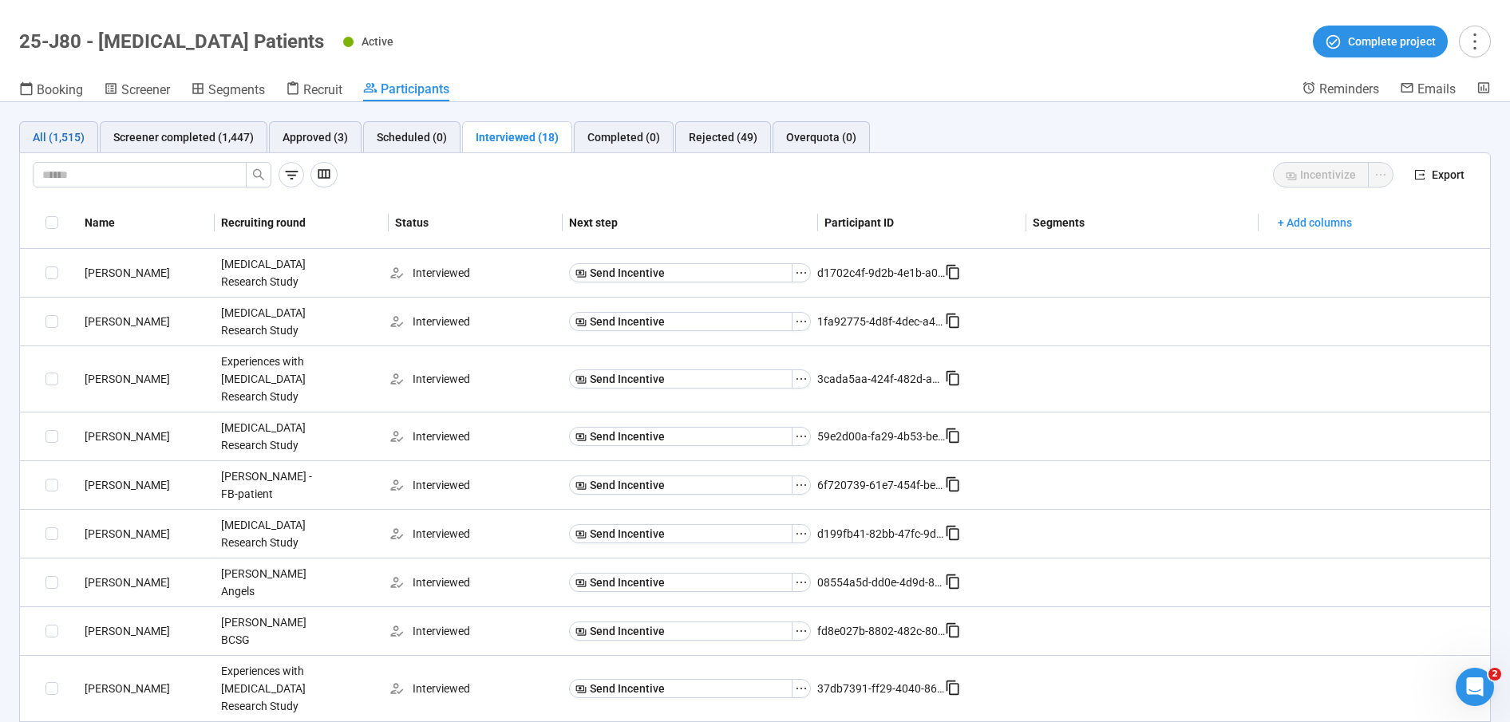
click at [55, 136] on div "All (1,515)" at bounding box center [59, 137] width 52 height 18
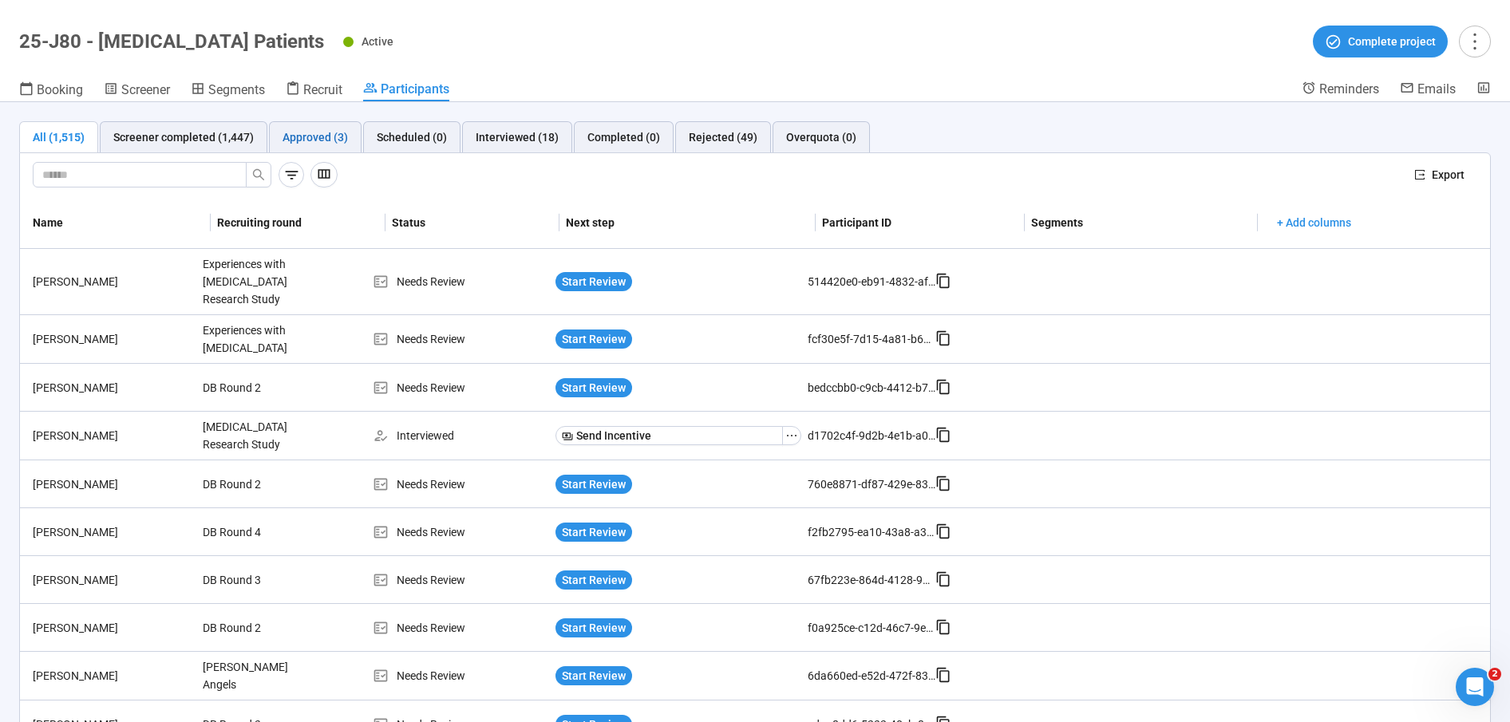
click at [321, 136] on div "Approved (3)" at bounding box center [314, 137] width 65 height 18
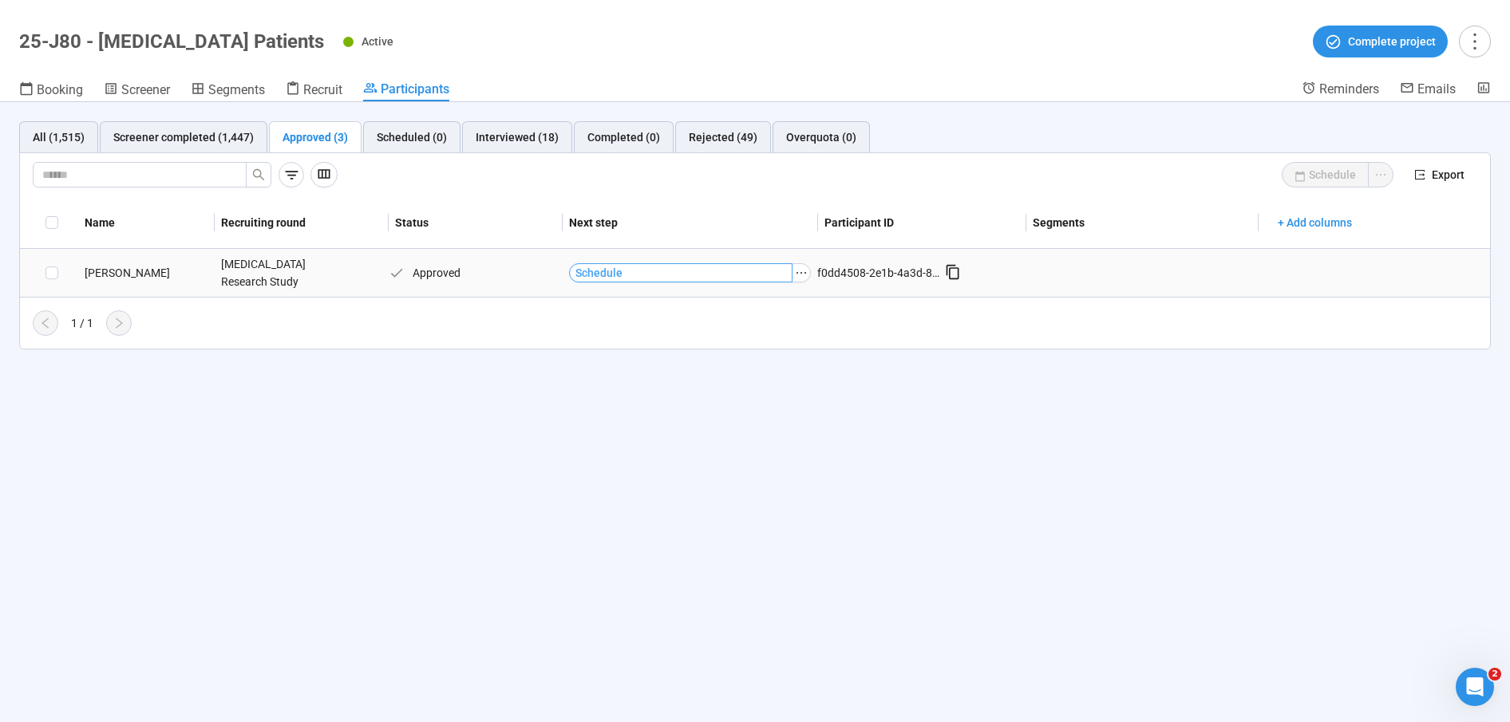
click at [717, 270] on button "Schedule" at bounding box center [681, 272] width 224 height 19
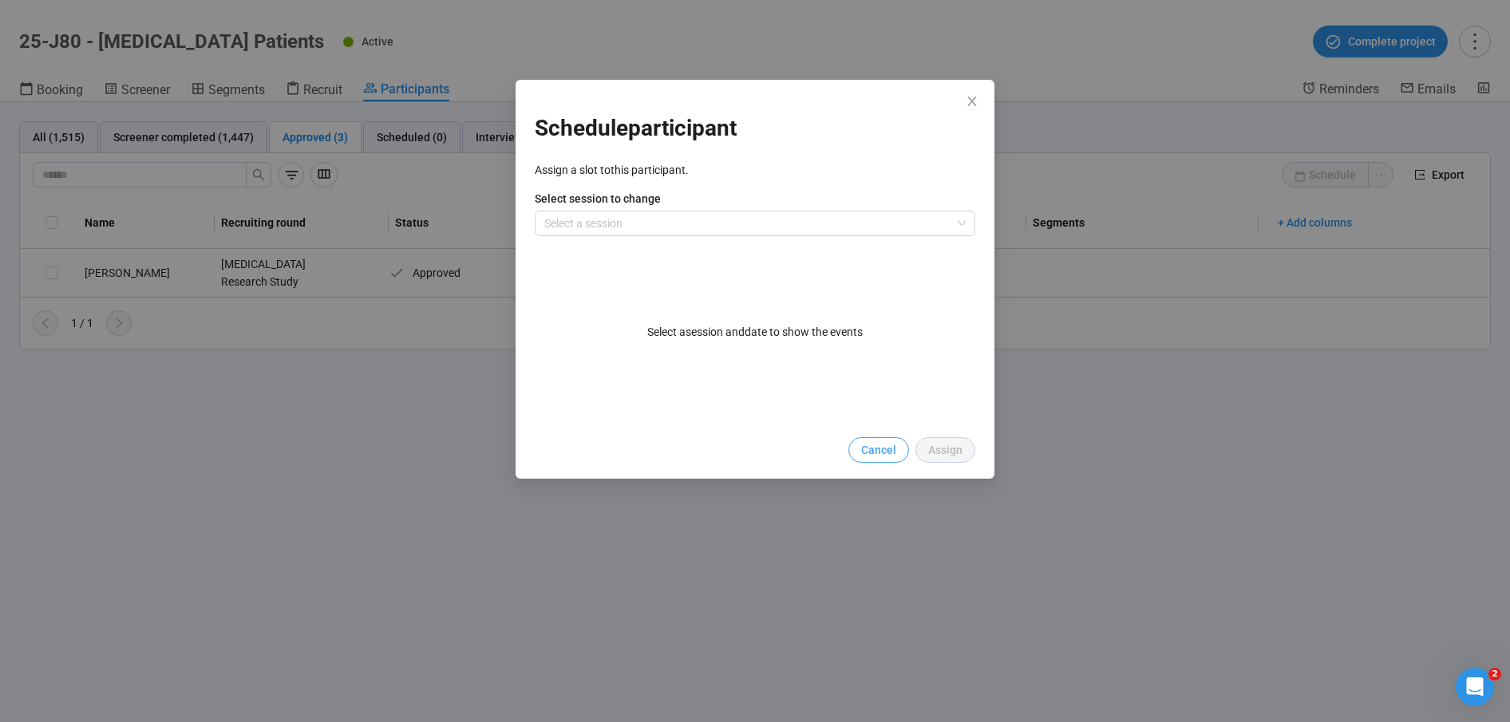
click at [881, 458] on span "Cancel" at bounding box center [878, 450] width 35 height 18
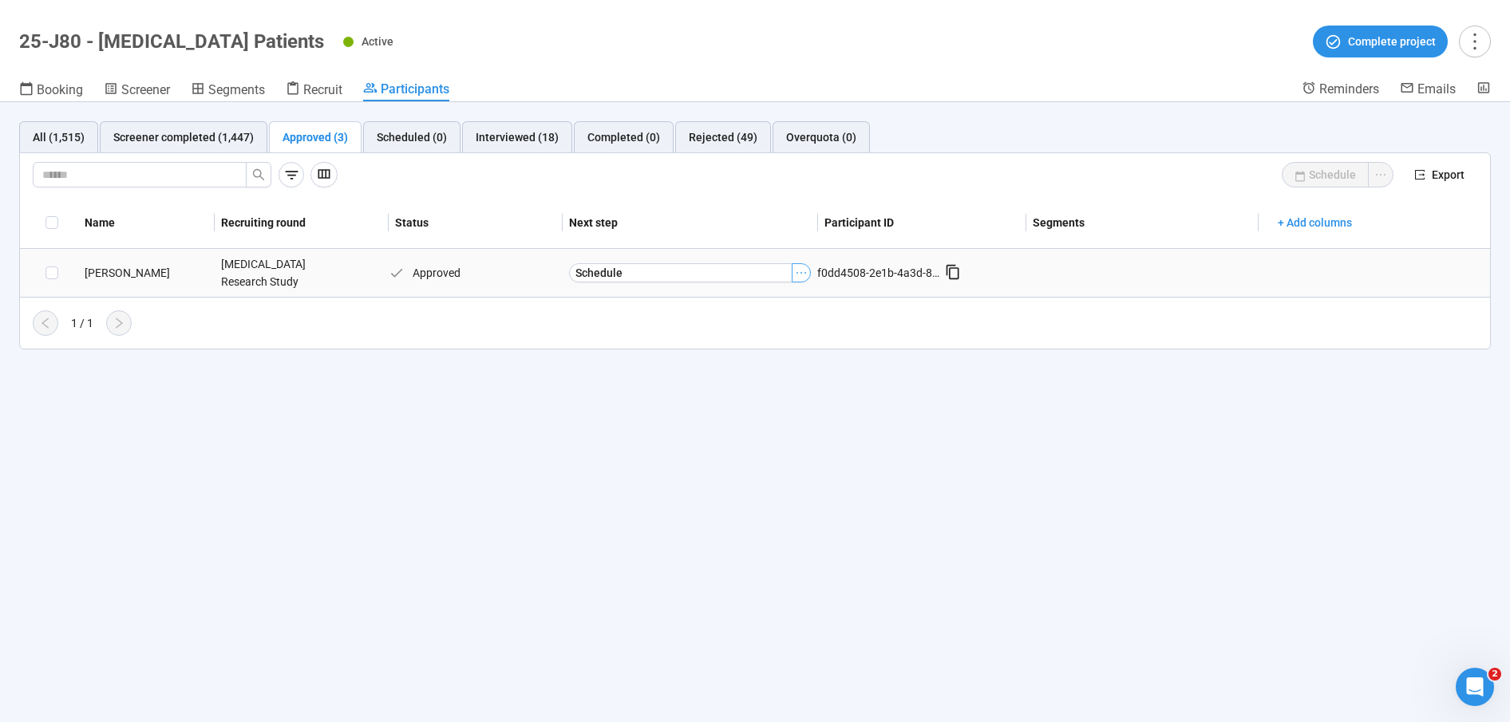
click at [799, 268] on icon "ellipsis" at bounding box center [801, 273] width 13 height 13
click at [772, 318] on span "[PERSON_NAME] as Interviewed" at bounding box center [777, 327] width 160 height 18
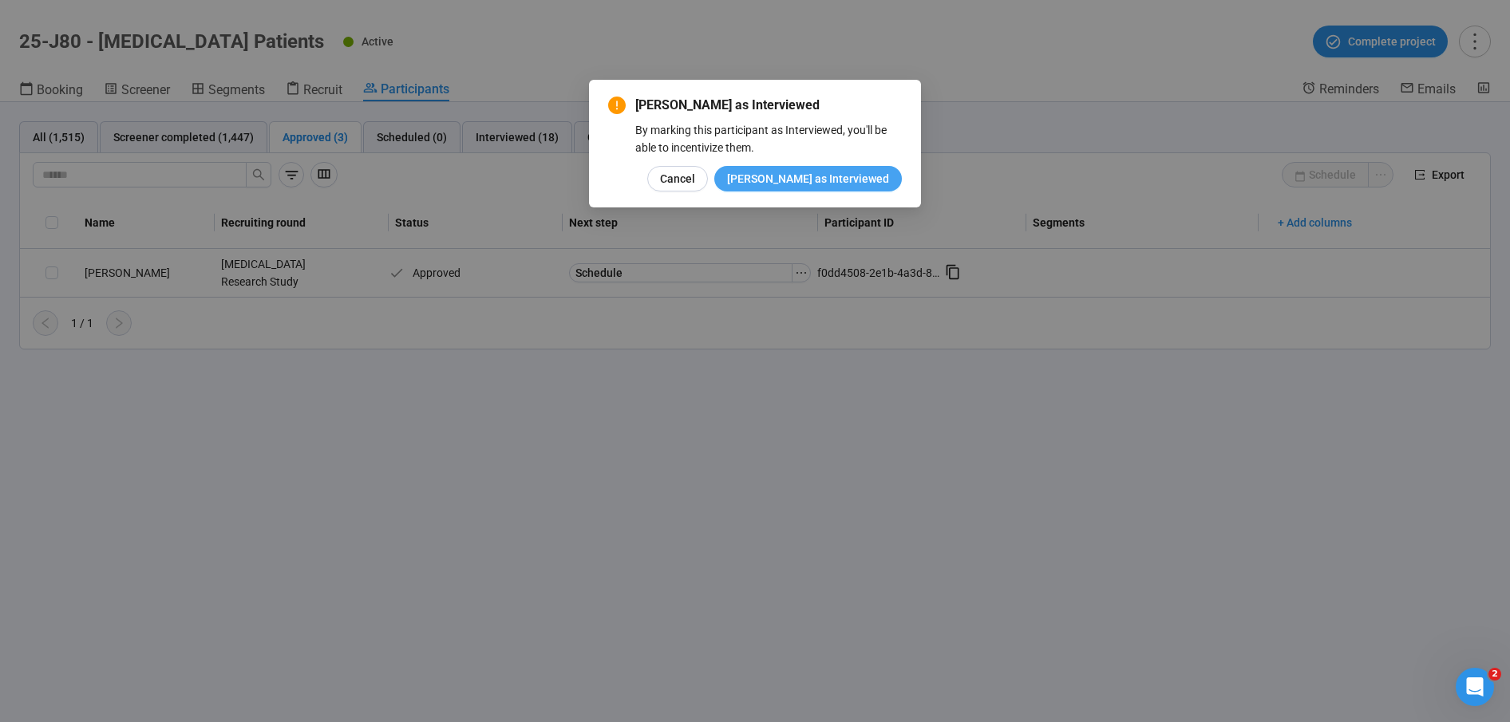
click at [834, 180] on span "[PERSON_NAME] as Interviewed" at bounding box center [808, 179] width 162 height 18
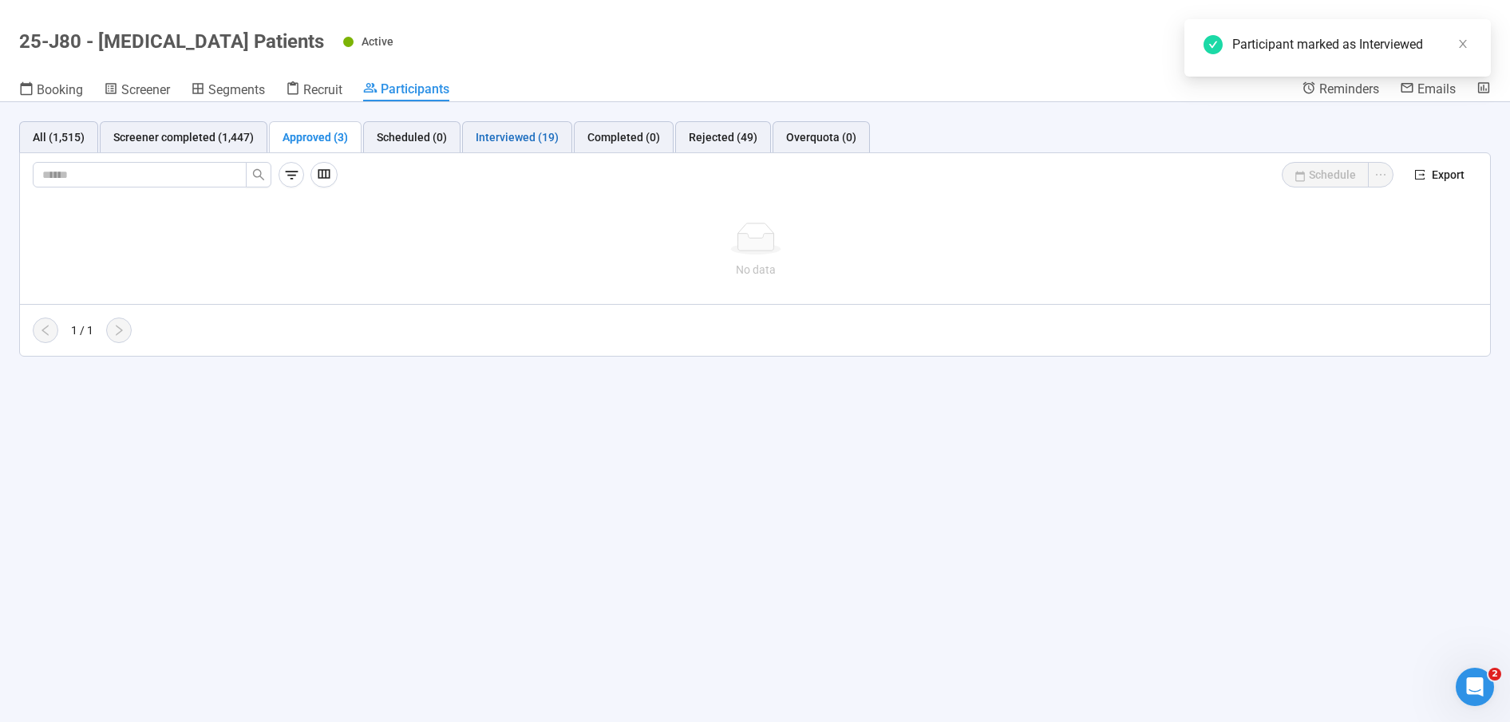
click at [506, 142] on div "Interviewed (19)" at bounding box center [517, 137] width 83 height 18
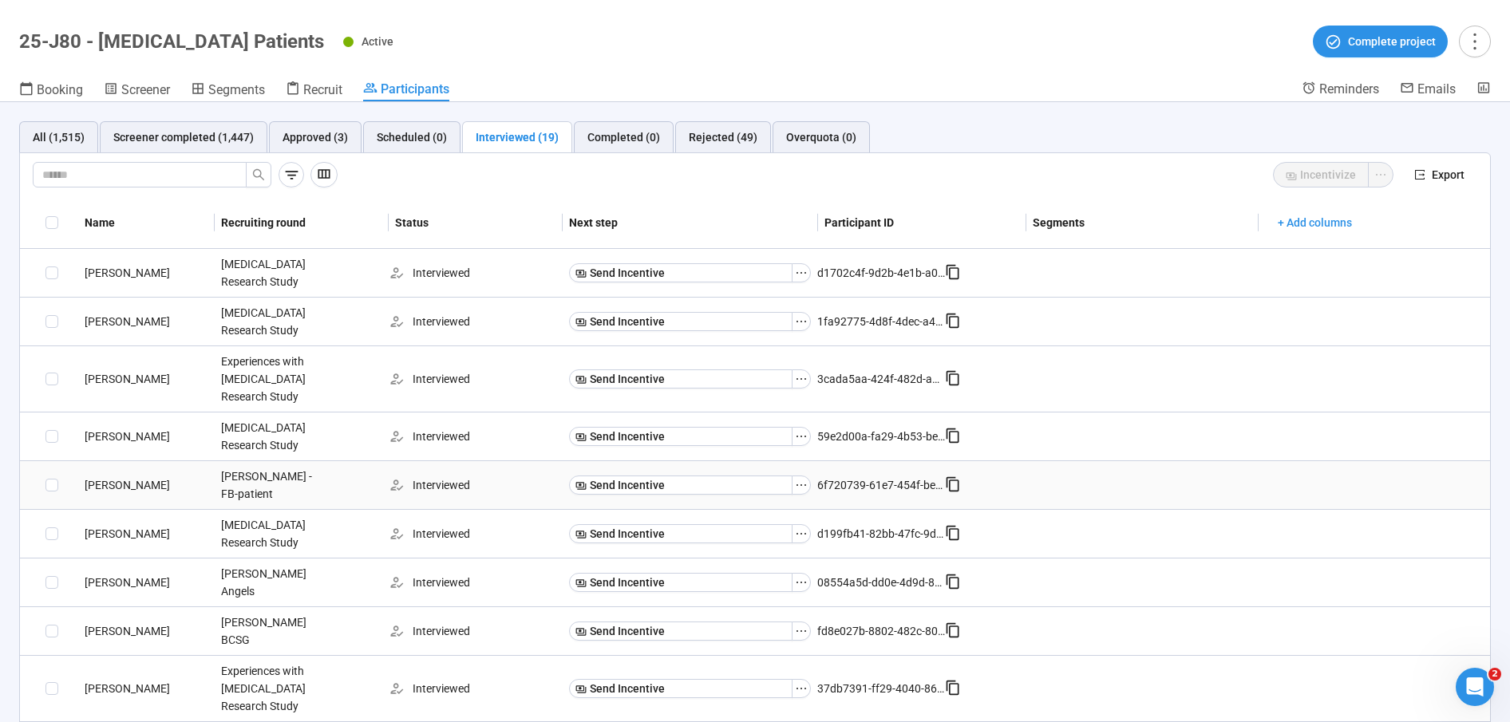
click at [1151, 476] on td at bounding box center [1142, 485] width 232 height 49
click at [1385, 32] on button "Complete project" at bounding box center [1380, 42] width 135 height 32
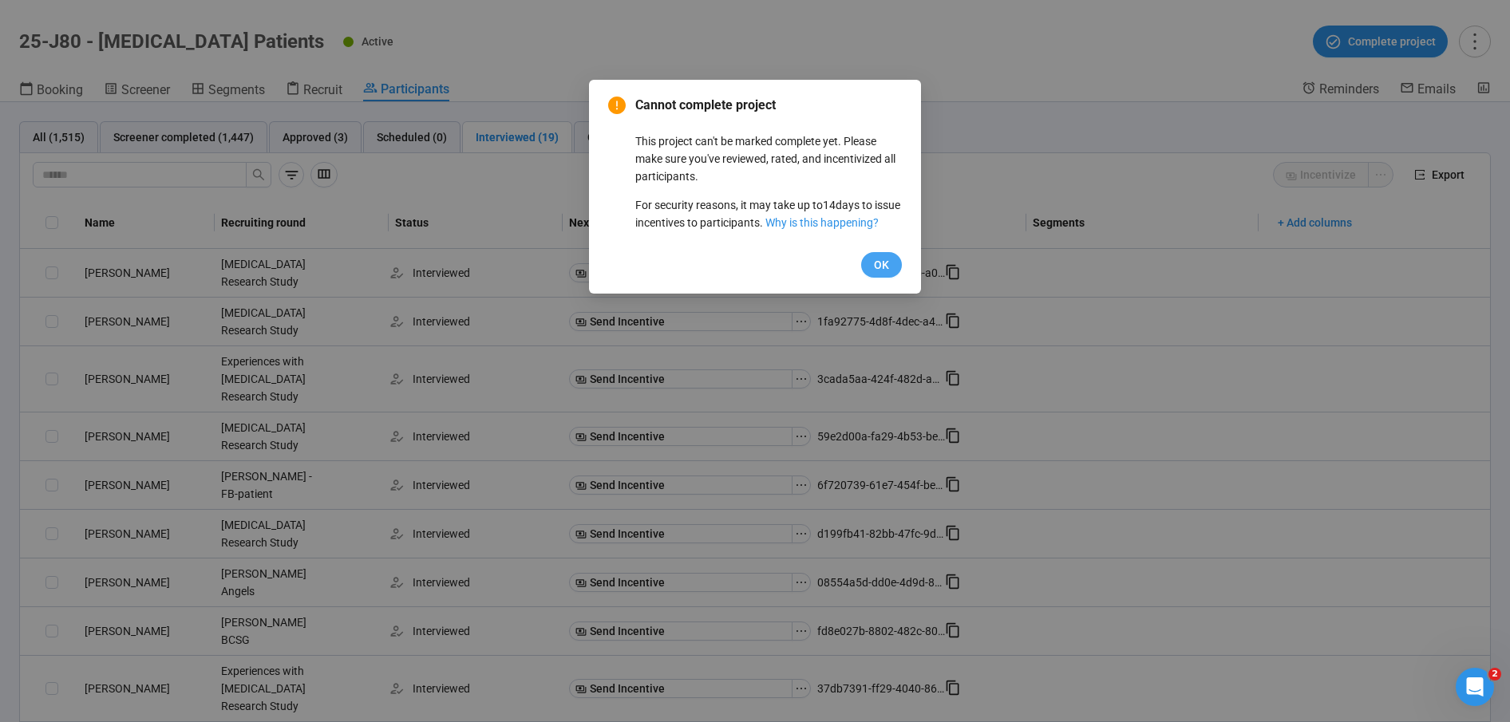
click at [883, 274] on span "OK" at bounding box center [881, 265] width 15 height 18
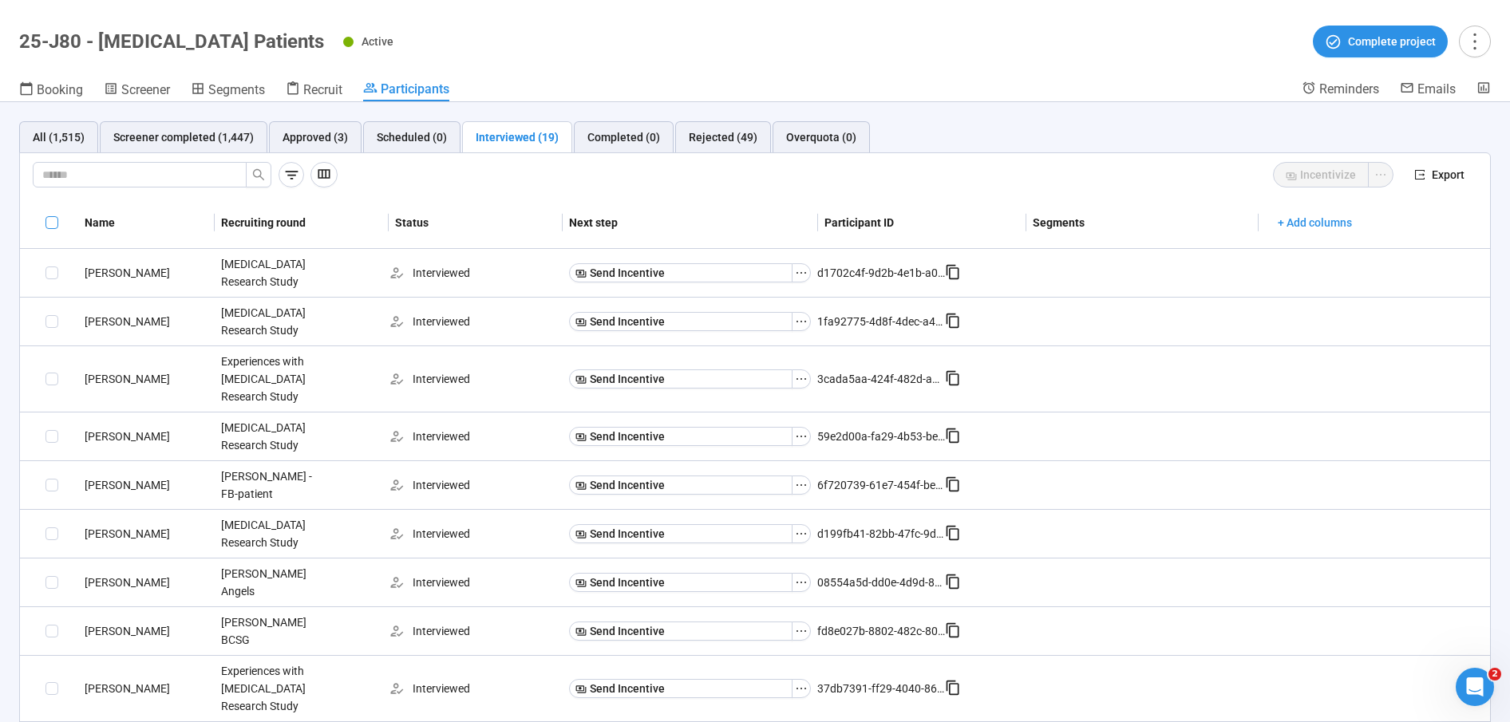
click at [50, 216] on span at bounding box center [51, 222] width 13 height 13
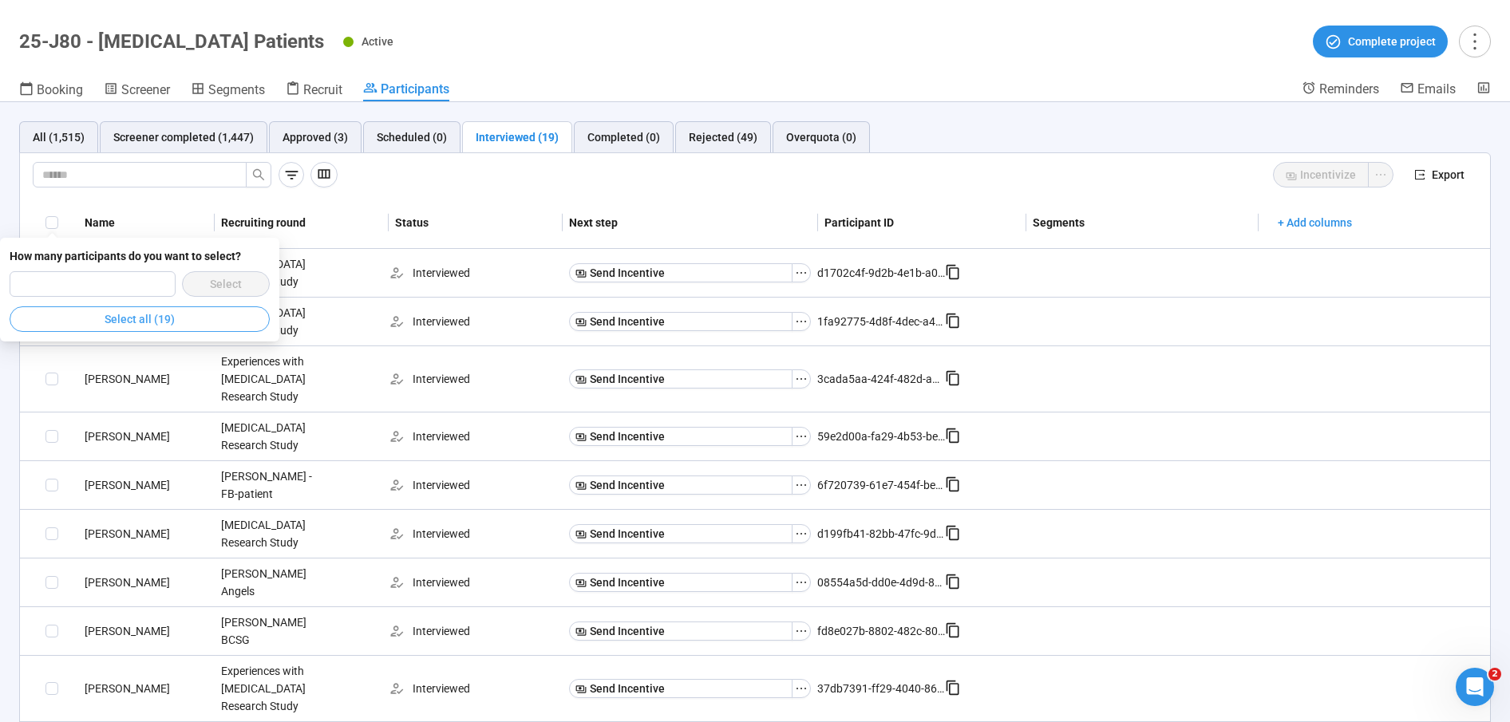
click at [168, 327] on button "Select all (19)" at bounding box center [140, 319] width 260 height 26
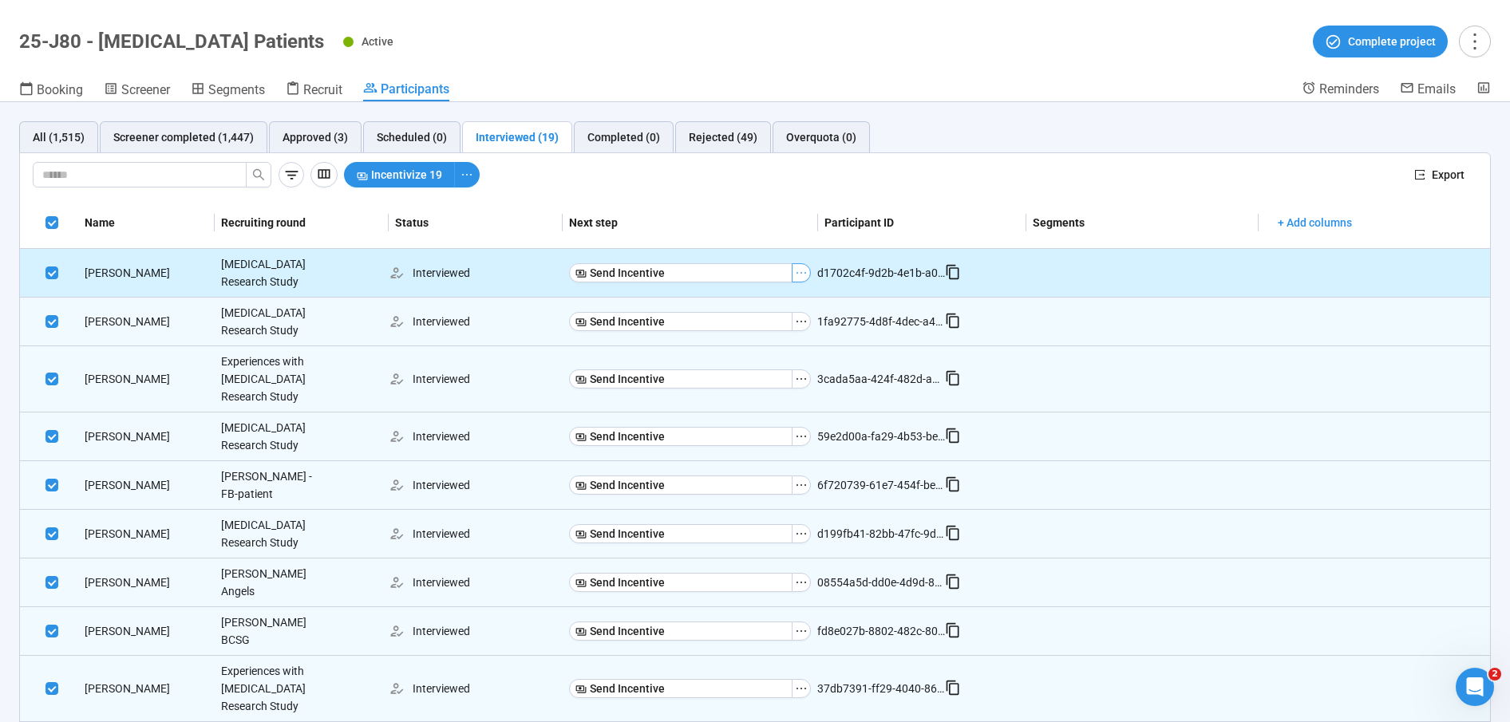
click at [807, 274] on icon "ellipsis" at bounding box center [801, 273] width 13 height 13
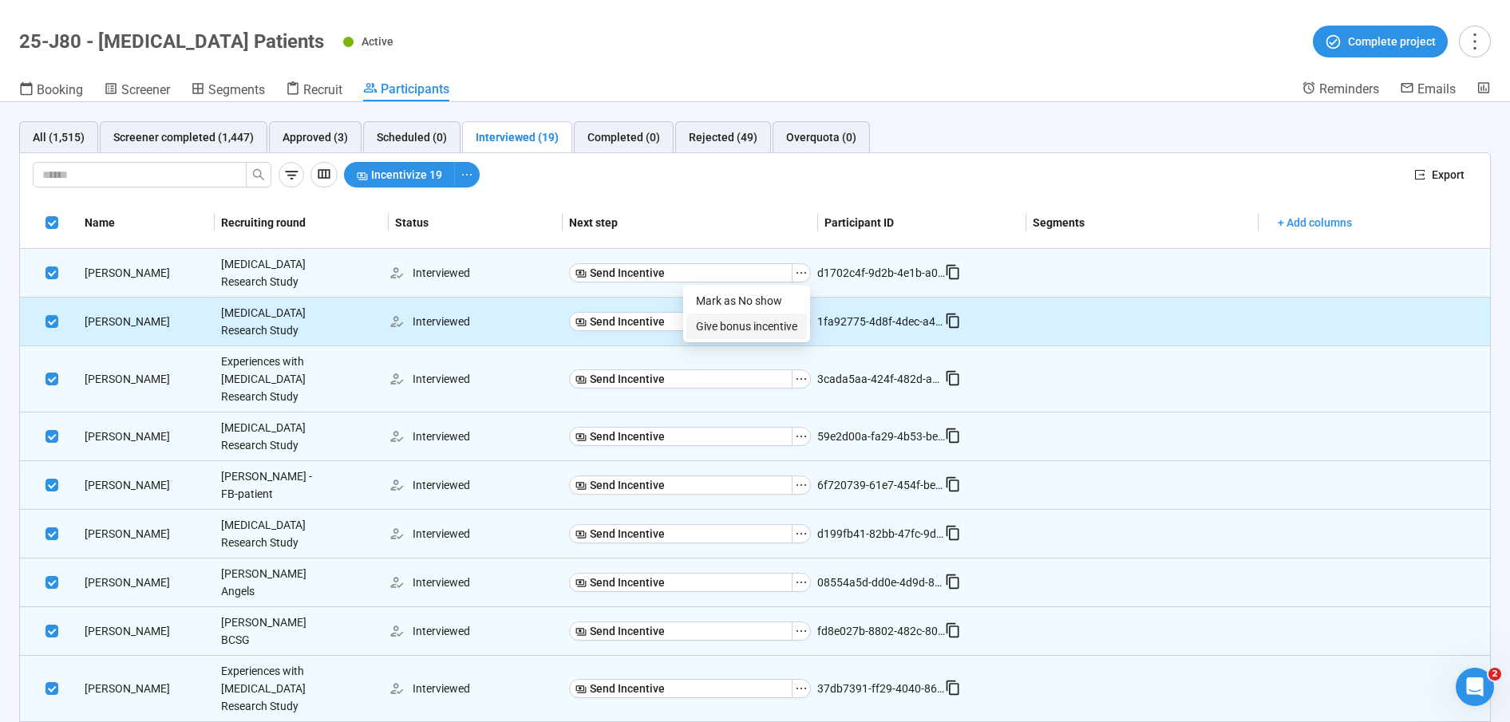
click at [1111, 319] on td at bounding box center [1142, 322] width 232 height 49
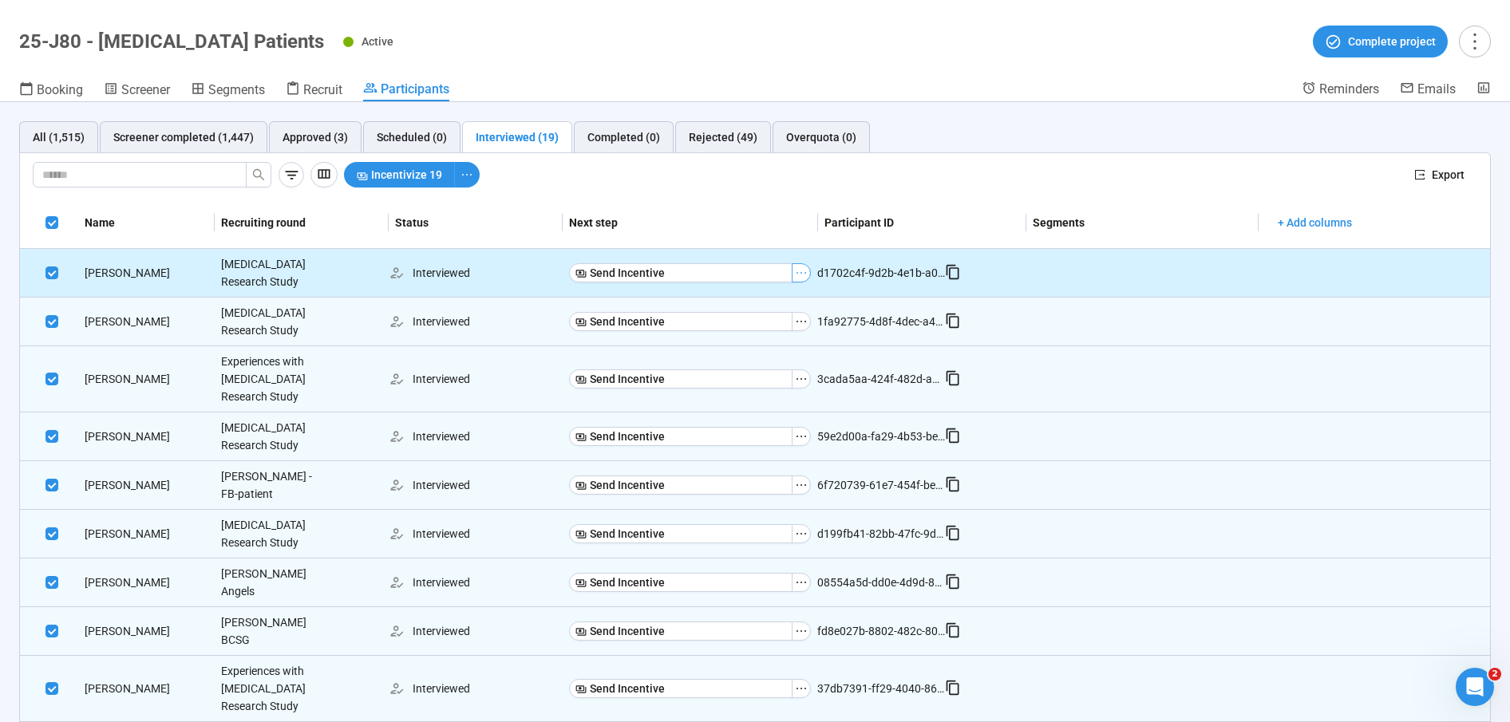
click at [804, 268] on icon "ellipsis" at bounding box center [801, 273] width 13 height 13
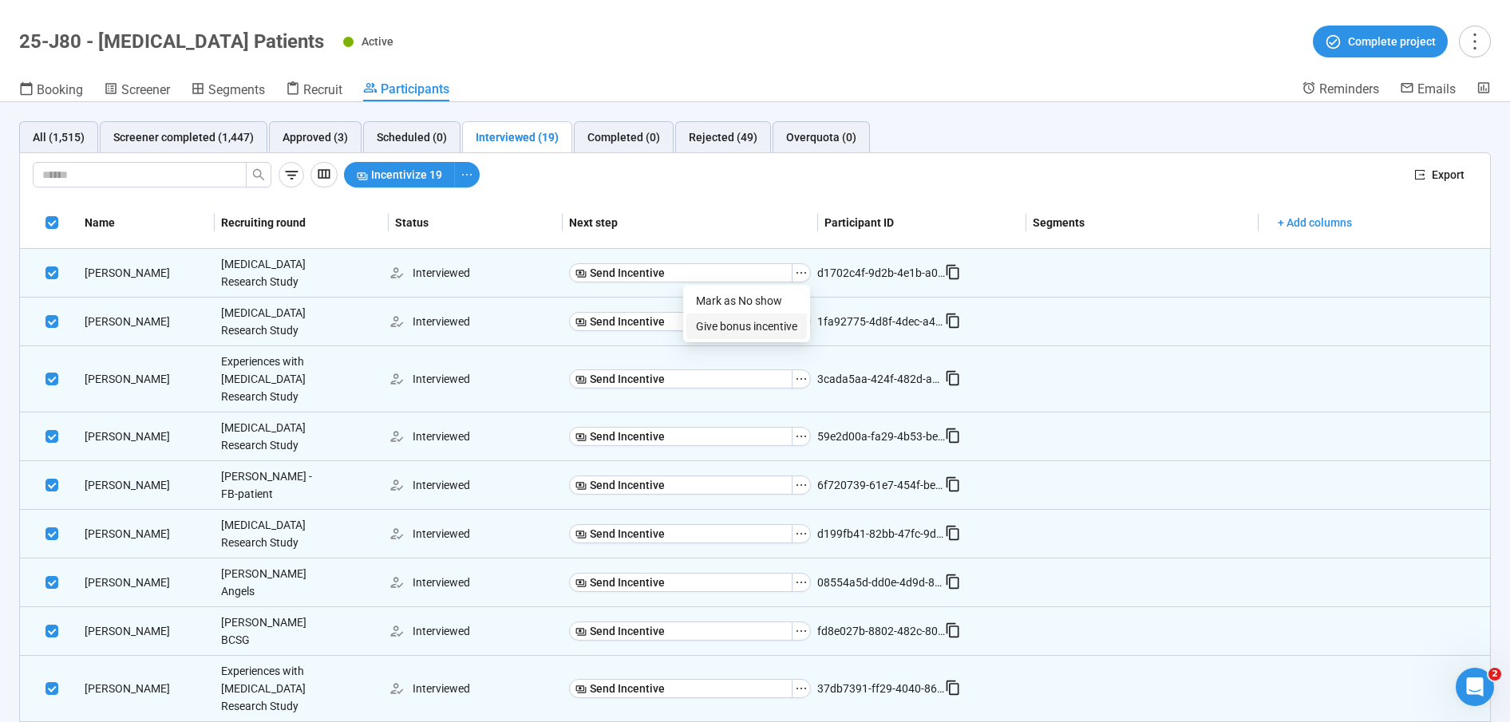
click at [751, 325] on span "Give bonus incentive" at bounding box center [746, 327] width 101 height 18
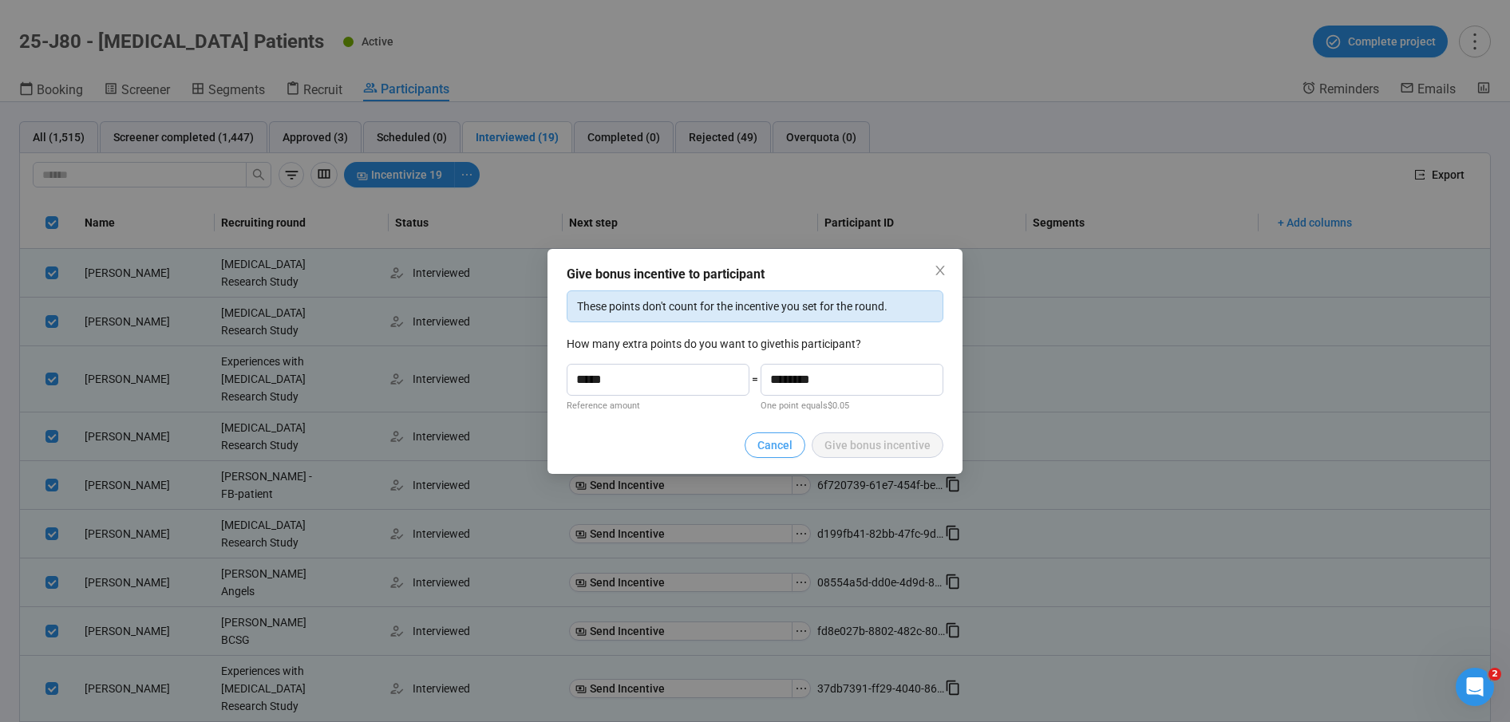
click at [776, 444] on span "Cancel" at bounding box center [774, 445] width 35 height 18
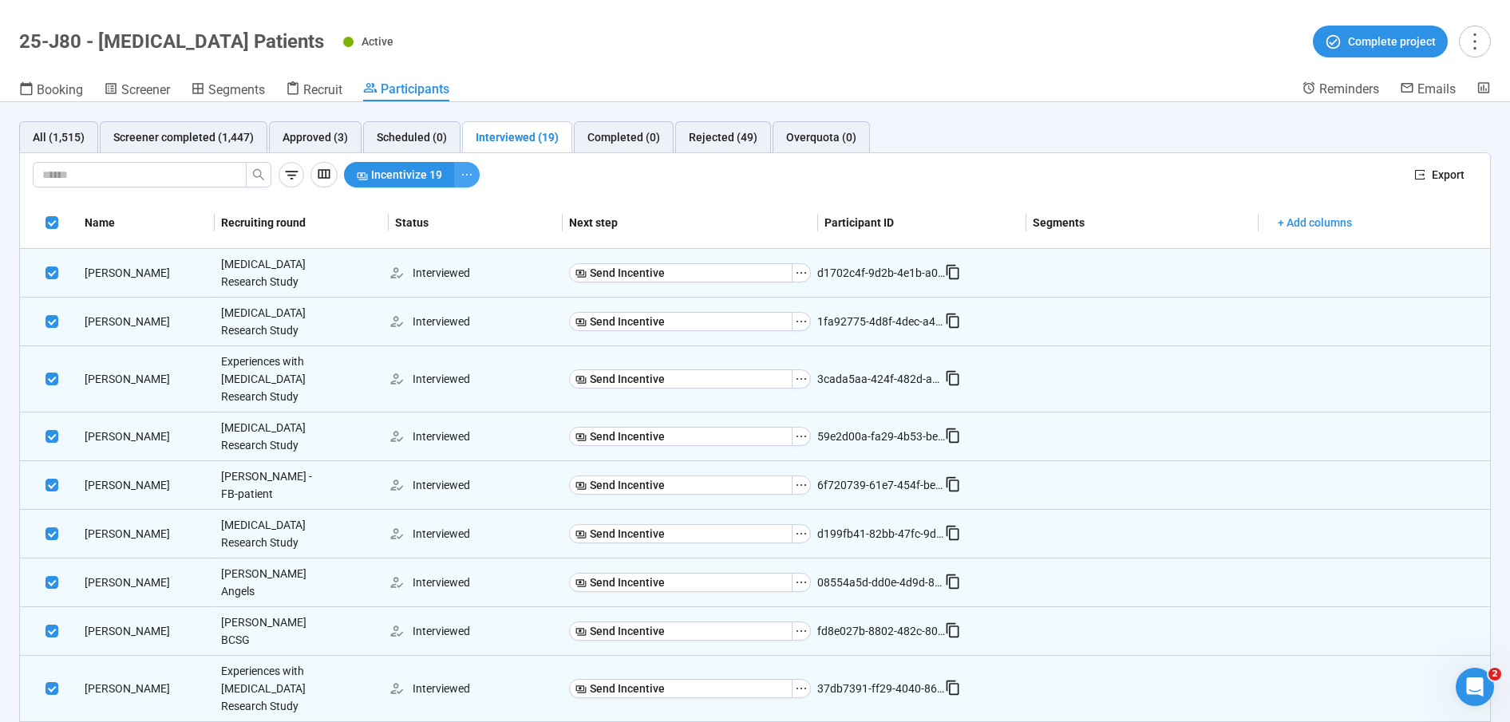
click at [465, 174] on icon "ellipsis" at bounding box center [466, 174] width 13 height 13
click at [772, 182] on div "Incentivize 19" at bounding box center [872, 175] width 1057 height 26
click at [1108, 188] on div "Incentivize 19 Export" at bounding box center [755, 175] width 1470 height 45
click at [496, 134] on div "Interviewed (19)" at bounding box center [517, 137] width 83 height 18
click at [308, 144] on div "Approved (3)" at bounding box center [314, 137] width 65 height 18
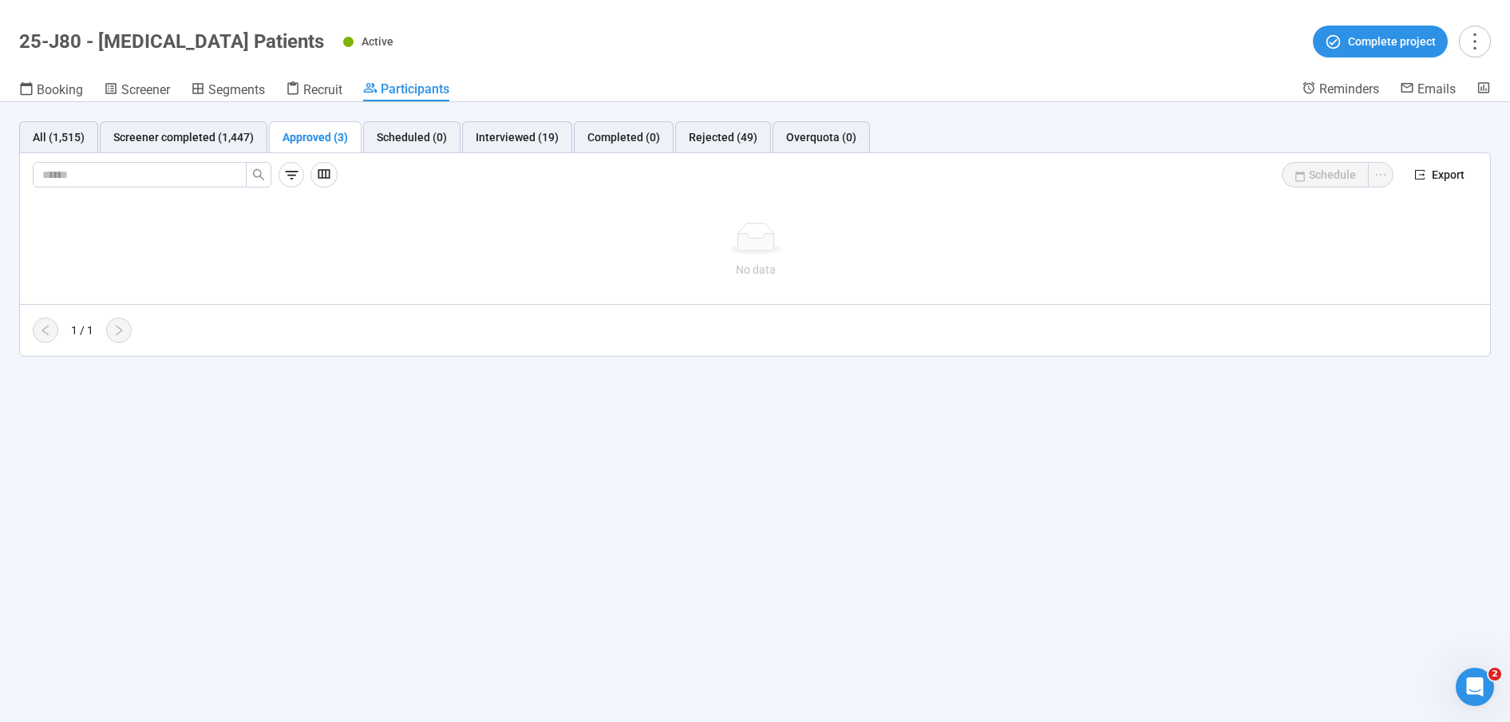
click at [472, 262] on div "No data" at bounding box center [755, 270] width 1432 height 18
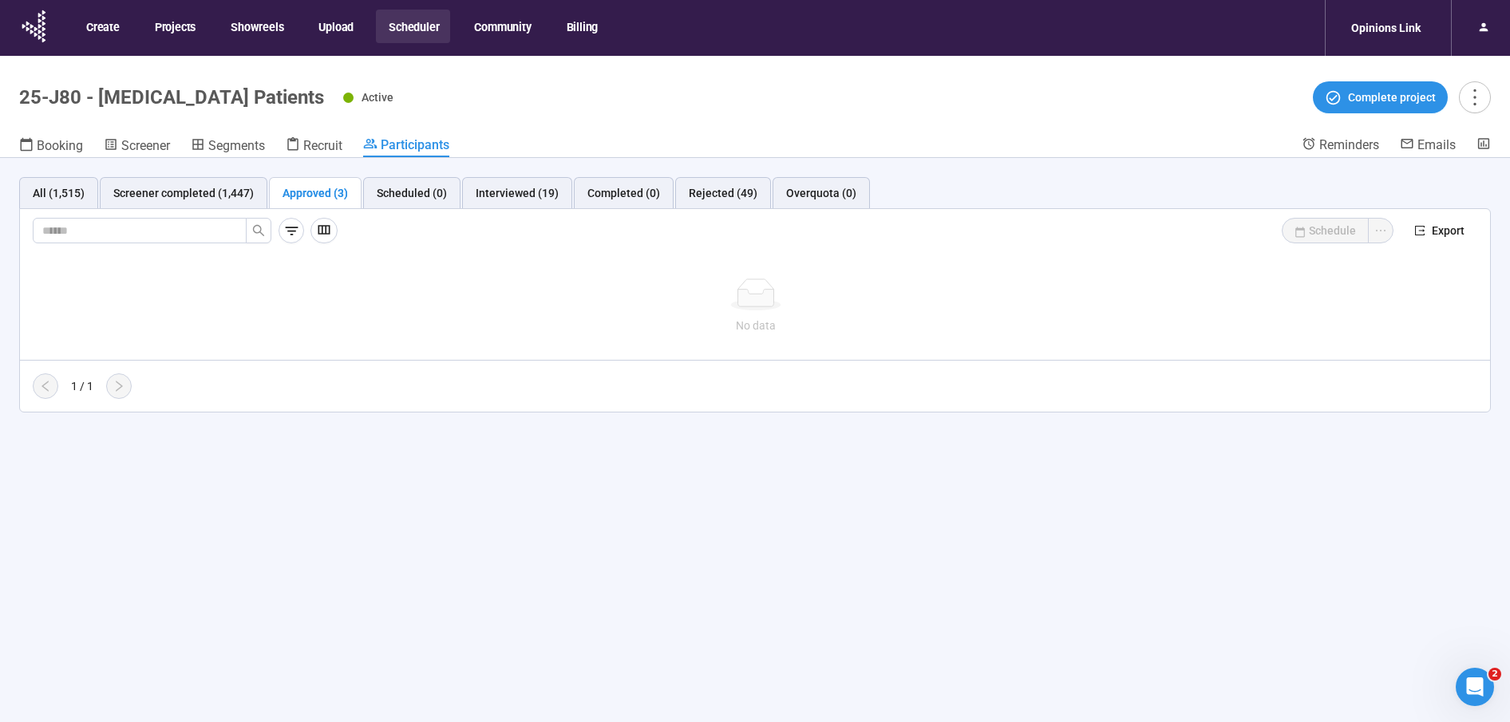
click at [1004, 131] on header "25-J80 - [MEDICAL_DATA] Patients Active Complete project Booking Screener Segme…" at bounding box center [755, 107] width 1510 height 102
click at [1367, 94] on span "Complete project" at bounding box center [1392, 98] width 88 height 18
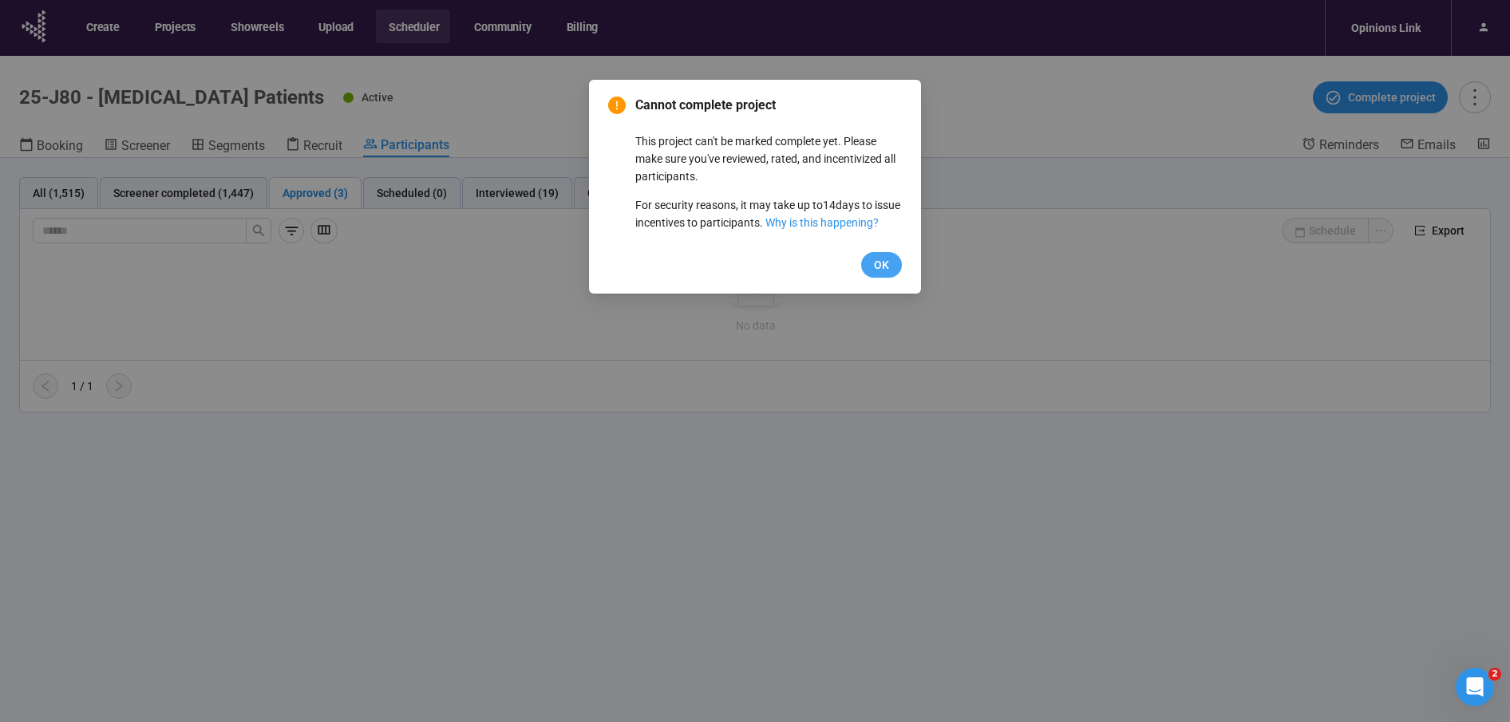
click at [880, 274] on span "OK" at bounding box center [881, 265] width 15 height 18
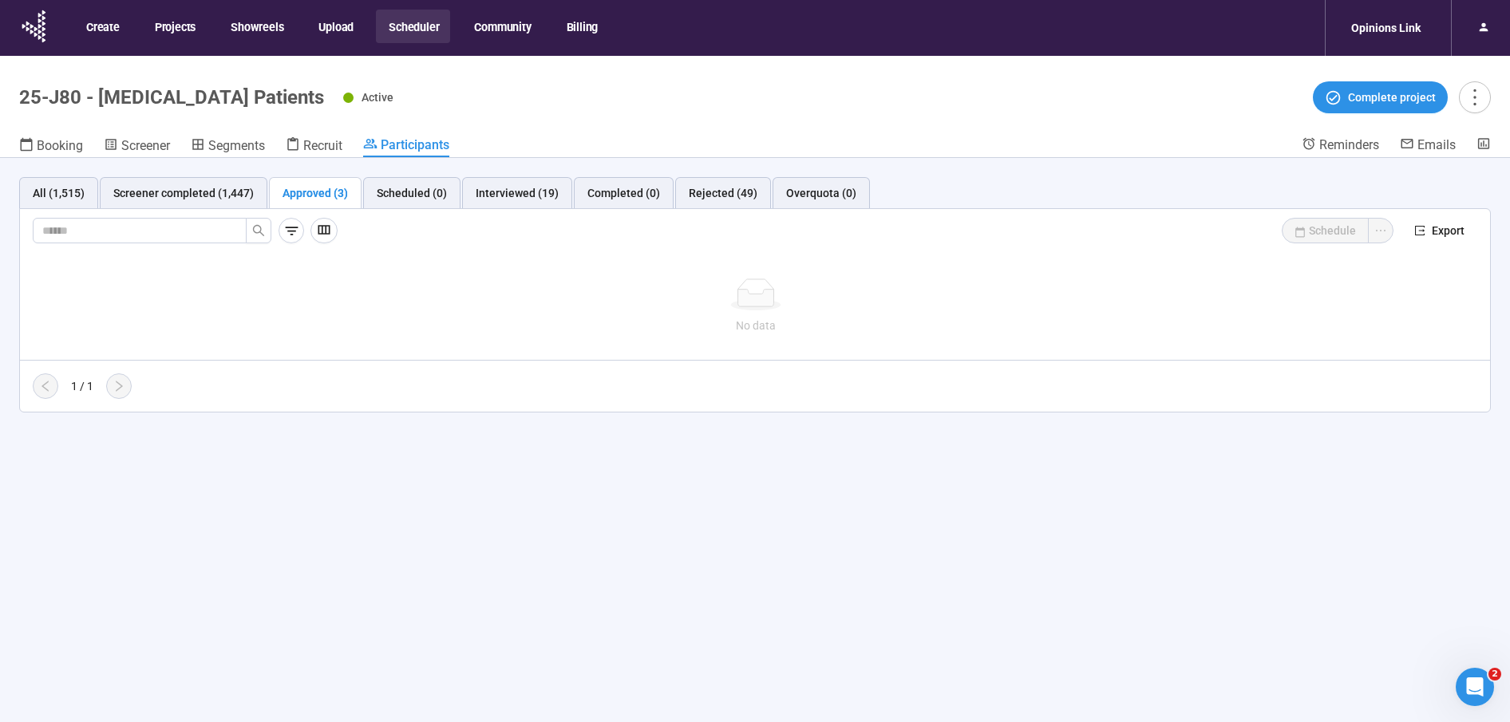
drag, startPoint x: 222, startPoint y: 278, endPoint x: 96, endPoint y: 269, distance: 126.4
click at [209, 279] on div at bounding box center [755, 294] width 1432 height 32
click at [1099, 82] on div "Active Complete project" at bounding box center [916, 97] width 1147 height 32
click at [1462, 94] on button "button" at bounding box center [1475, 97] width 32 height 32
click at [1040, 93] on div "Active Complete project" at bounding box center [916, 97] width 1147 height 32
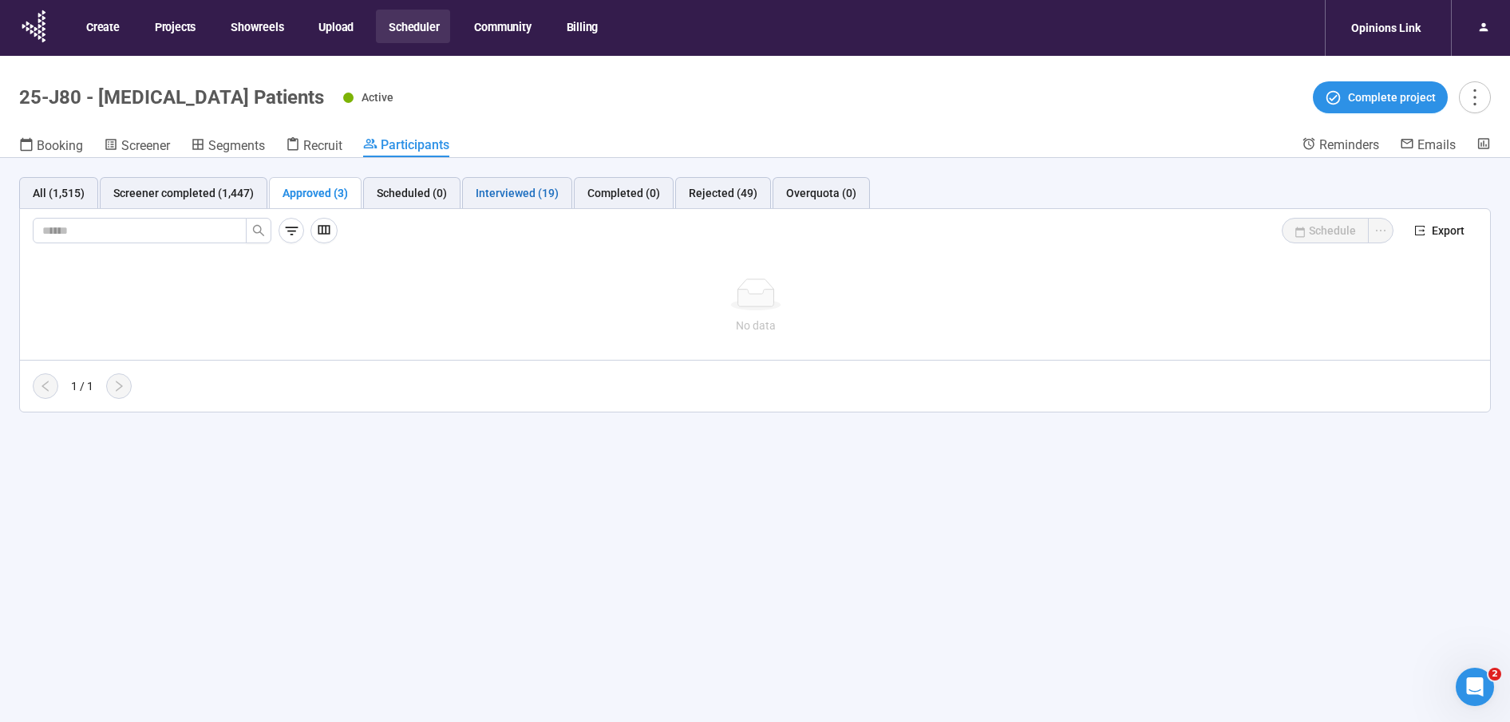
click at [485, 195] on div "Interviewed (19)" at bounding box center [517, 193] width 83 height 18
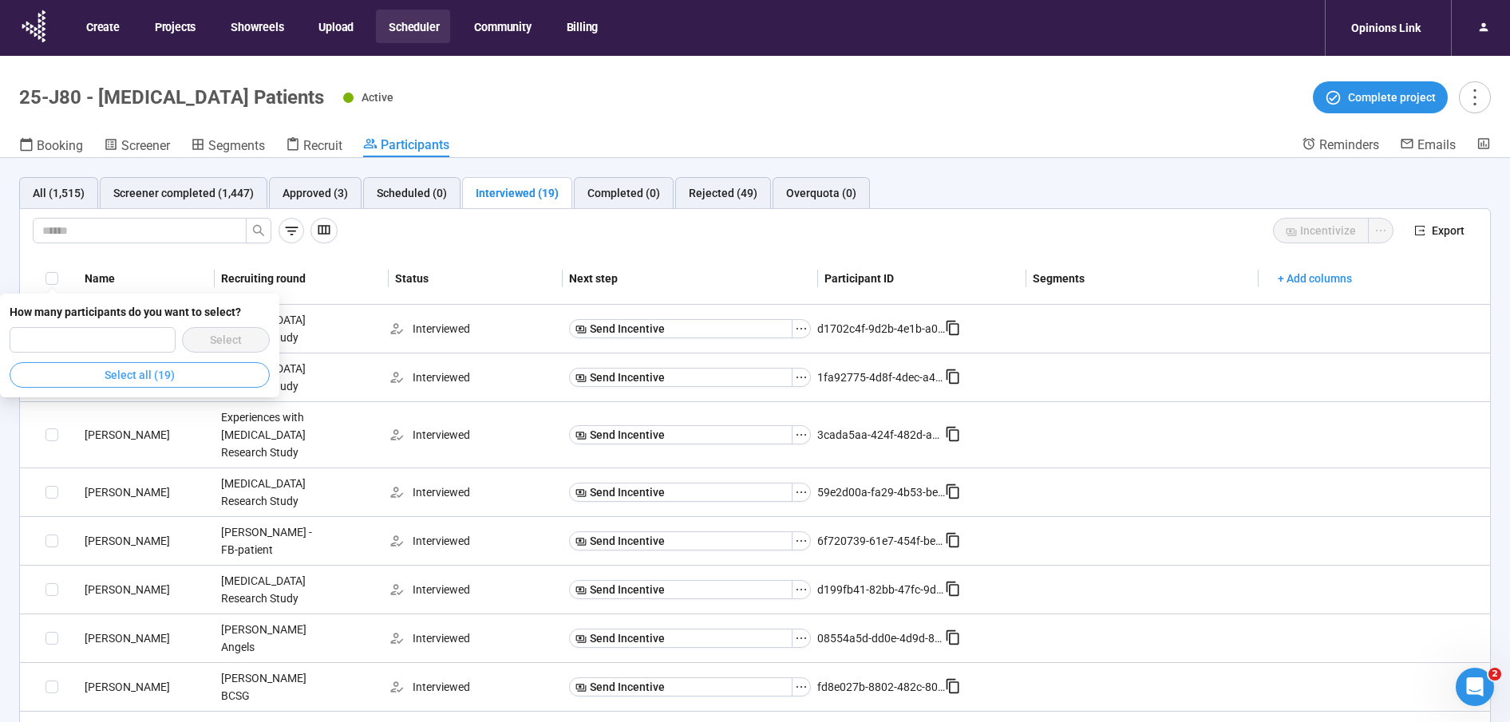
click at [63, 380] on button "Select all (19)" at bounding box center [140, 375] width 260 height 26
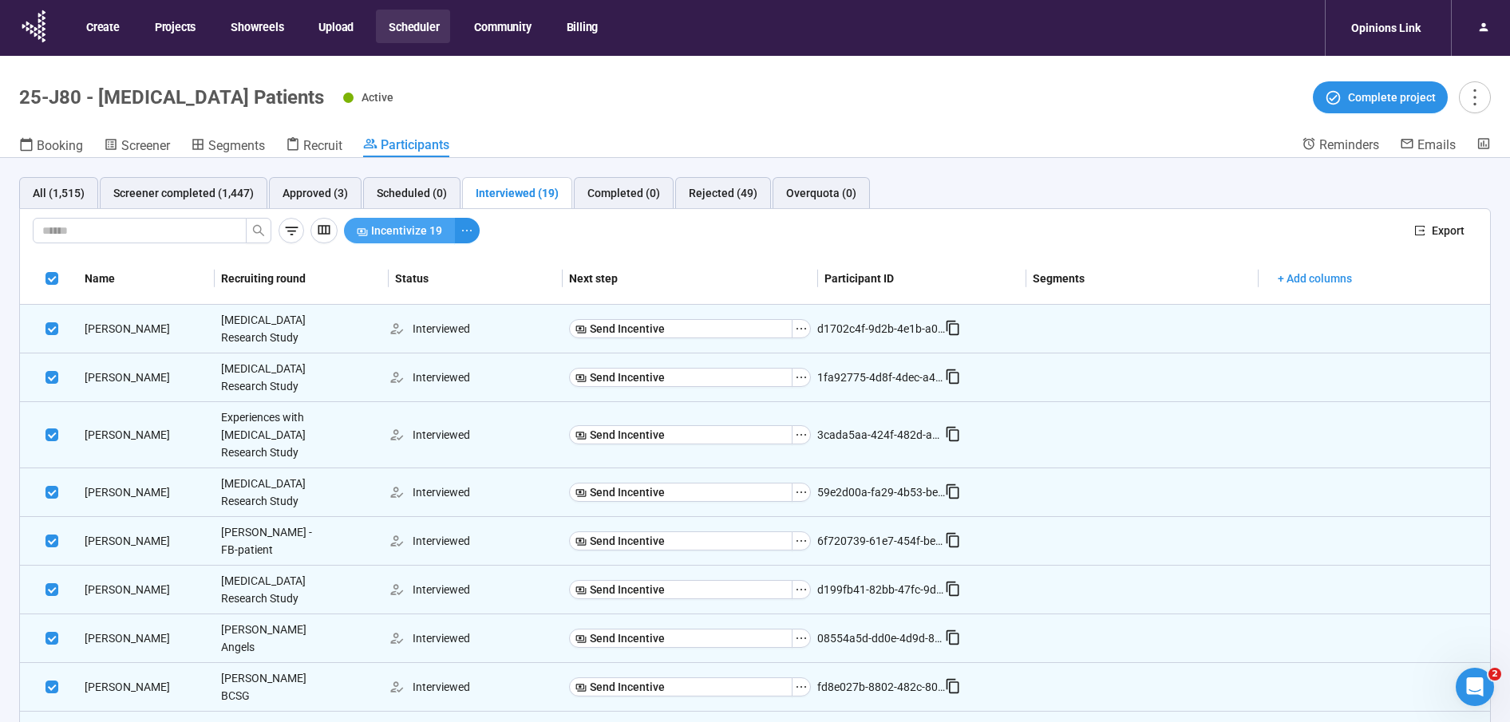
click at [397, 227] on span "Incentivize 19" at bounding box center [406, 231] width 71 height 18
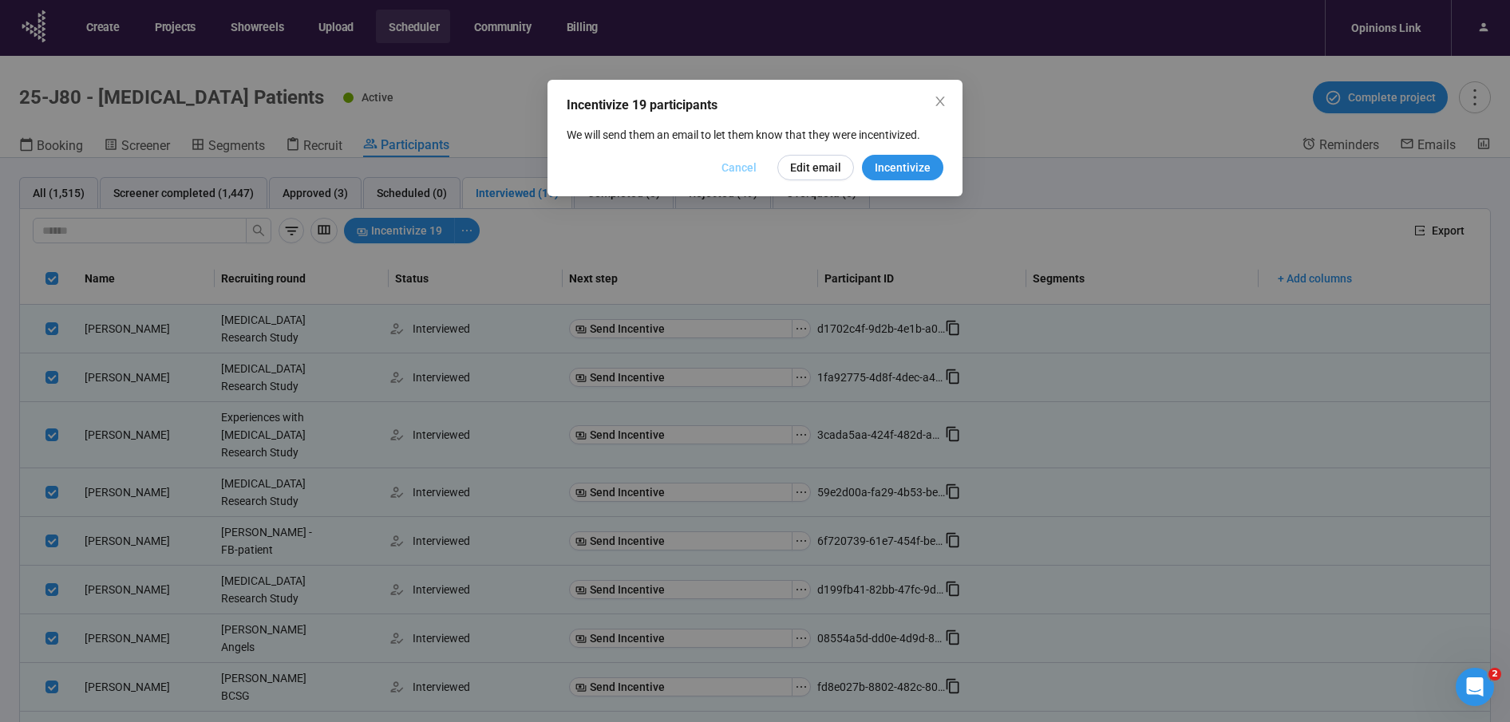
click at [738, 170] on span "Cancel" at bounding box center [738, 168] width 35 height 18
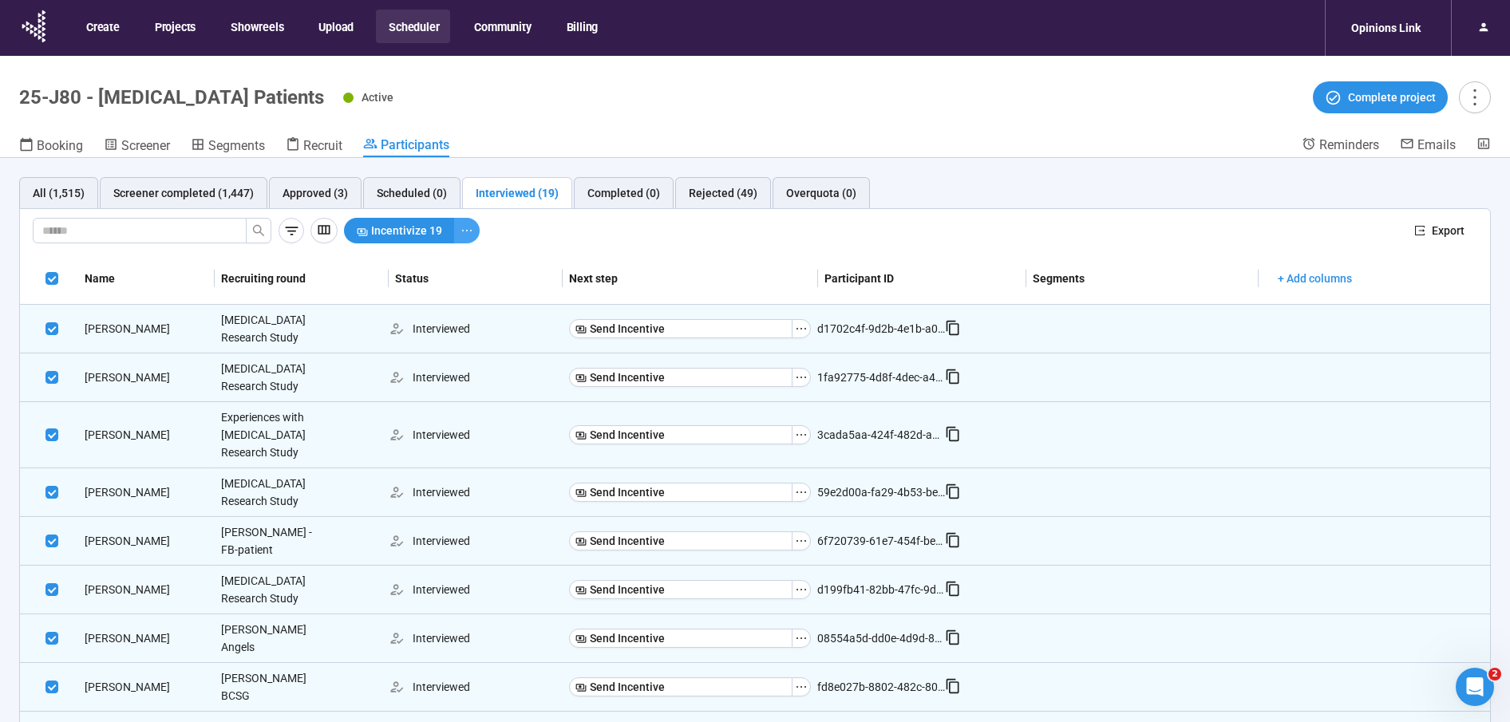
click at [461, 227] on icon "ellipsis" at bounding box center [466, 230] width 13 height 13
click at [1175, 209] on div "Incentivize 19 Export" at bounding box center [755, 231] width 1470 height 45
click at [1414, 96] on span "Complete project" at bounding box center [1392, 98] width 88 height 18
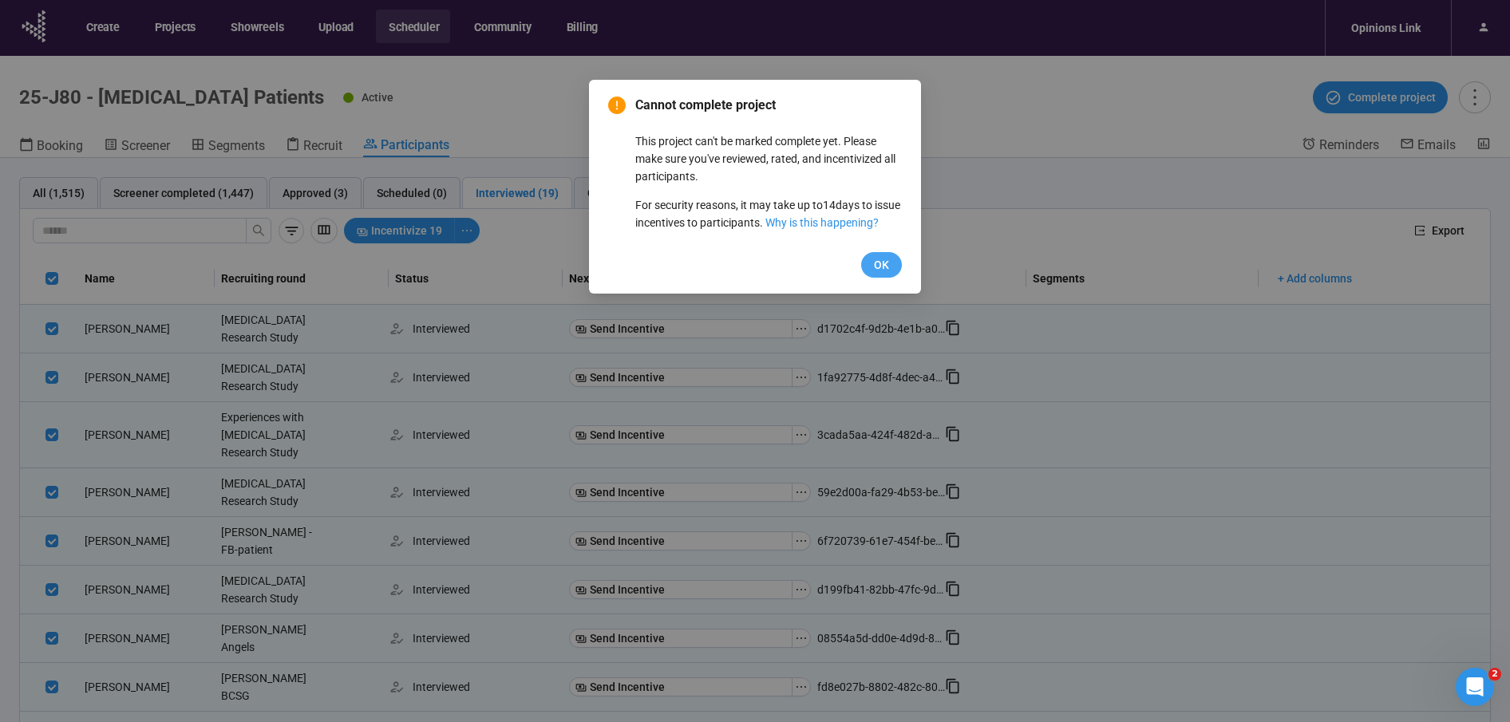
click at [883, 274] on span "OK" at bounding box center [881, 265] width 15 height 18
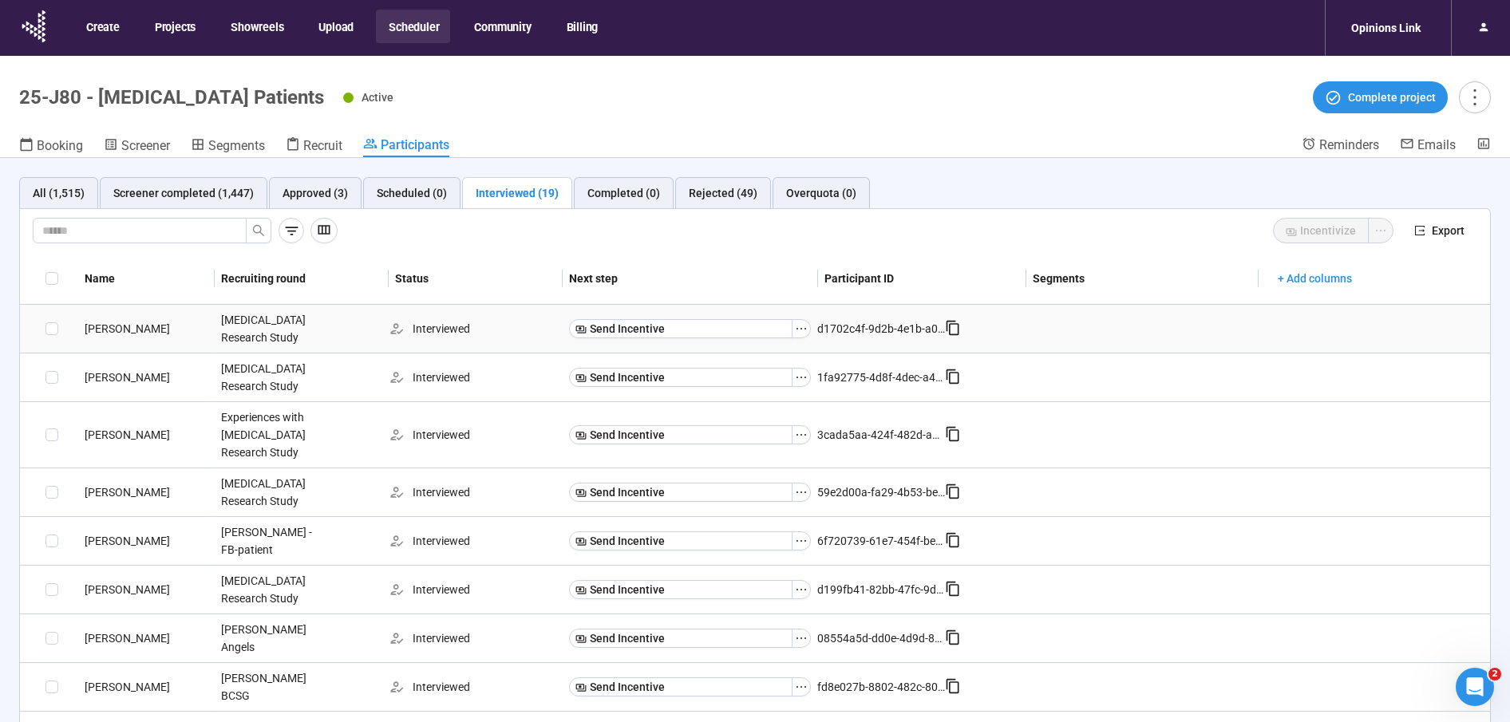
click at [99, 330] on div "[PERSON_NAME]" at bounding box center [146, 329] width 136 height 18
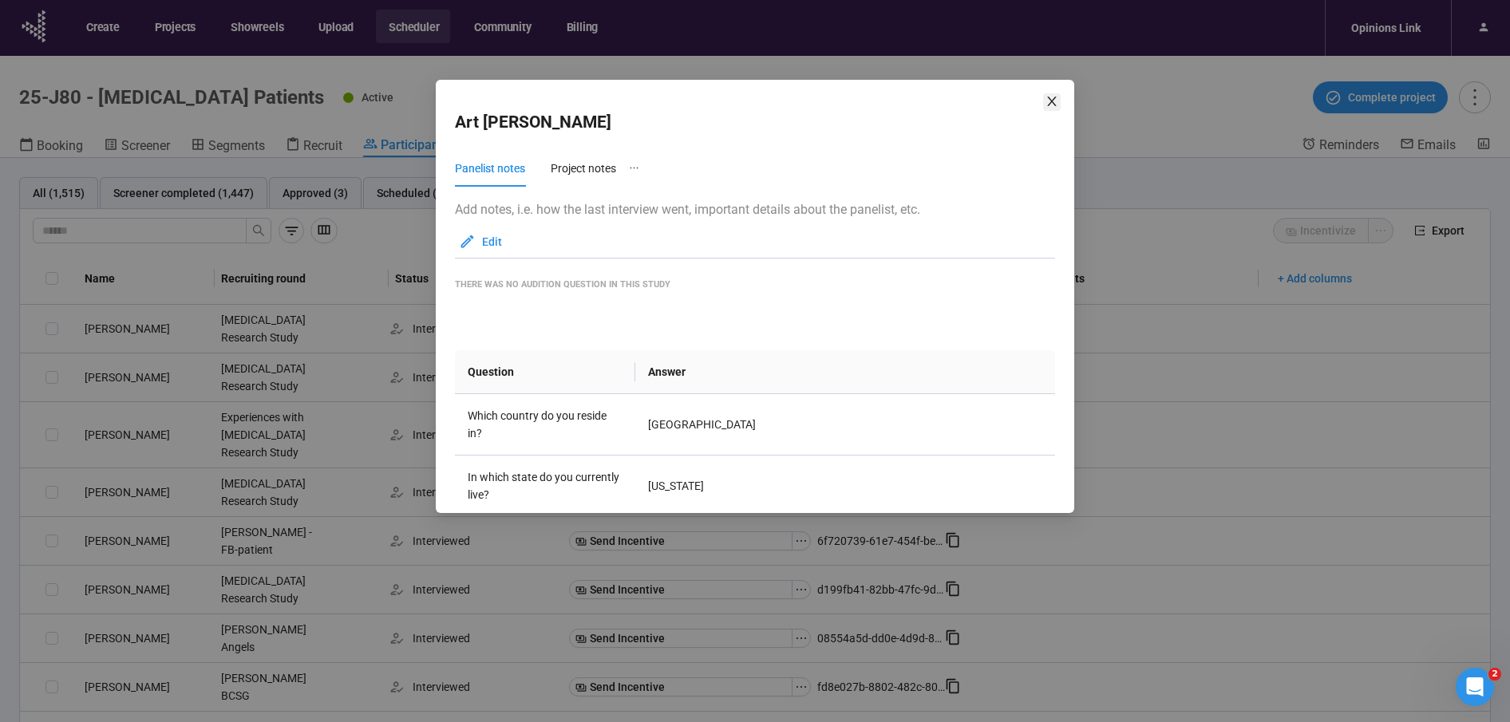
click at [1056, 101] on icon "close" at bounding box center [1051, 101] width 13 height 13
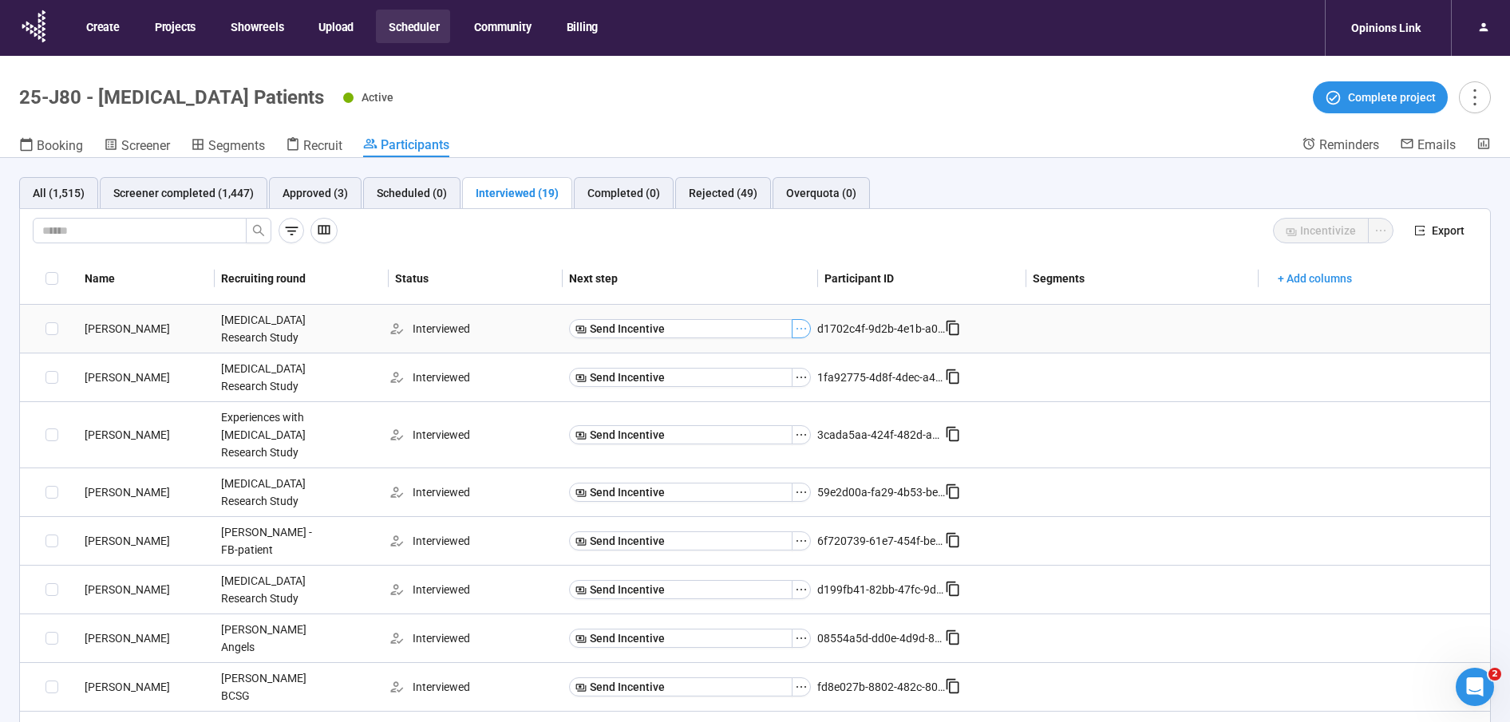
click at [804, 329] on icon "ellipsis" at bounding box center [801, 328] width 13 height 13
click at [131, 329] on div "[PERSON_NAME]" at bounding box center [146, 329] width 136 height 18
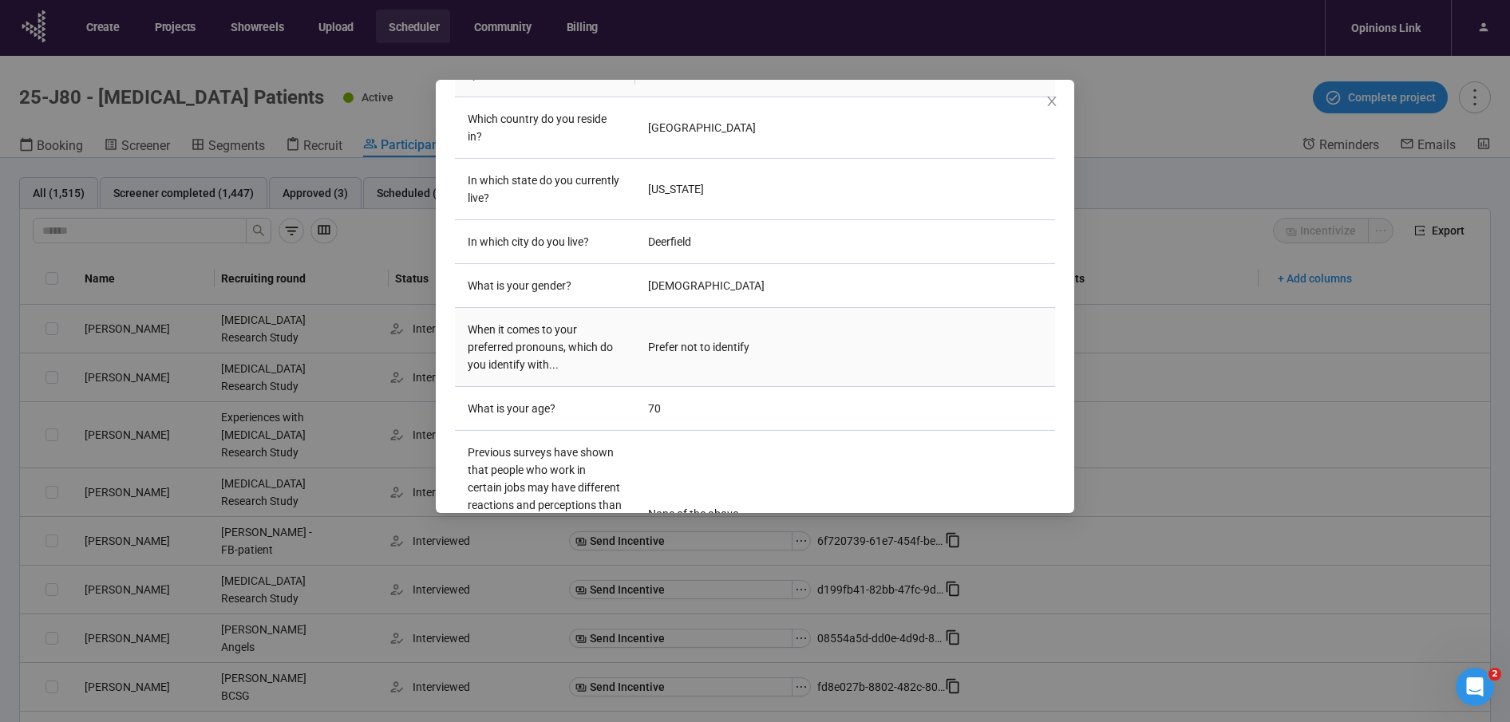
scroll to position [2110, 0]
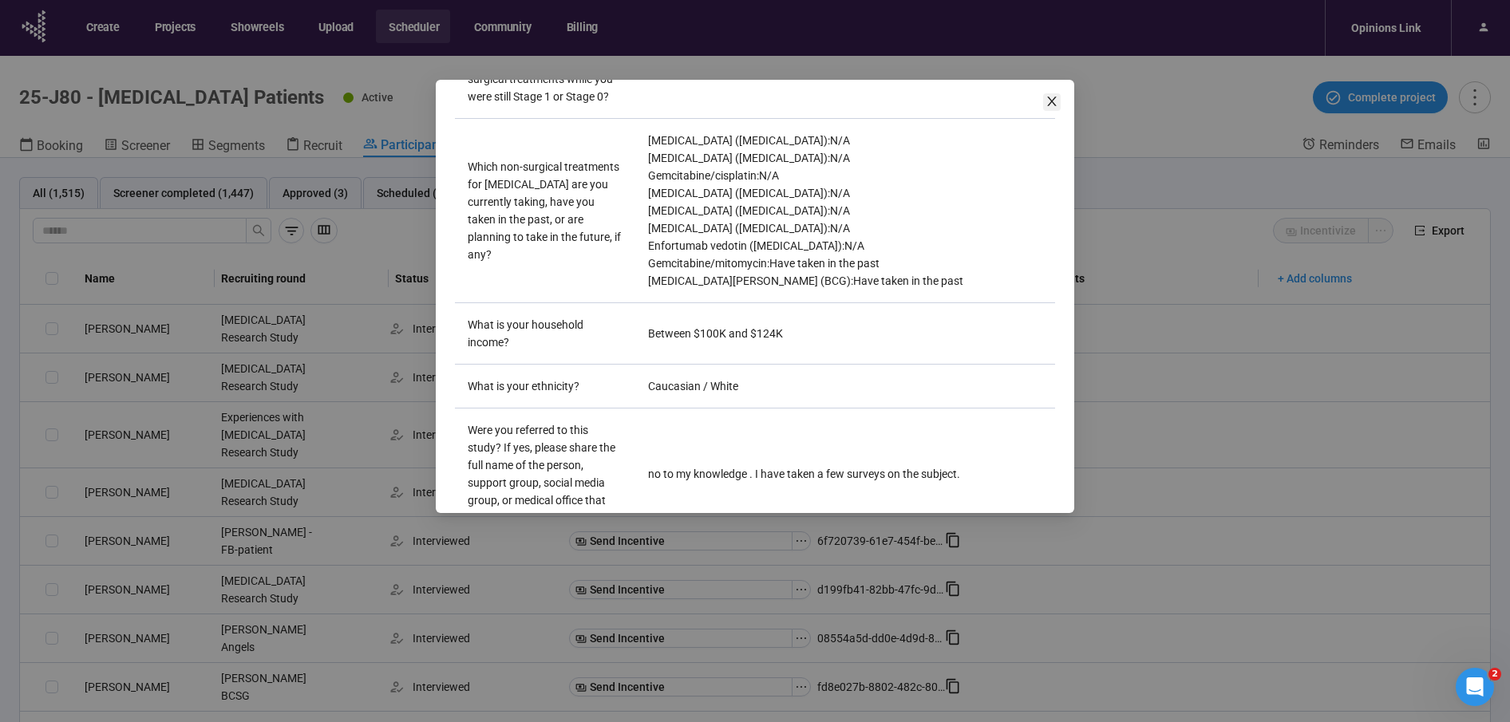
click at [1056, 98] on icon "close" at bounding box center [1051, 101] width 13 height 13
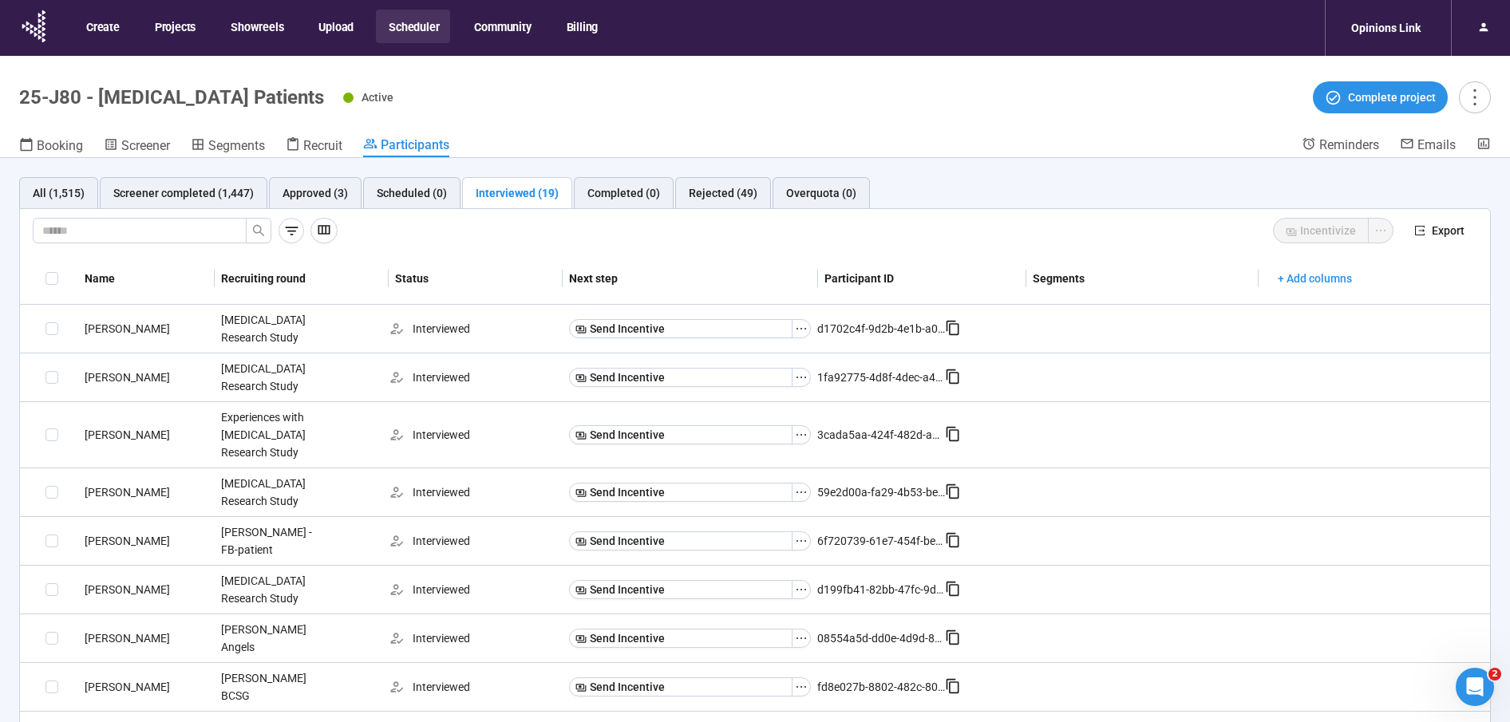
click at [1026, 116] on header "25-J80 - [MEDICAL_DATA] Patients Active Complete project Booking Screener Segme…" at bounding box center [755, 107] width 1510 height 102
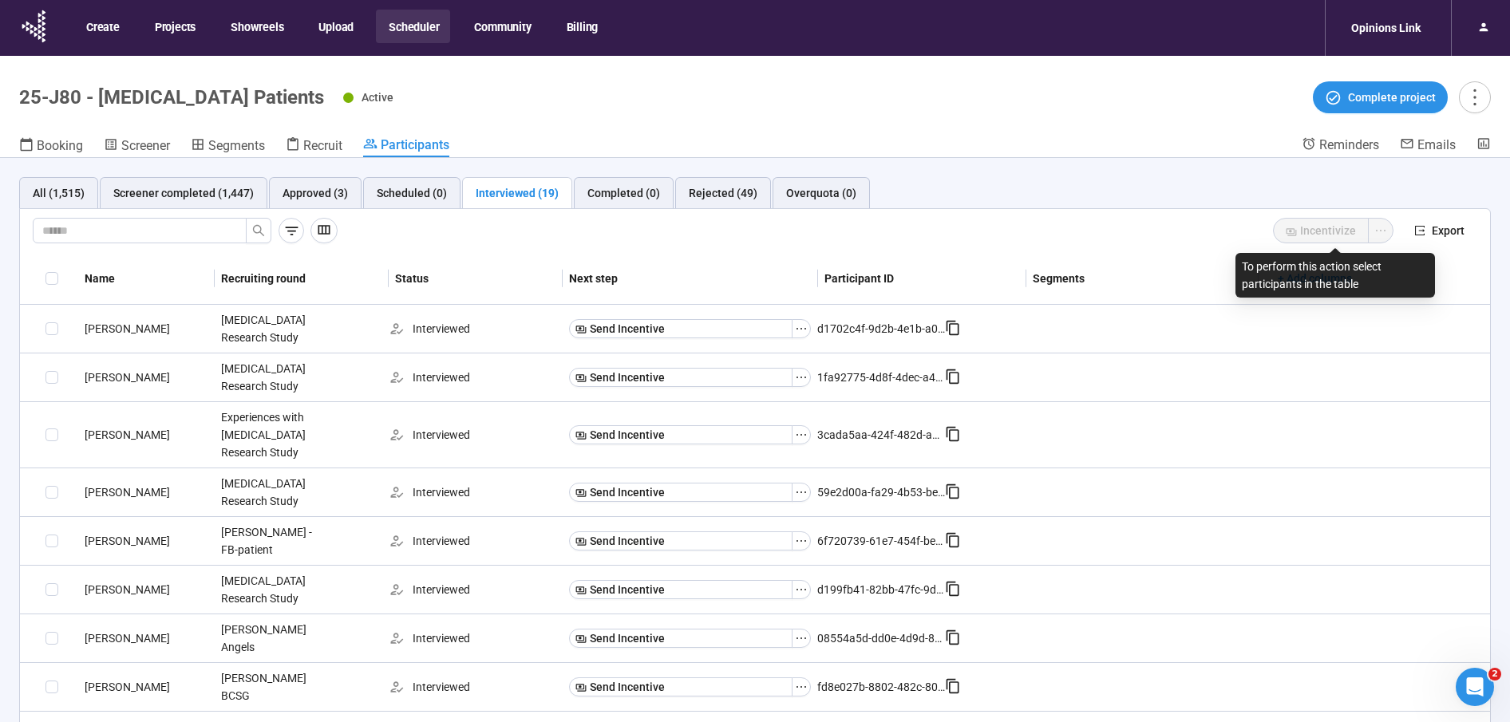
click at [1346, 231] on span "Incentivize" at bounding box center [1333, 231] width 120 height 26
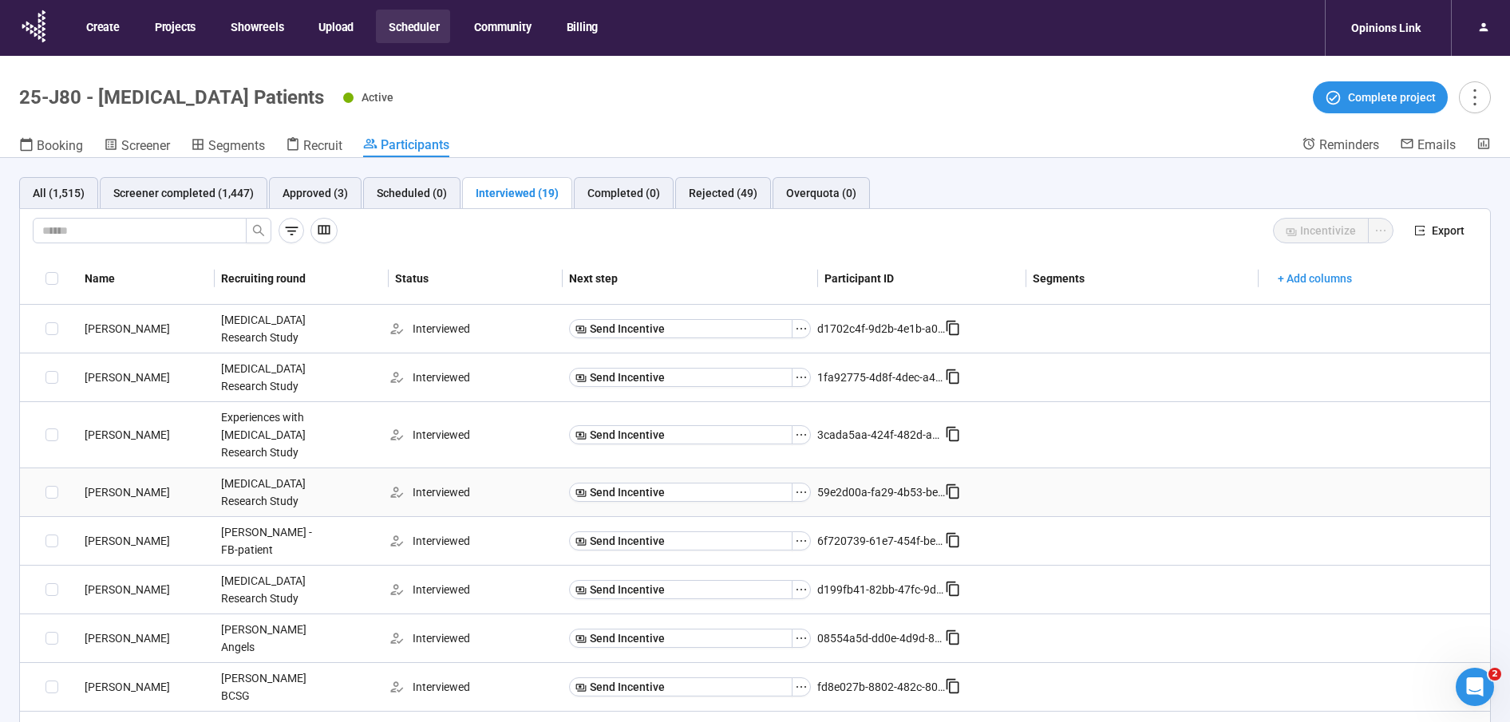
click at [1203, 485] on td at bounding box center [1142, 492] width 232 height 49
click at [1378, 105] on span "Complete project" at bounding box center [1392, 98] width 88 height 18
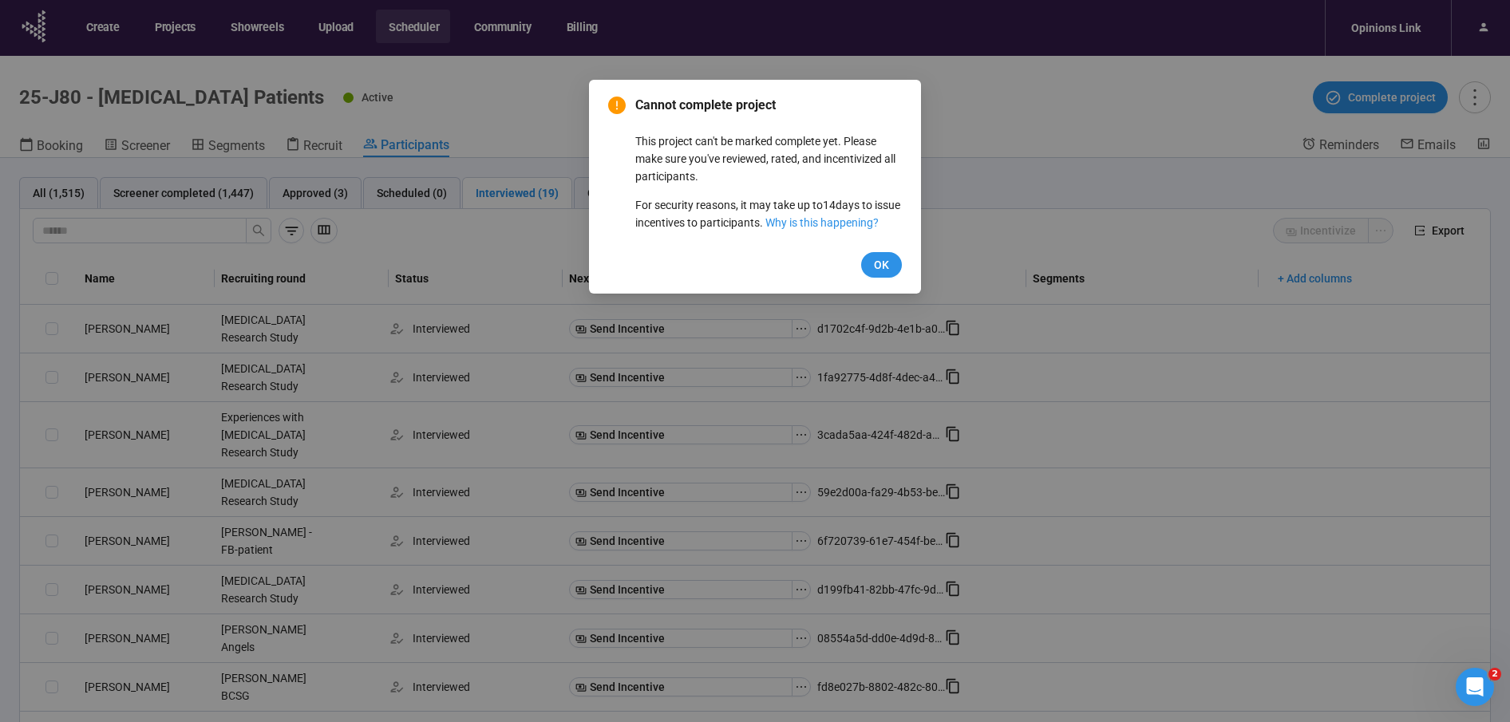
click at [1263, 386] on div "Cannot complete project This project can't be marked complete yet. Please make …" at bounding box center [755, 361] width 1510 height 722
click at [875, 274] on span "OK" at bounding box center [881, 265] width 15 height 18
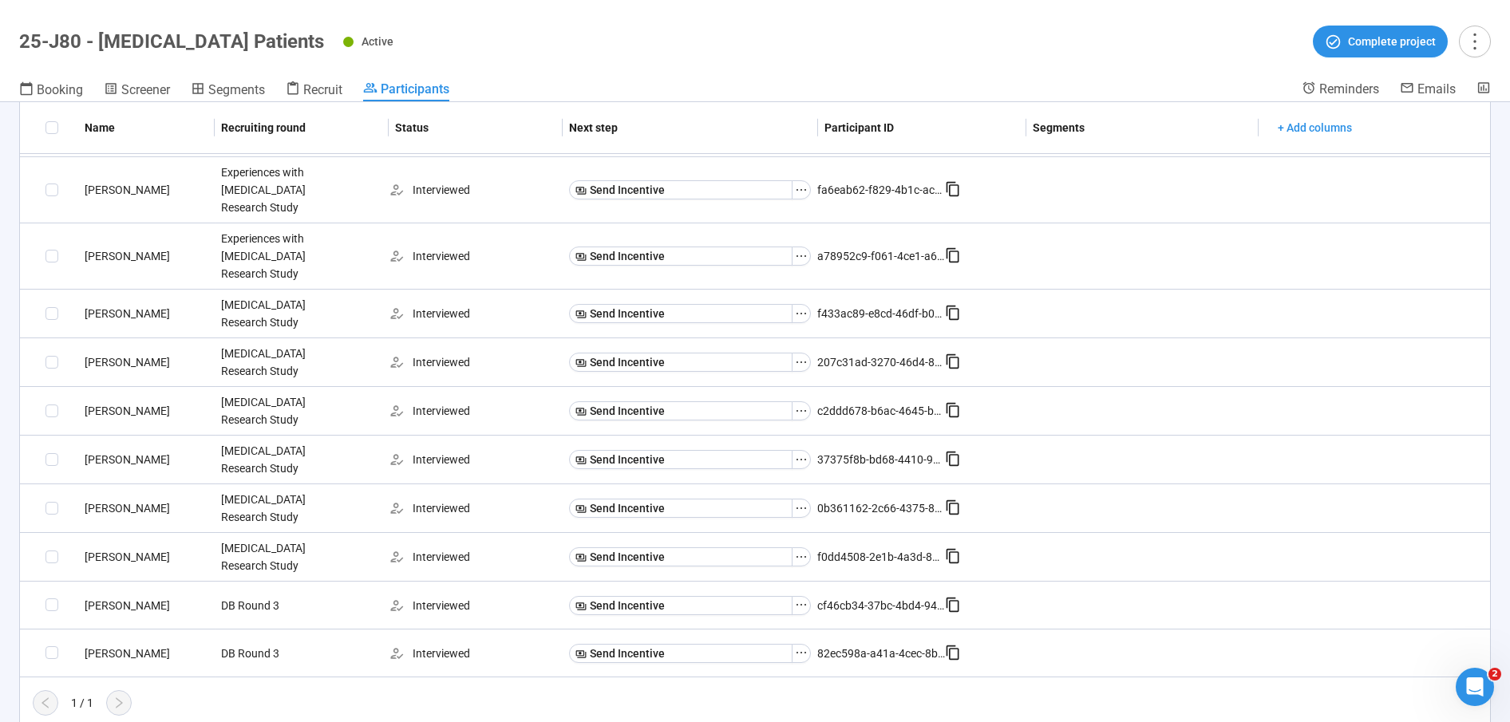
scroll to position [0, 0]
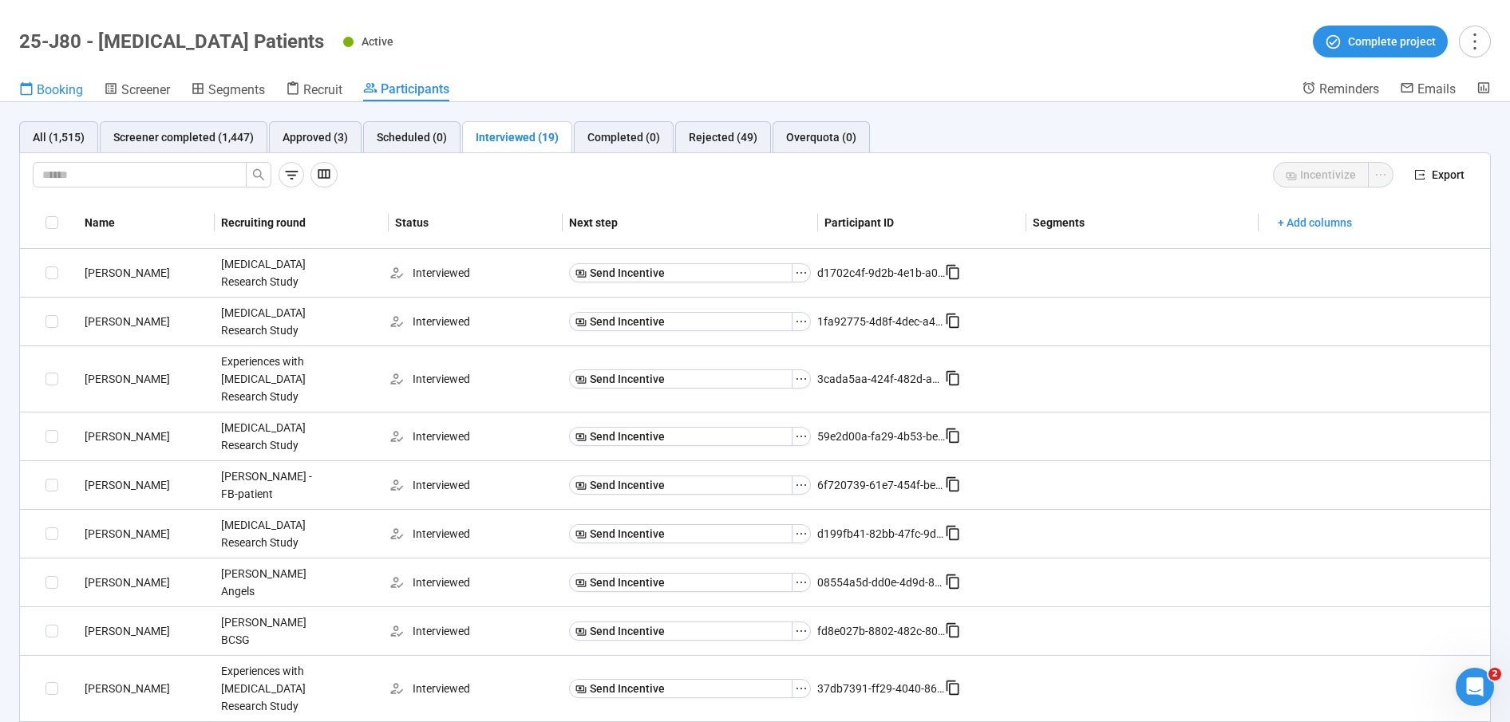
click at [65, 90] on span "Booking" at bounding box center [60, 89] width 46 height 15
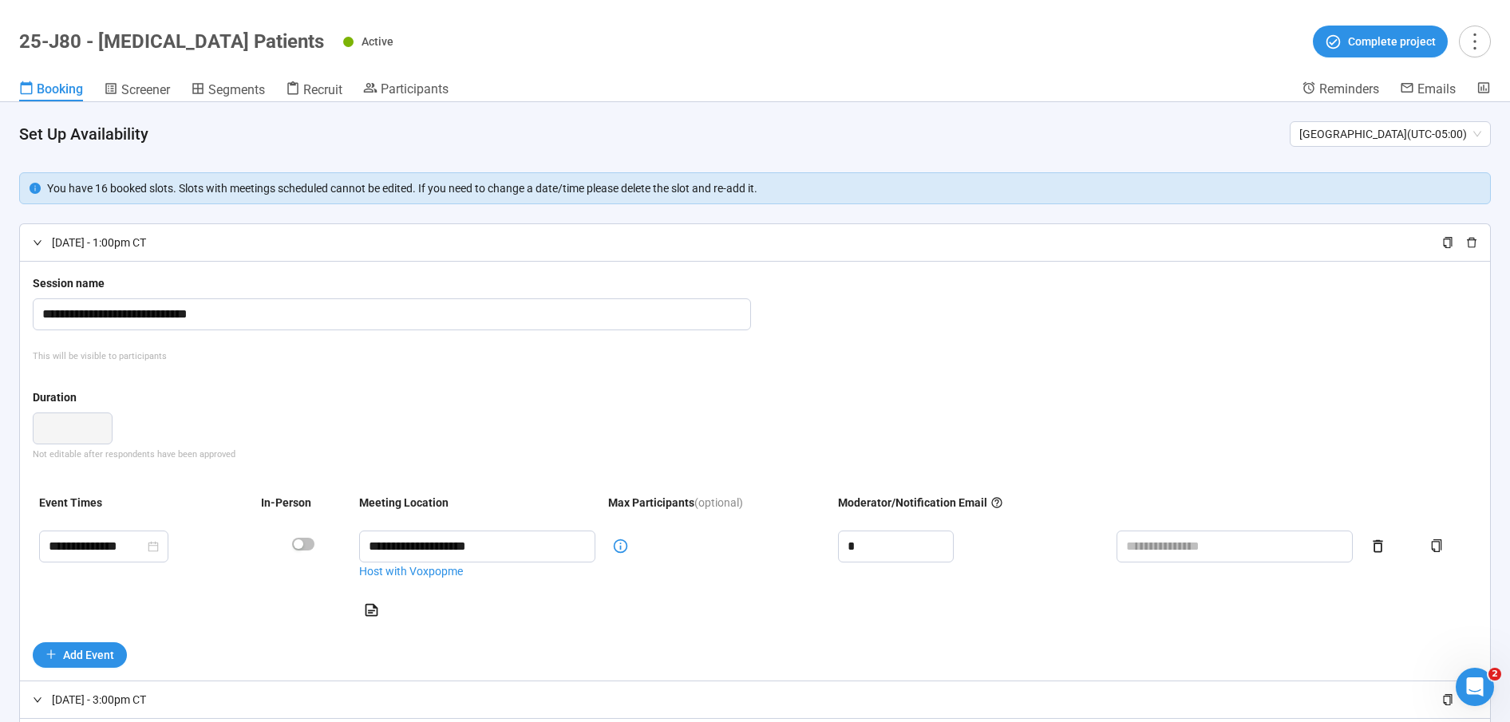
drag, startPoint x: 671, startPoint y: 397, endPoint x: 689, endPoint y: 386, distance: 21.5
click at [672, 397] on div "Duration" at bounding box center [755, 401] width 1444 height 24
click at [369, 389] on div "Duration" at bounding box center [755, 401] width 1444 height 24
click at [394, 90] on span "Participants" at bounding box center [415, 88] width 68 height 15
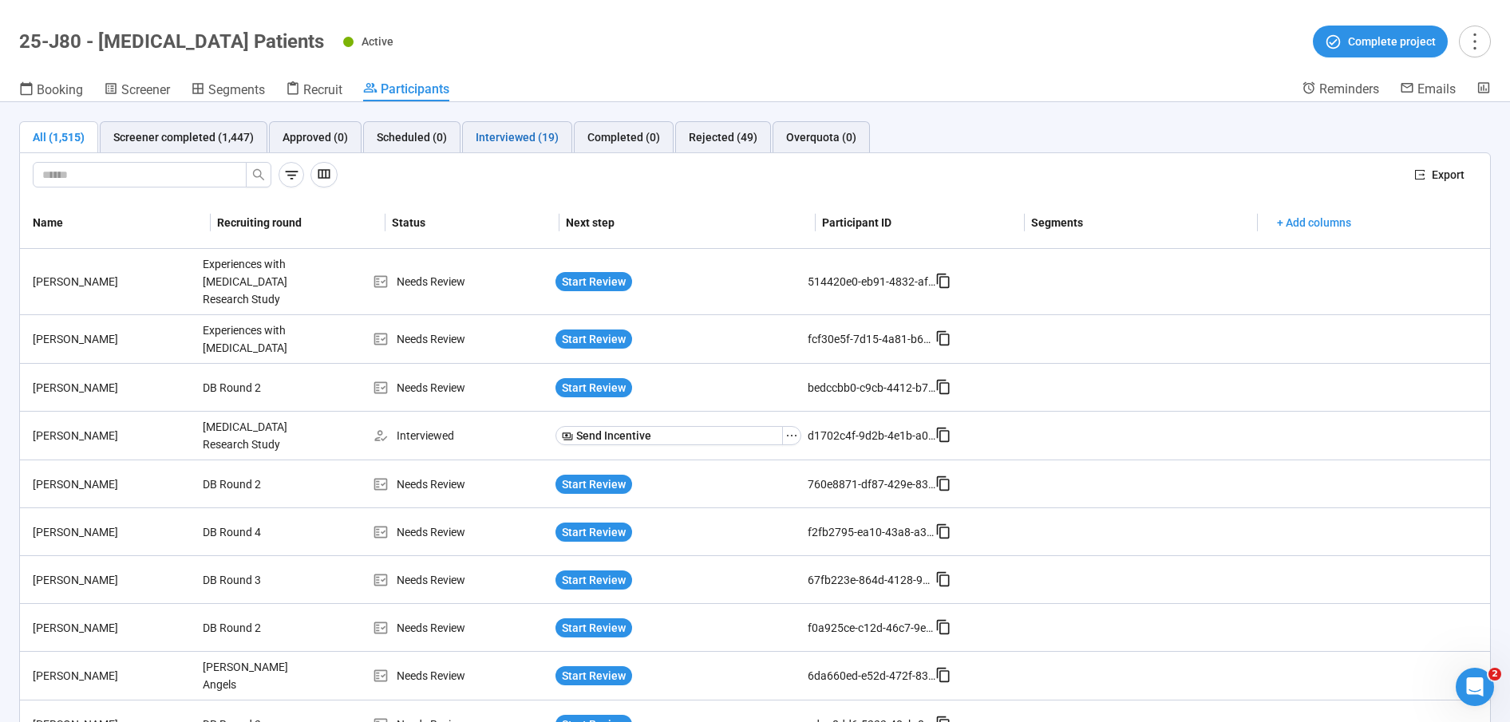
click at [497, 135] on div "Interviewed (19)" at bounding box center [517, 137] width 83 height 18
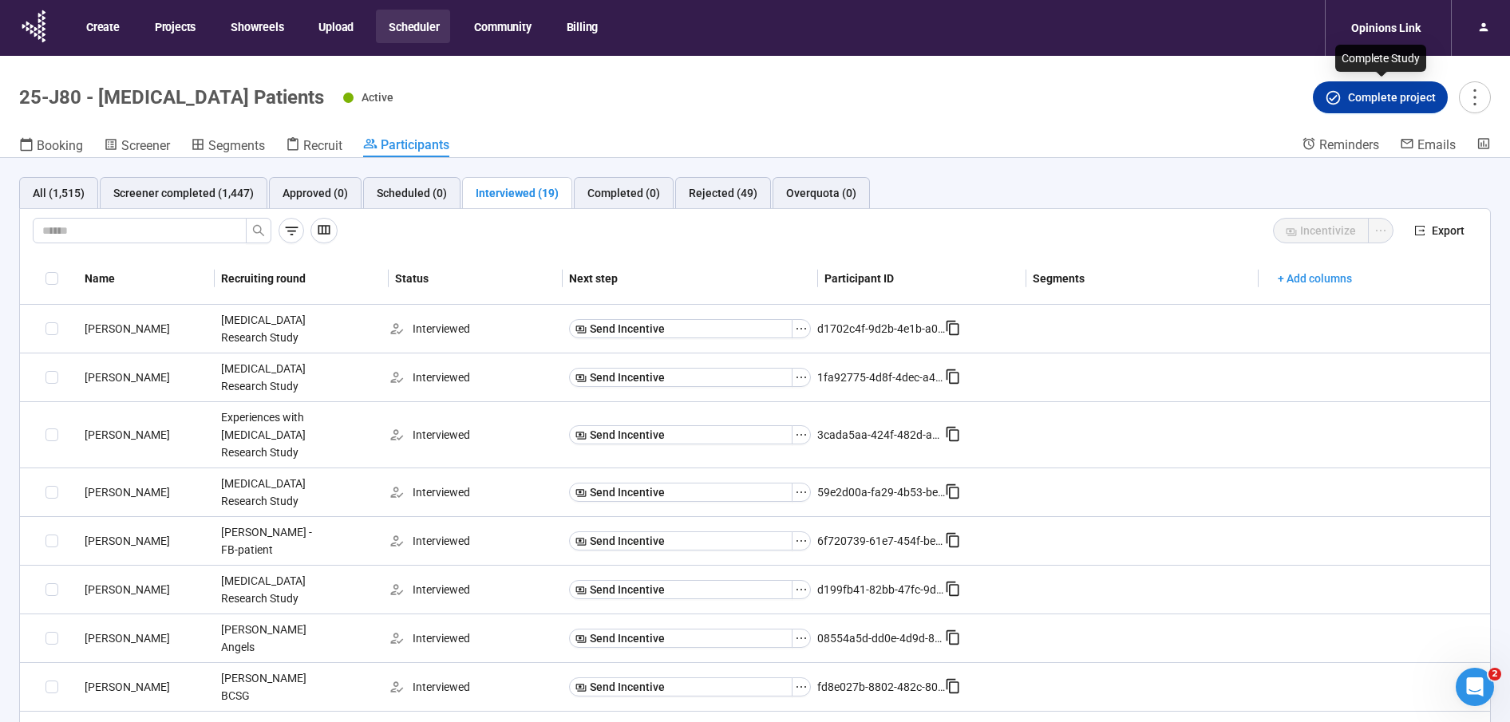
click at [1372, 95] on span "Complete project" at bounding box center [1392, 98] width 88 height 18
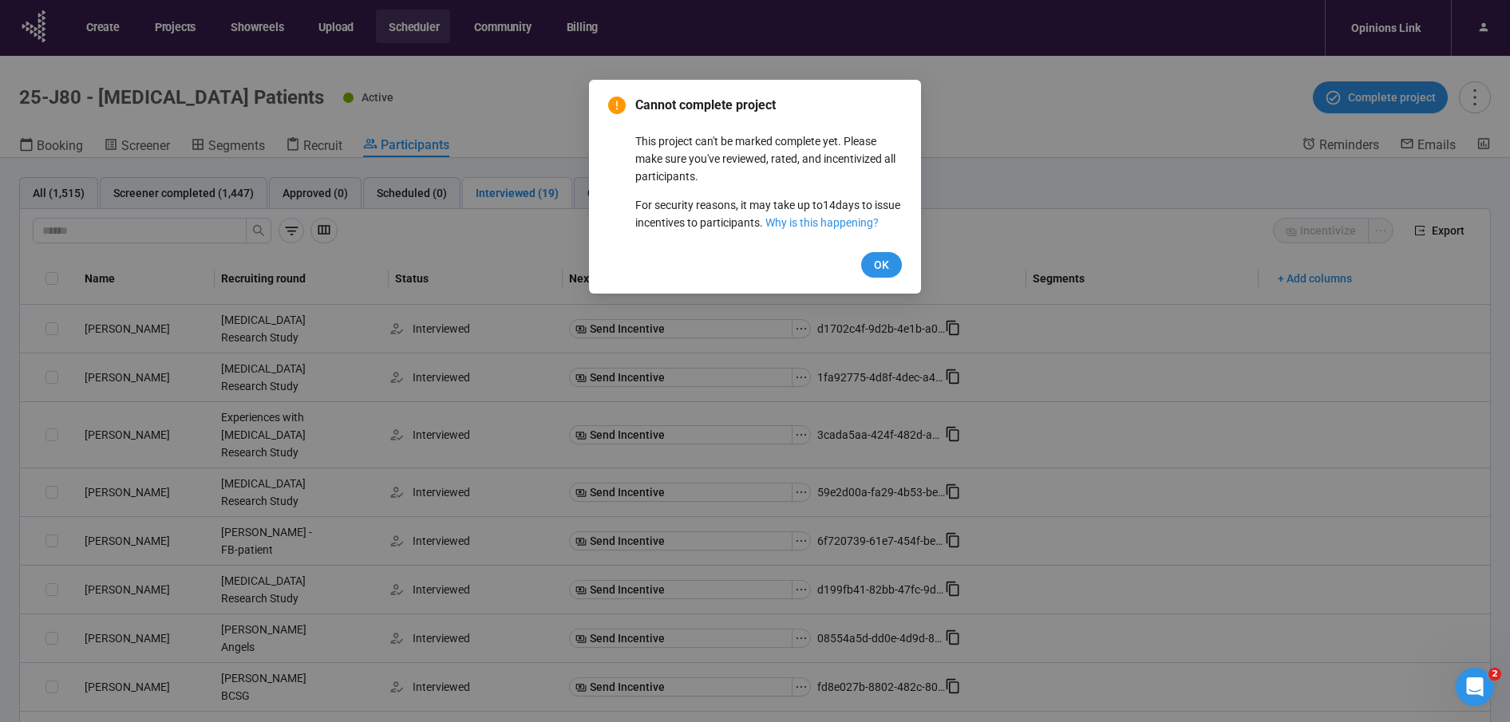
click at [879, 274] on span "OK" at bounding box center [881, 265] width 15 height 18
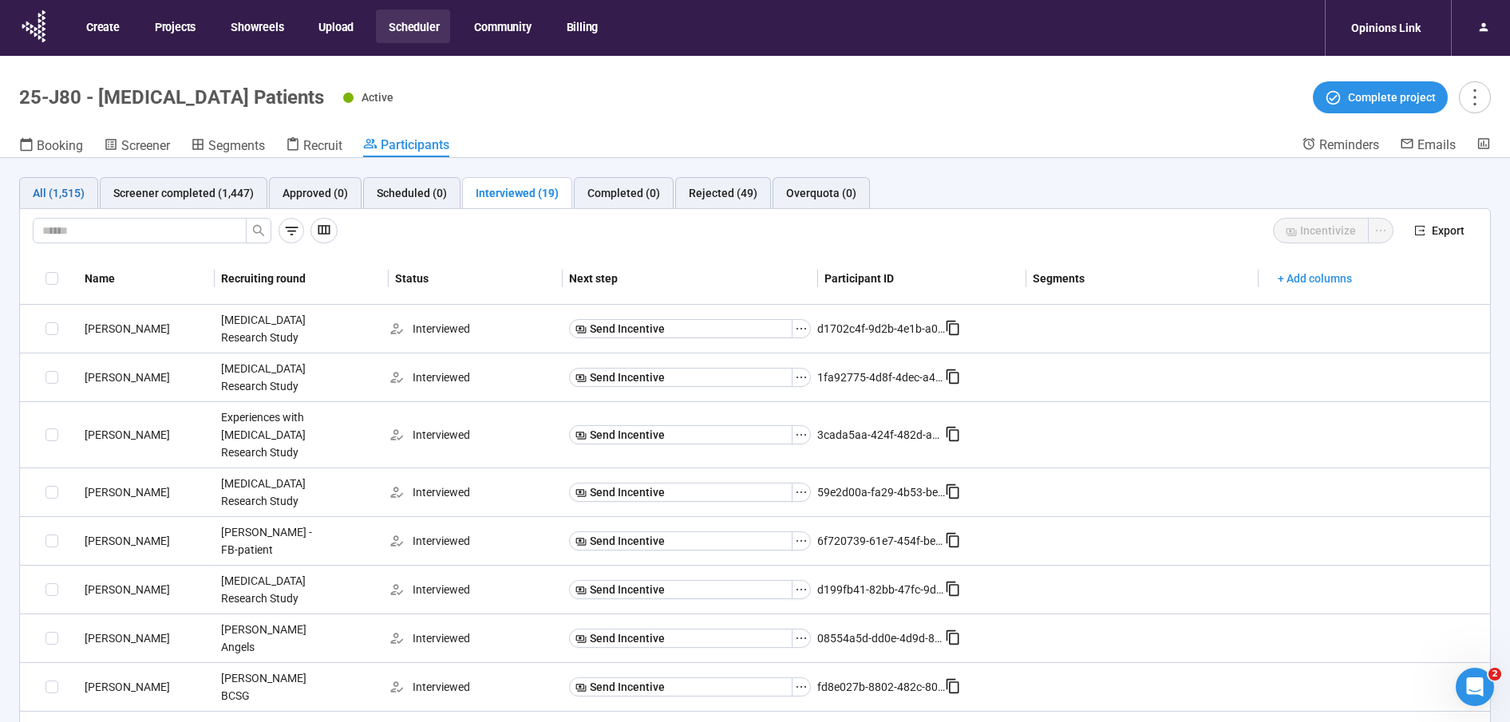
click at [51, 198] on div "All (1,515)" at bounding box center [59, 193] width 52 height 18
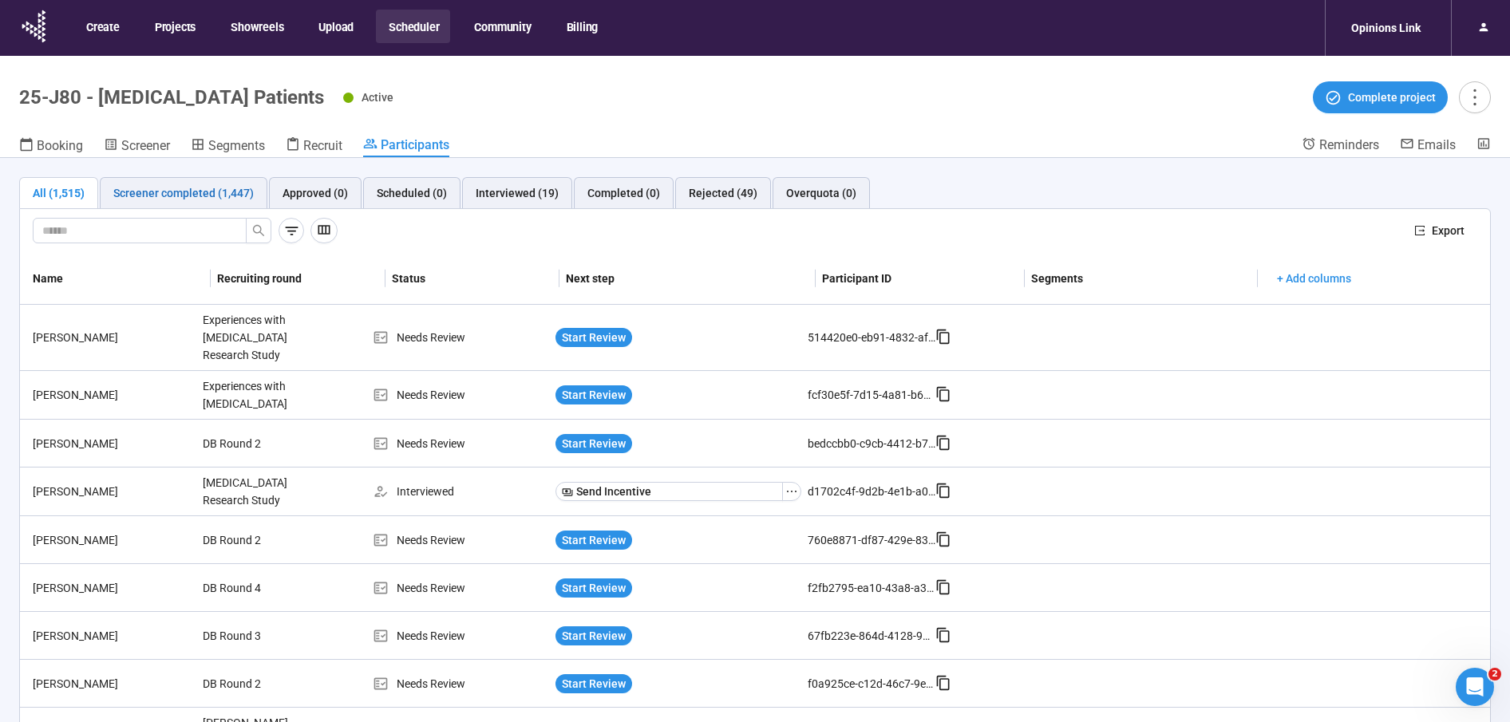
click at [173, 199] on div "Screener completed (1,447)" at bounding box center [183, 193] width 140 height 18
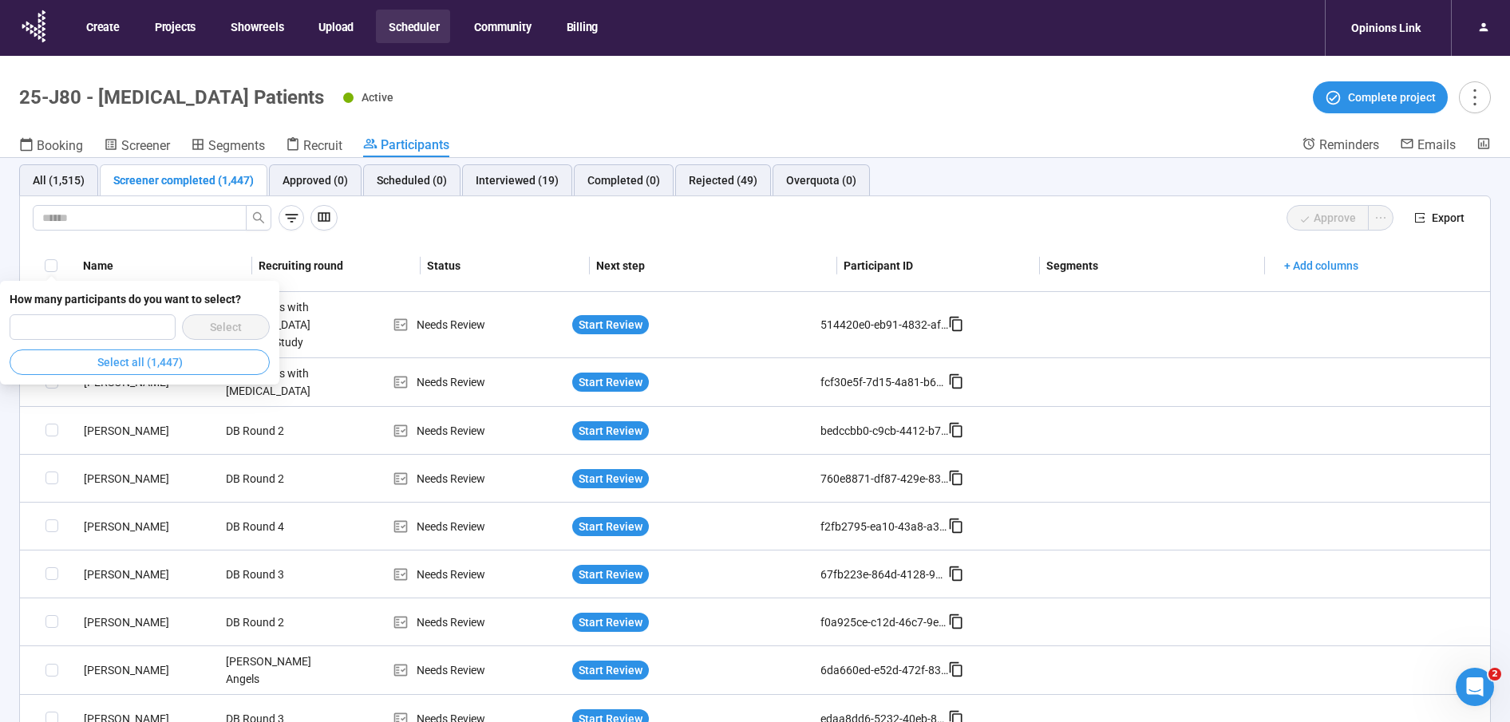
click at [137, 360] on span "Select all (1,447)" at bounding box center [139, 362] width 85 height 18
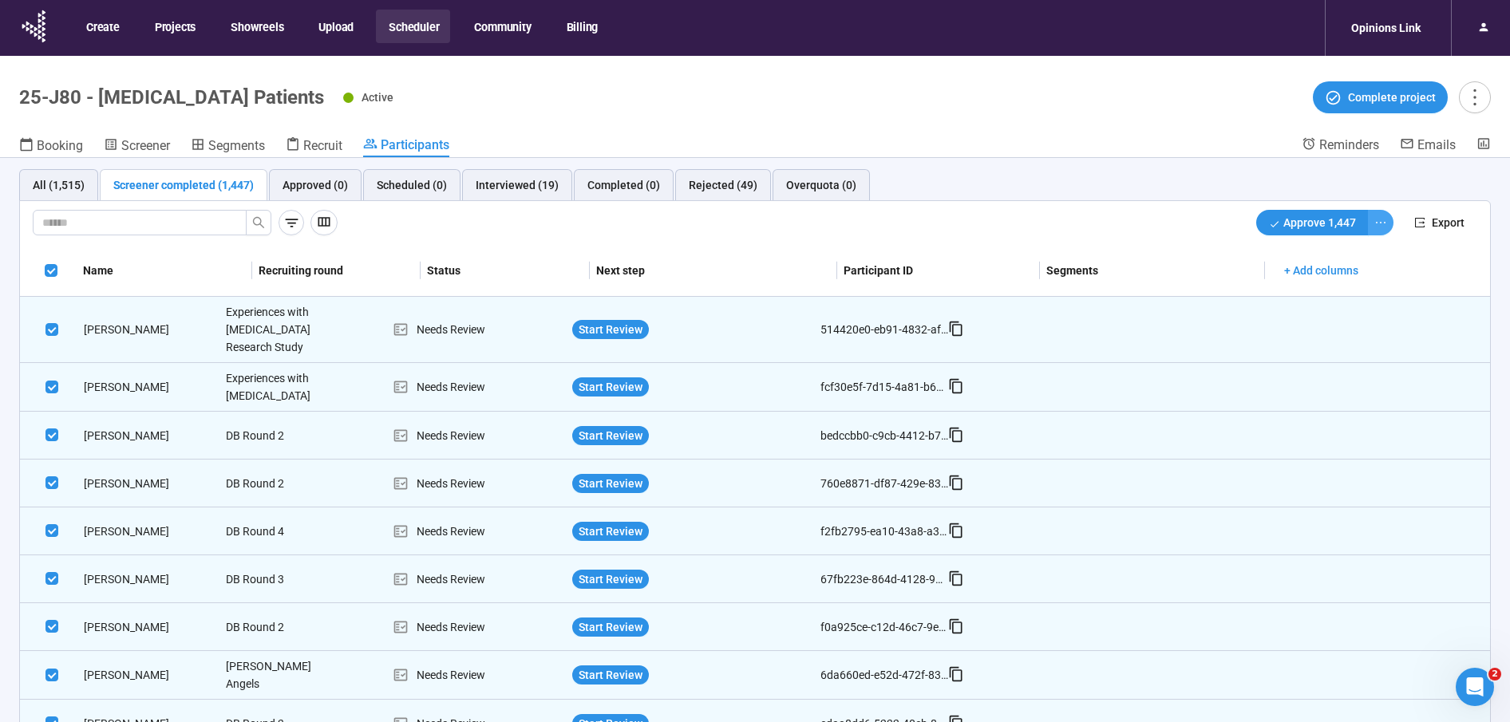
click at [1386, 223] on icon "ellipsis" at bounding box center [1380, 222] width 13 height 13
click at [1300, 280] on span "Decline" at bounding box center [1329, 279] width 101 height 18
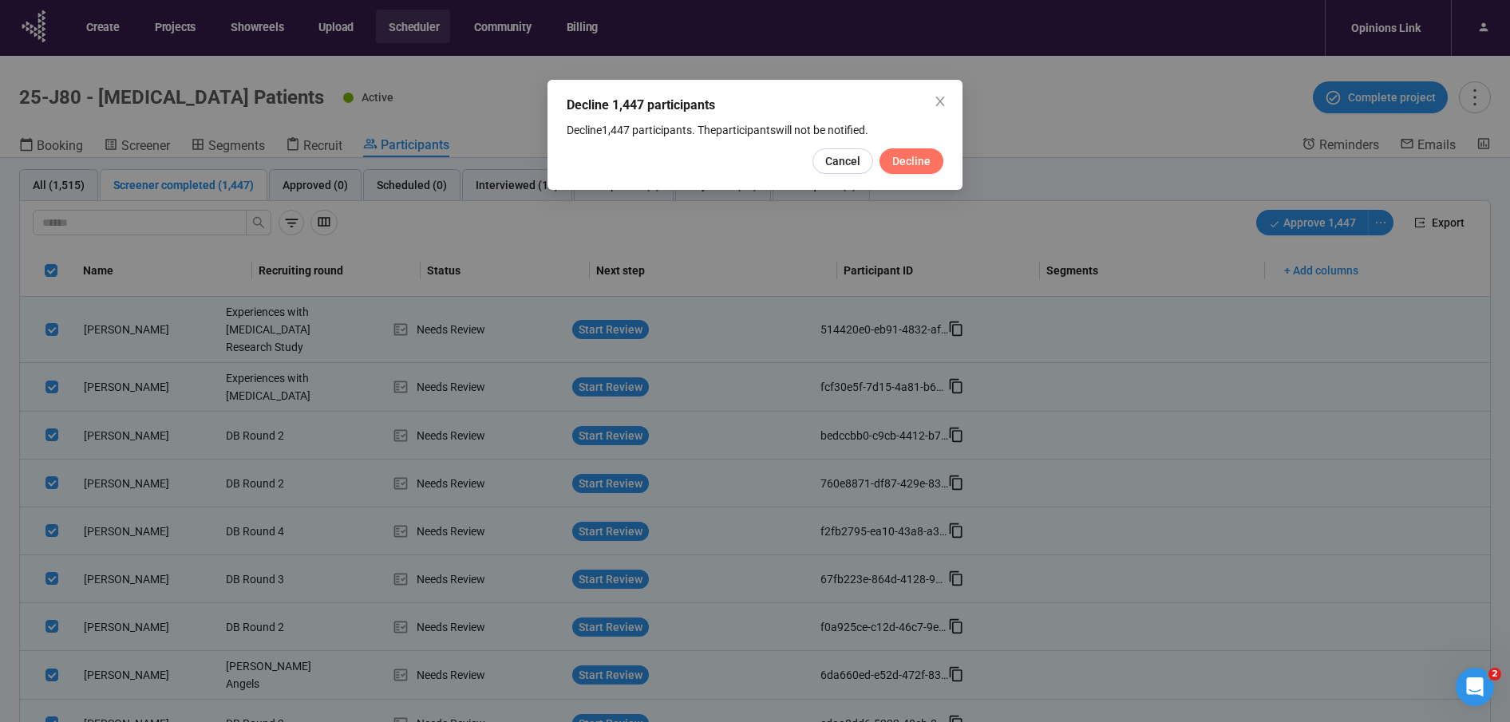
click at [918, 169] on span "Decline" at bounding box center [911, 161] width 38 height 18
click at [827, 162] on span "Cancel" at bounding box center [824, 161] width 35 height 18
